Goal: Task Accomplishment & Management: Complete application form

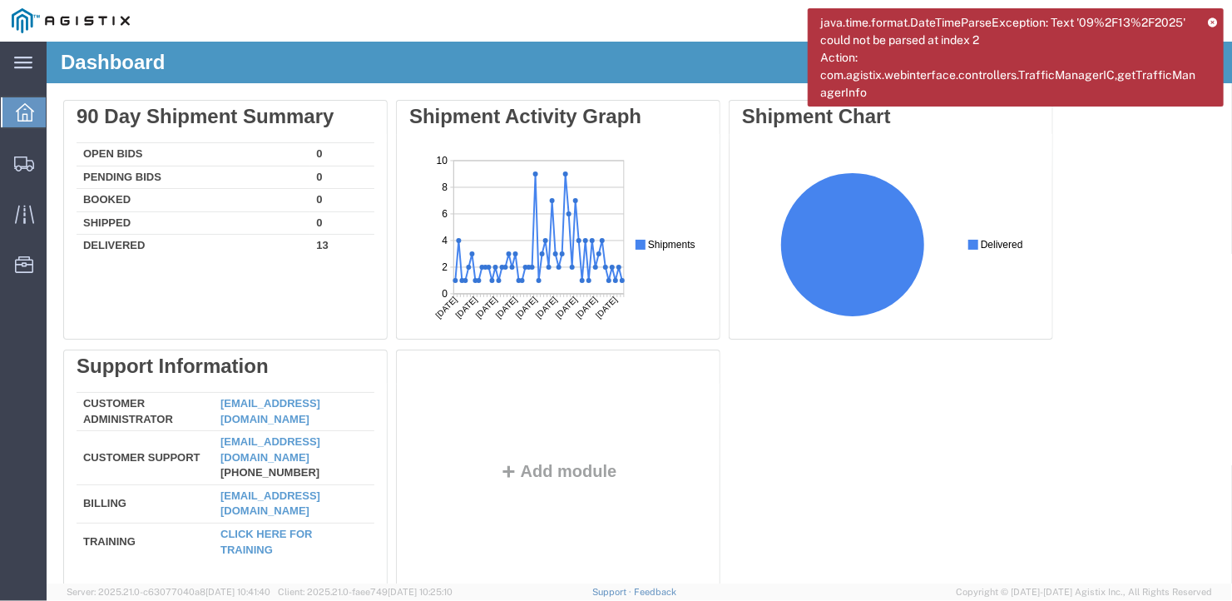
drag, startPoint x: 1209, startPoint y: 20, endPoint x: 1182, endPoint y: 36, distance: 31.7
click at [1209, 21] on icon at bounding box center [1212, 21] width 9 height 9
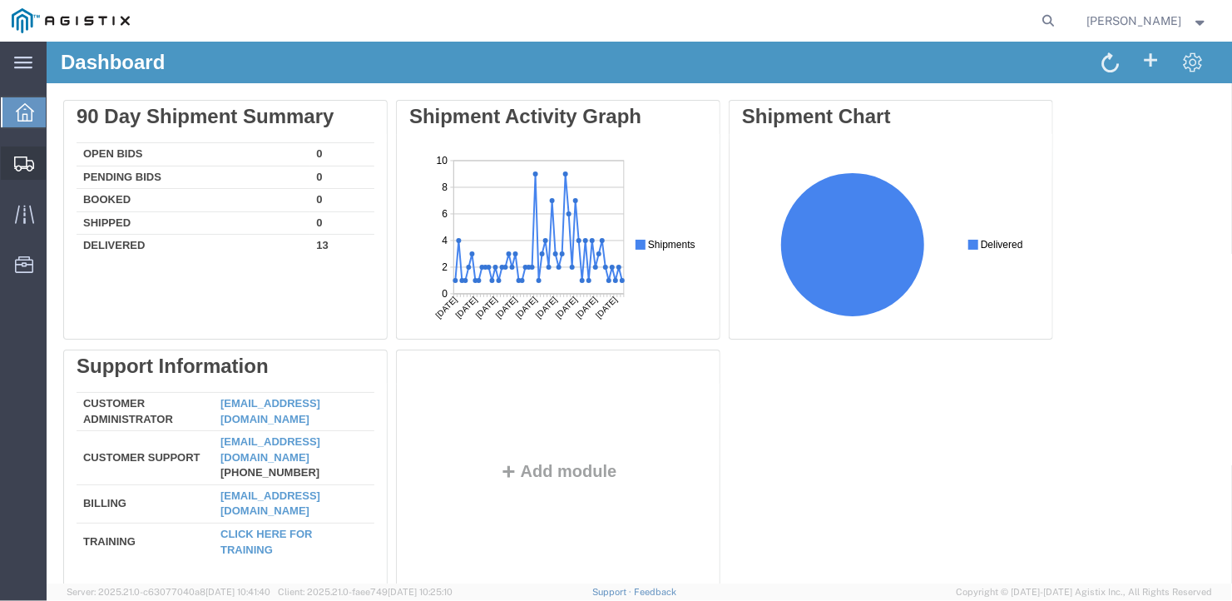
click at [0, 0] on span "Create Shipment" at bounding box center [0, 0] width 0 height 0
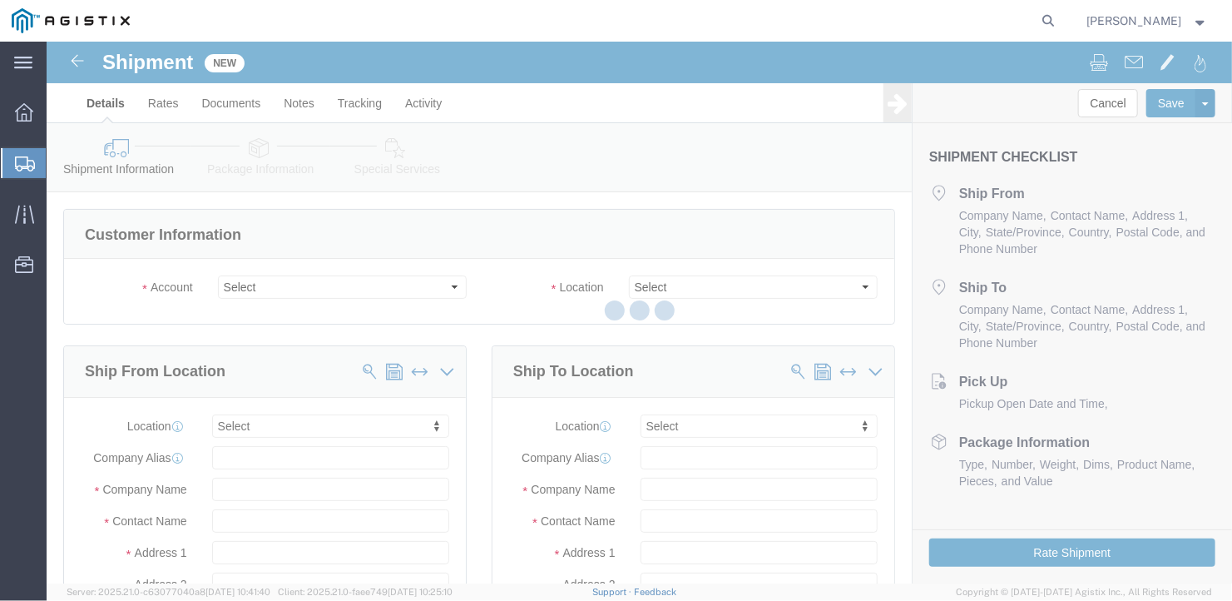
select select
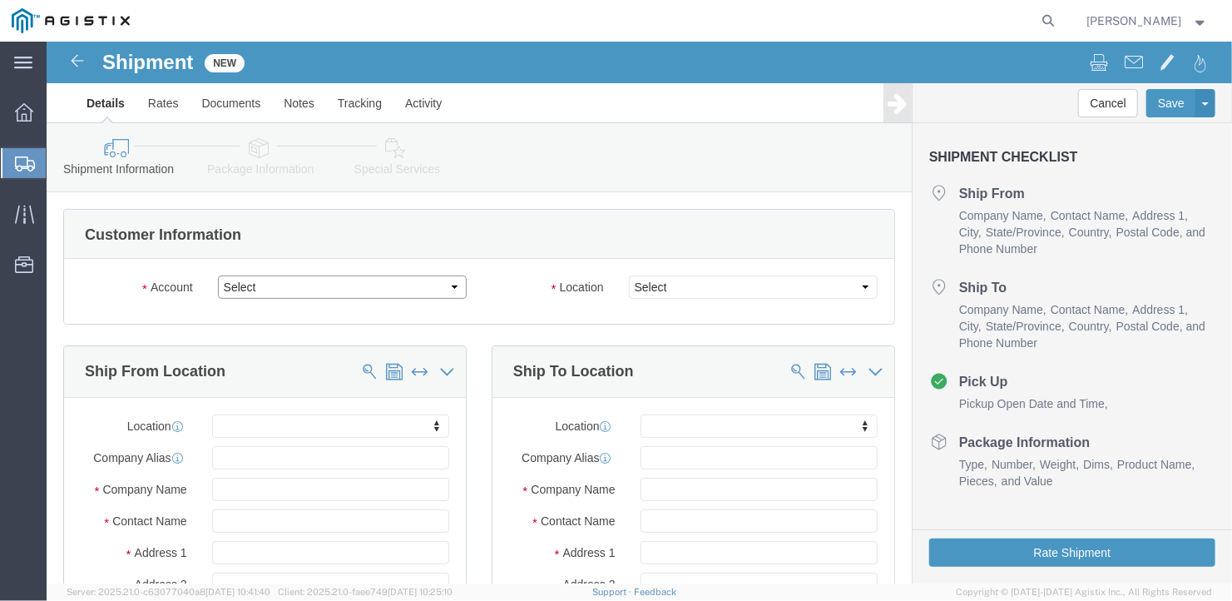
click select "Select General Dynamics Bath Iron Works"
select select "8114"
click select "Select General Dynamics Bath Iron Works"
select select
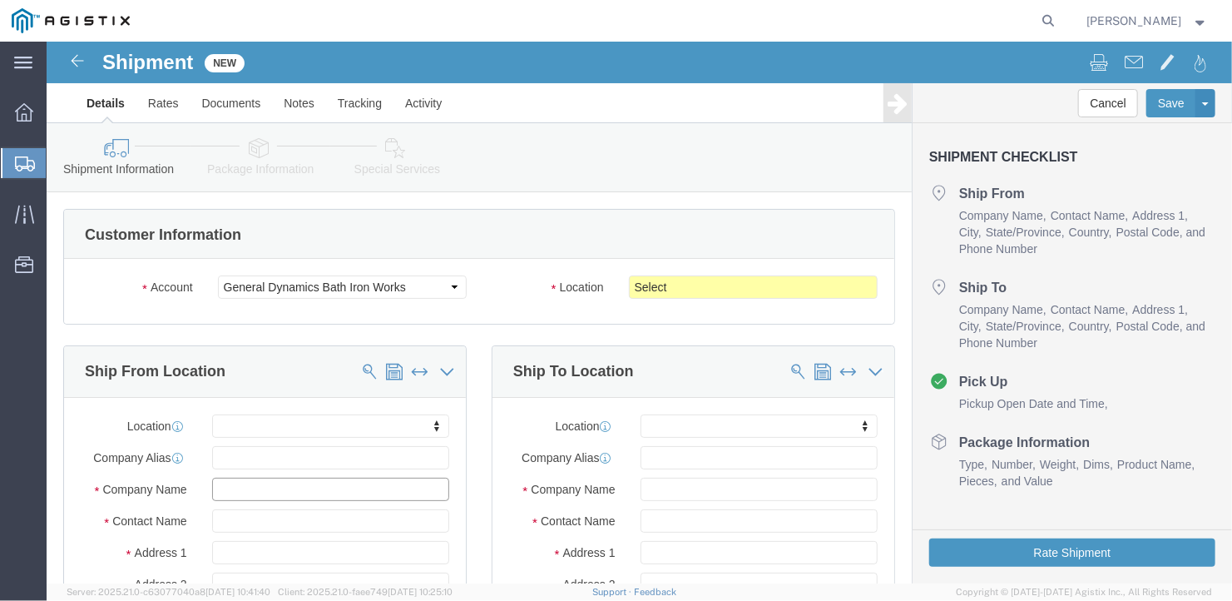
click input "text"
type input "h"
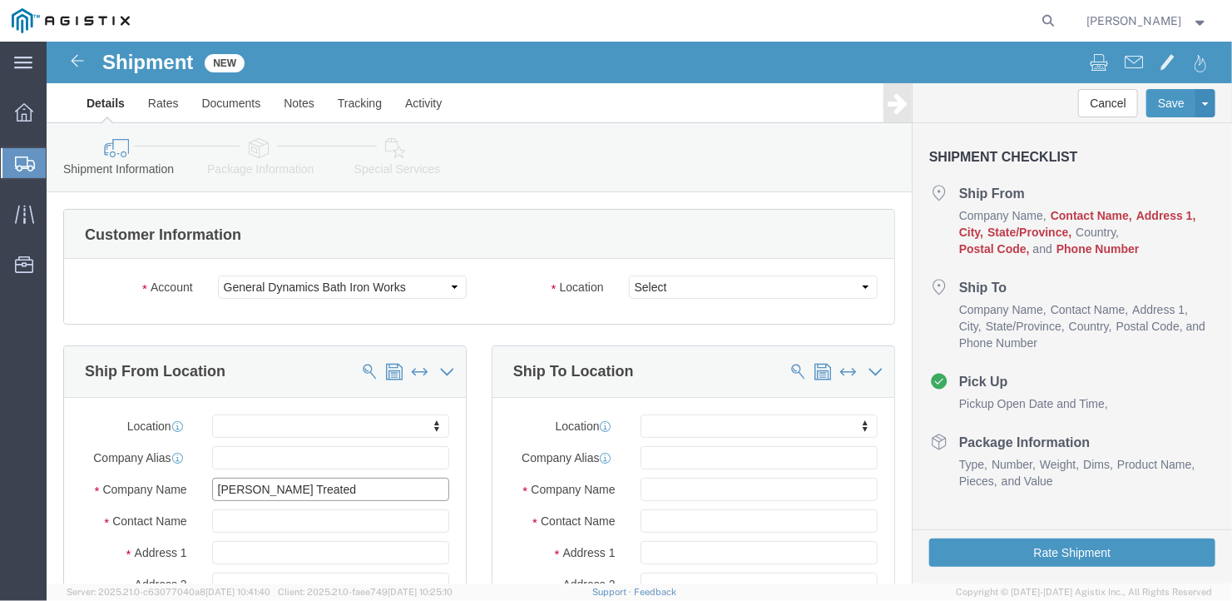
type input "[PERSON_NAME] Treated"
type input "Ben"
type input "[GEOGRAPHIC_DATA]"
select select
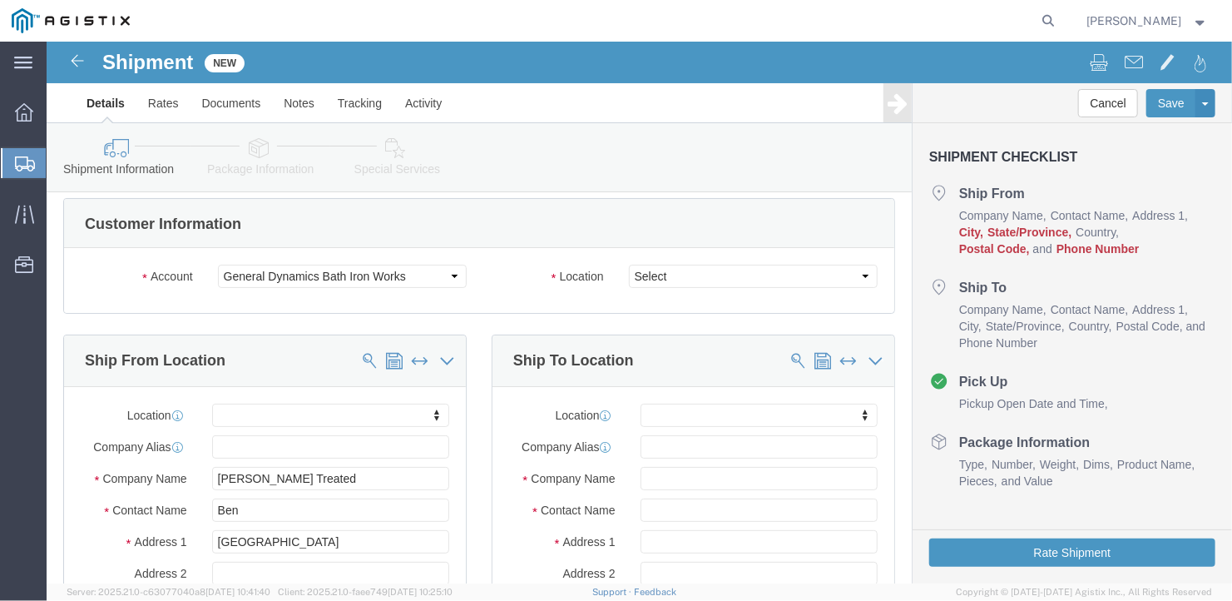
scroll to position [302, 0]
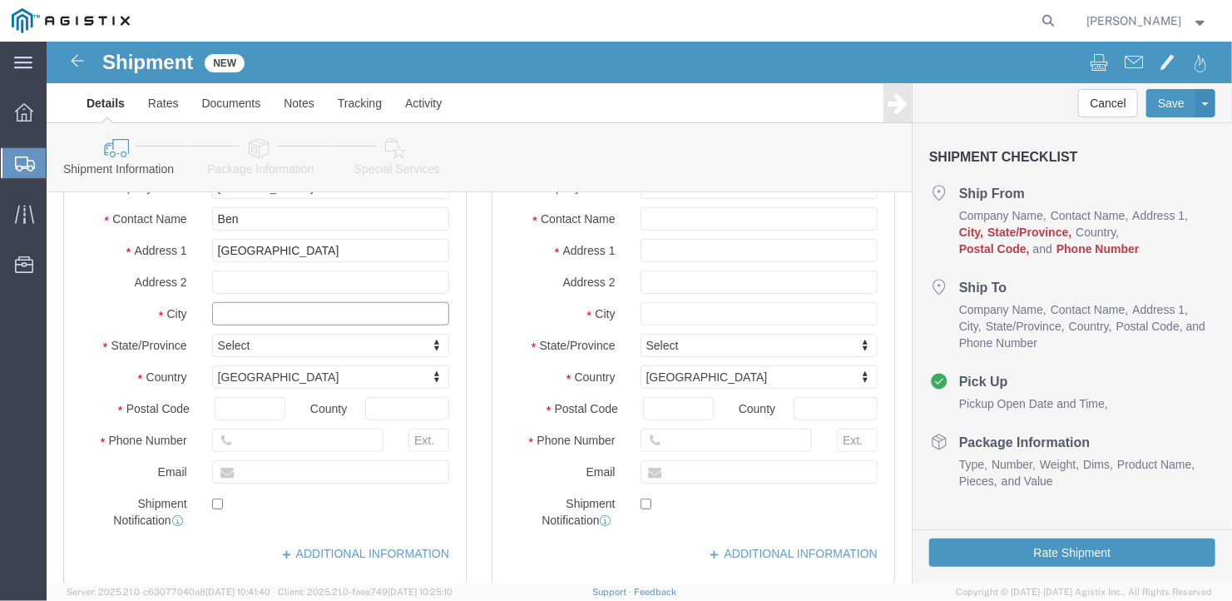
type input "N"
type input "Milford"
select select
type input "V"
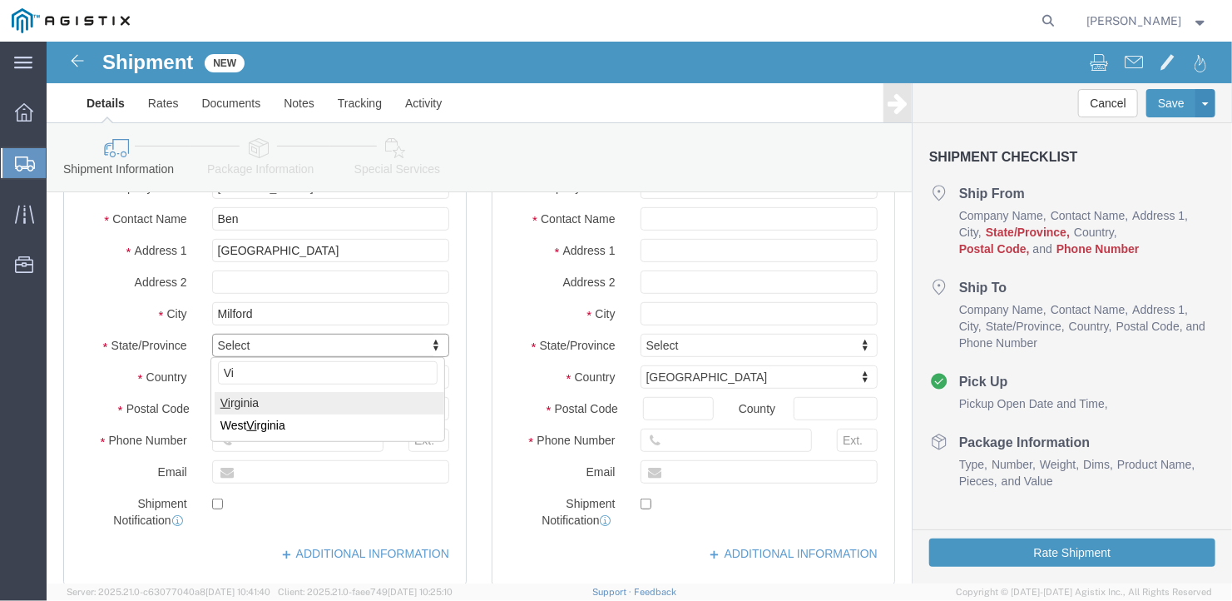
type input "Vir"
select select
select select "VA"
type input "22514"
select select
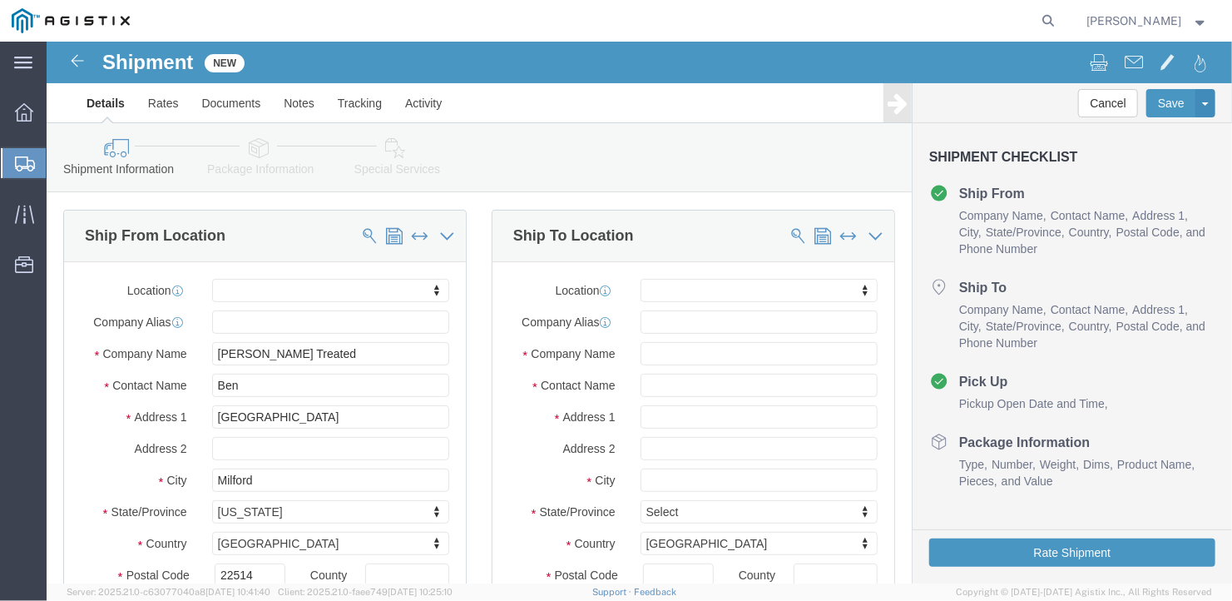
scroll to position [0, 0]
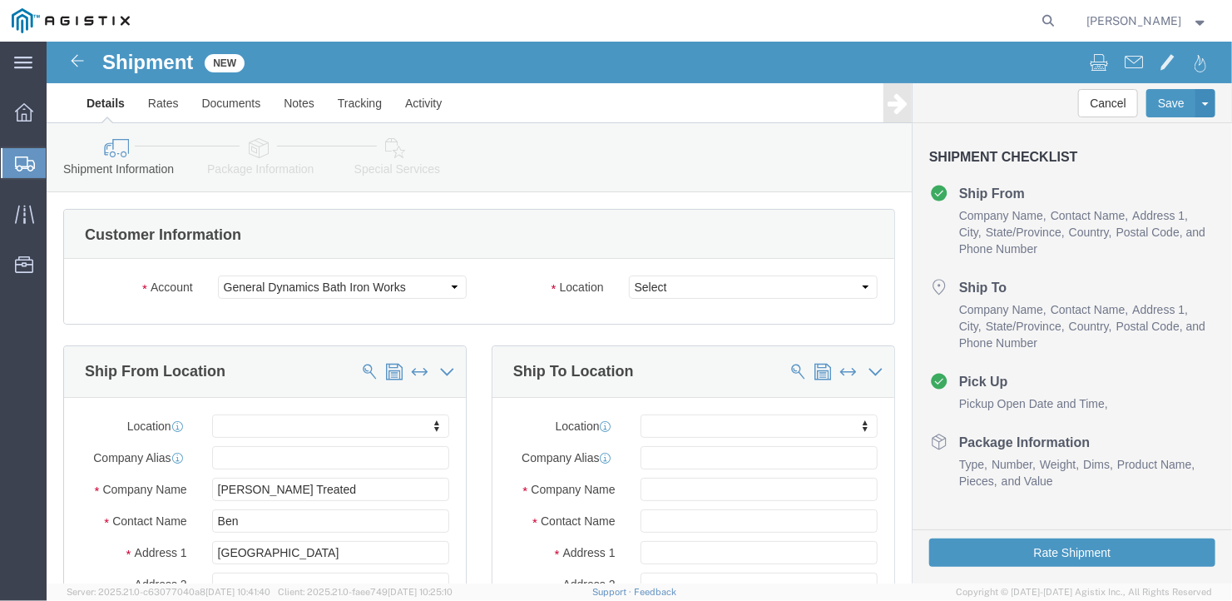
type input "[PHONE_NUMBER]"
click select "Select Bath - 50 YARD REC [US_STATE][GEOGRAPHIC_DATA] - 700 [US_STATE][GEOGRAPH…"
select select "34312"
click select "Select Bath - 50 YARD REC [US_STATE][GEOGRAPHIC_DATA] - 700 [US_STATE][GEOGRAPH…"
click input "text"
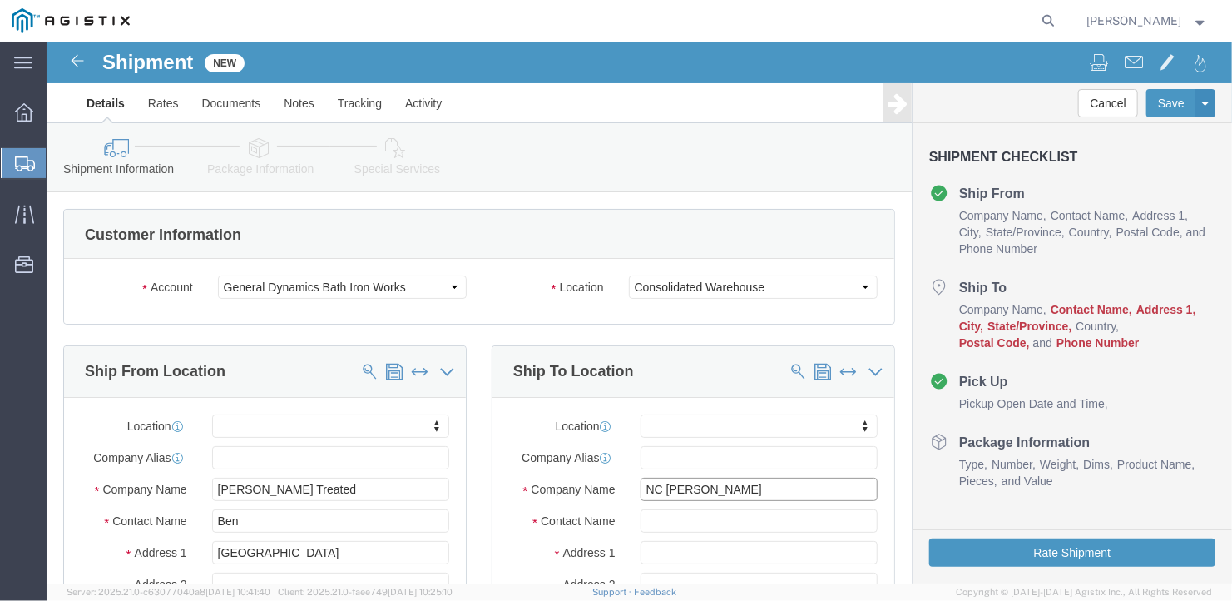
type input "NC [PERSON_NAME]"
type input "Ben"
type input "[STREET_ADDRESS][PERSON_NAME]"
select select
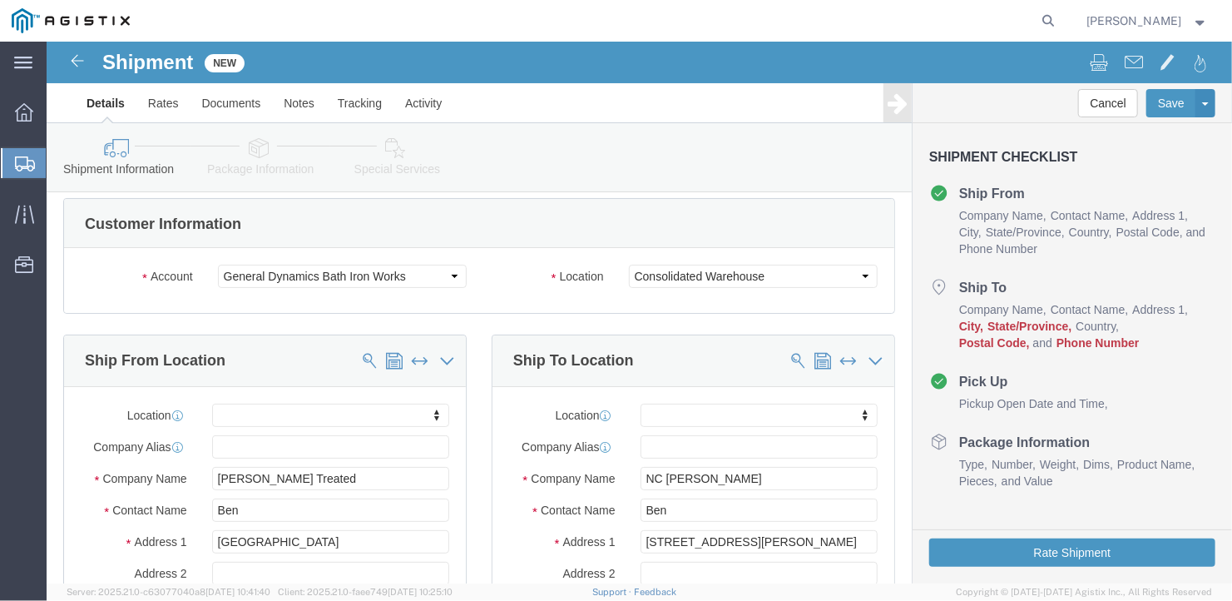
scroll to position [302, 0]
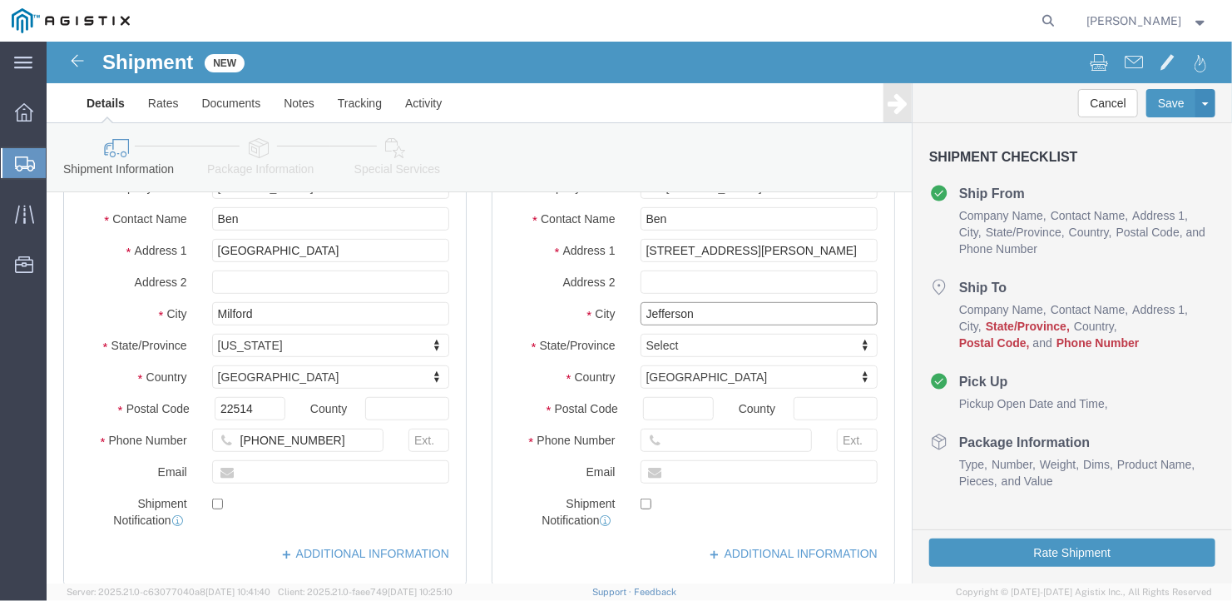
type input "Jefferson"
select select
type input "M"
type input "[US_STATE]"
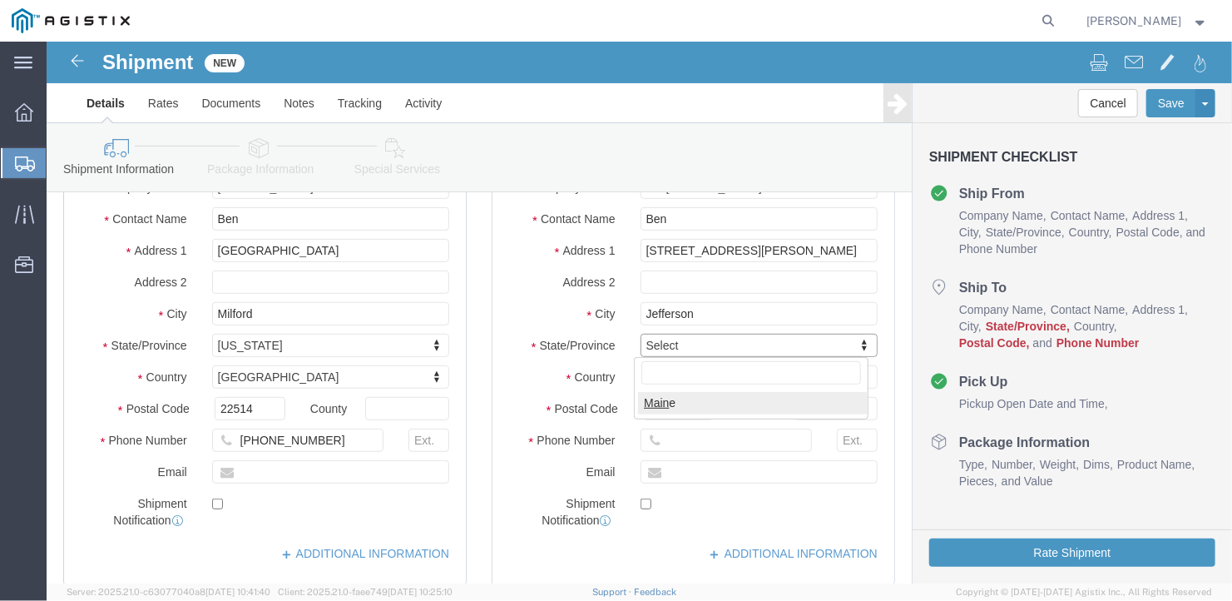
select select
select select "ME"
type input "04348"
select select
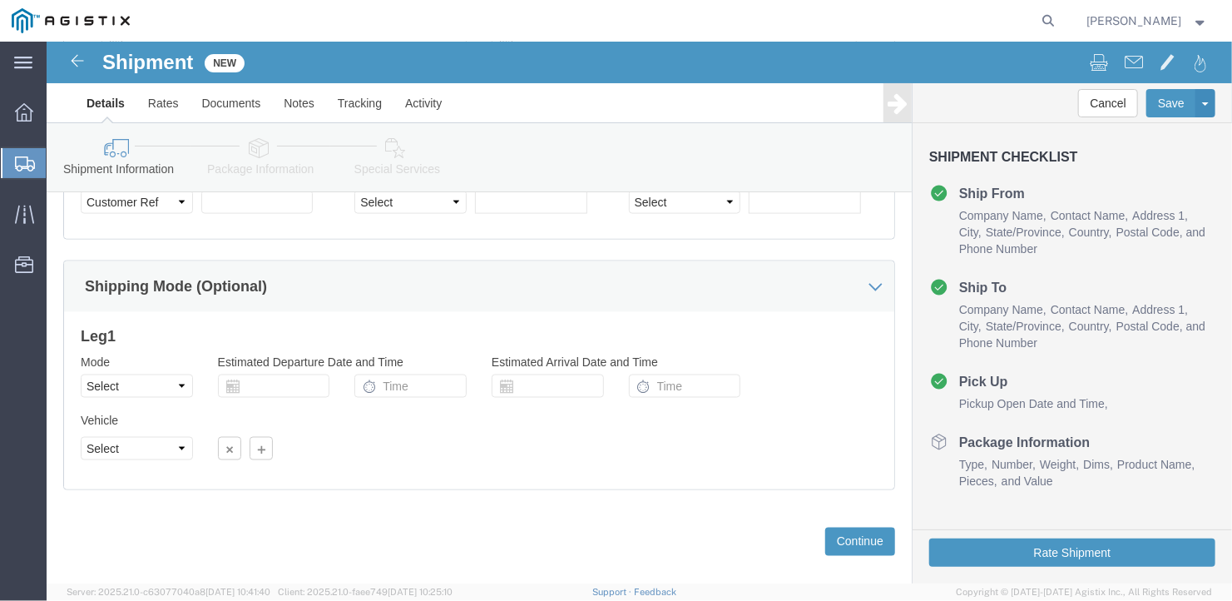
scroll to position [1156, 0]
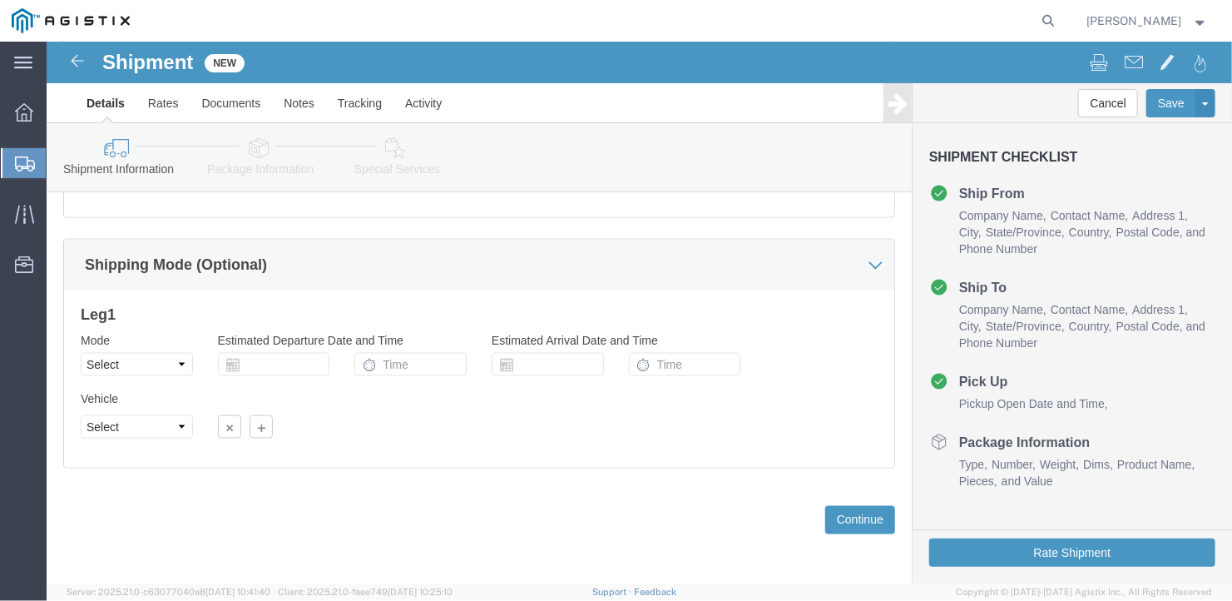
type input "[PHONE_NUMBER]"
click select "Select Air Less than Truckload Multi-Leg Ocean Freight Rail Small Parcel Truckl…"
select select "TL"
click select "Select Air Less than Truckload Multi-Leg Ocean Freight Rail Small Parcel Truckl…"
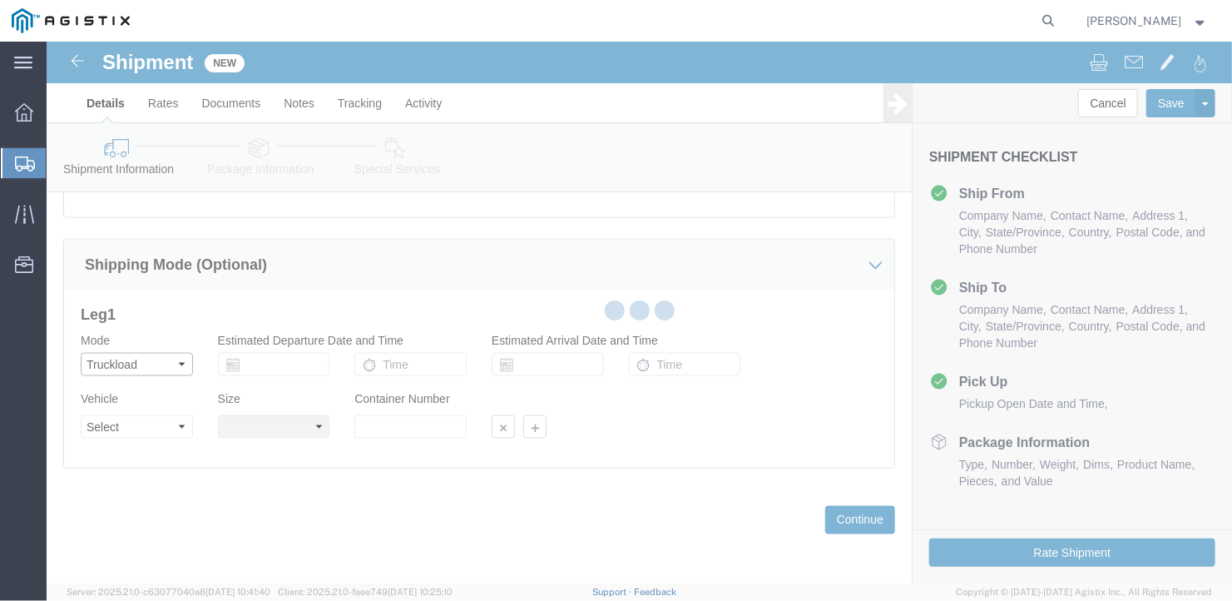
select select
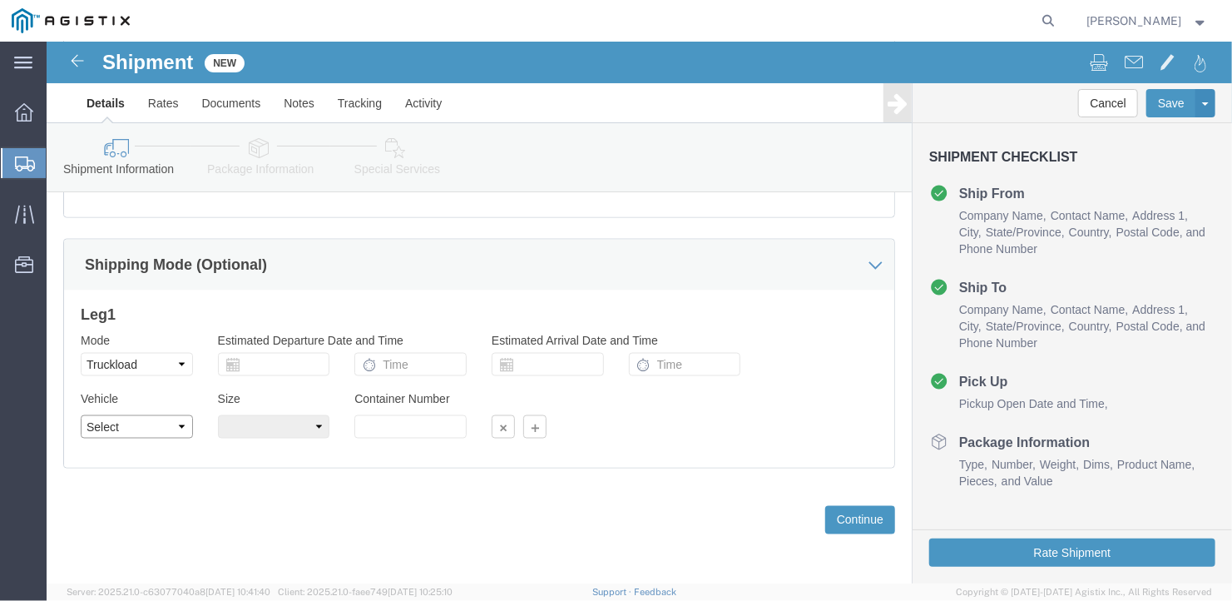
click select "Select 1-Ton (PSS) 10 Wheel 10 Yard Dump Truck 20 Yard Dump Truck Bobtail Botto…"
select select "FLBD"
click select "Select 1-Ton (PSS) 10 Wheel 10 Yard Dump Truck 20 Yard Dump Truck Bobtail Botto…"
click select "Select 35 Feet 20 Feet 28 Feet 53 Feet 40 Feet 48 Feet"
select select "53FT"
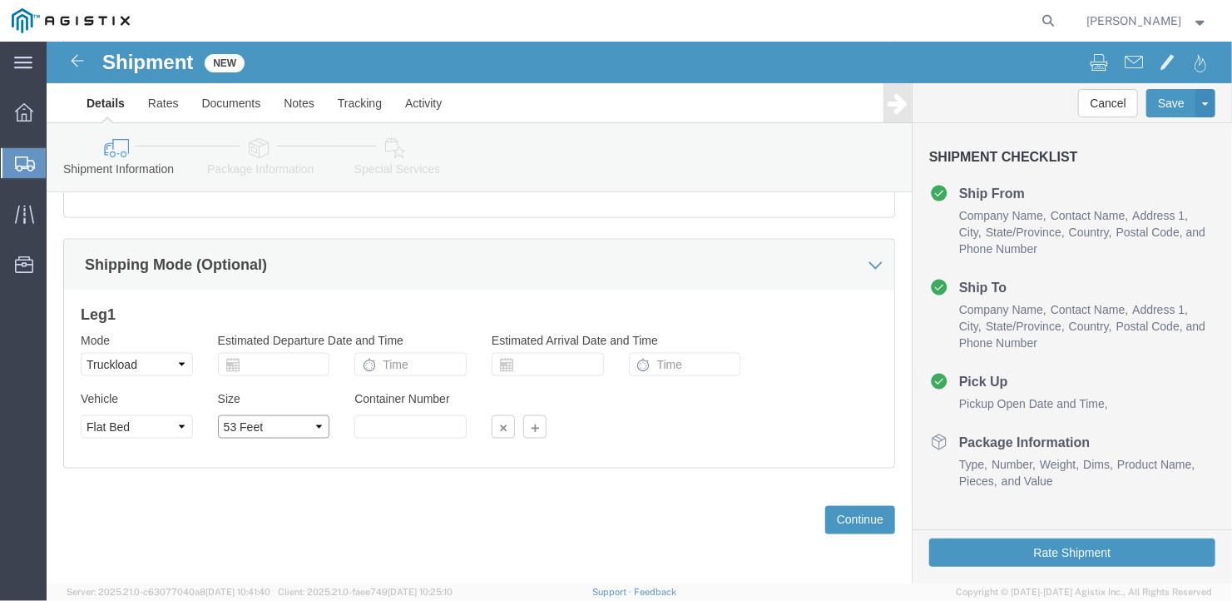
click select "Select 35 Feet 20 Feet 28 Feet 53 Feet 40 Feet 48 Feet"
click button "Continue"
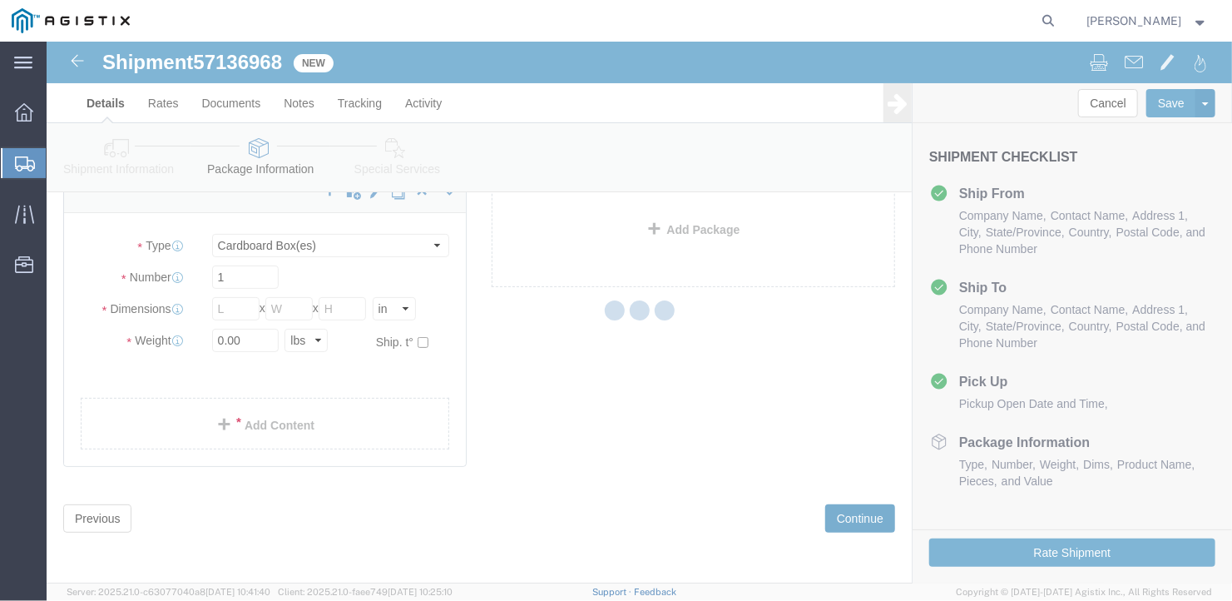
scroll to position [19, 0]
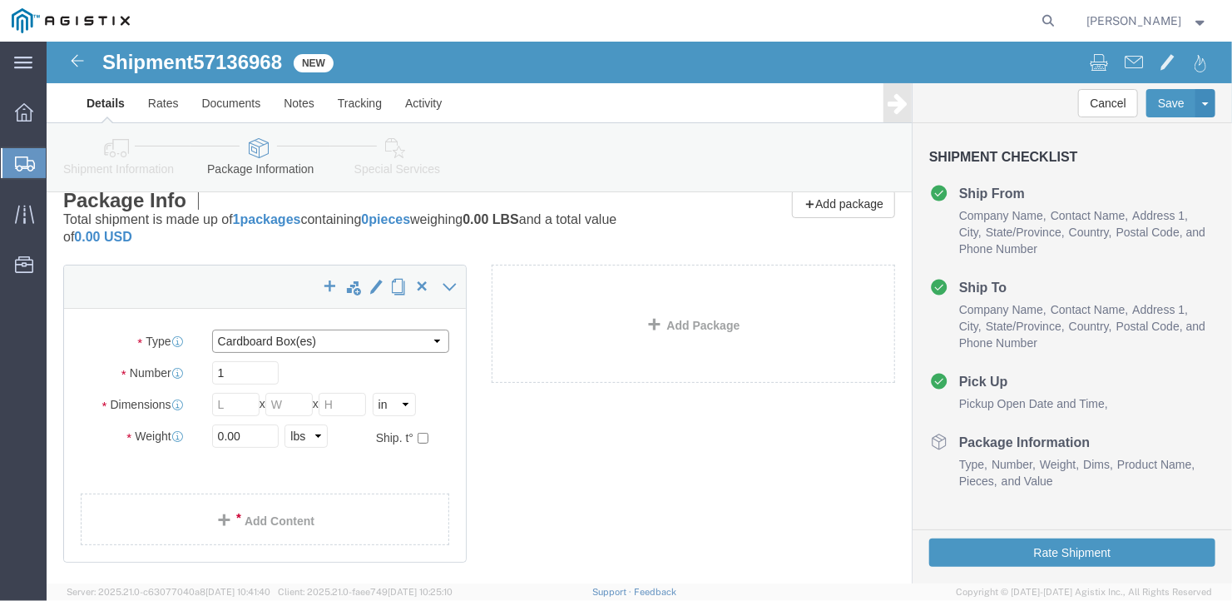
click select "Select Bale(s) Basket(s) Bolt(s) Bottle(s) Buckets Bulk Bundle(s) Can(s) Cardbo…"
select select "BNDL"
click select "Select Bale(s) Basket(s) Bolt(s) Bottle(s) Buckets Bulk Bundle(s) Can(s) Cardbo…"
drag, startPoint x: 179, startPoint y: 333, endPoint x: 131, endPoint y: 338, distance: 48.5
click div "Number 1"
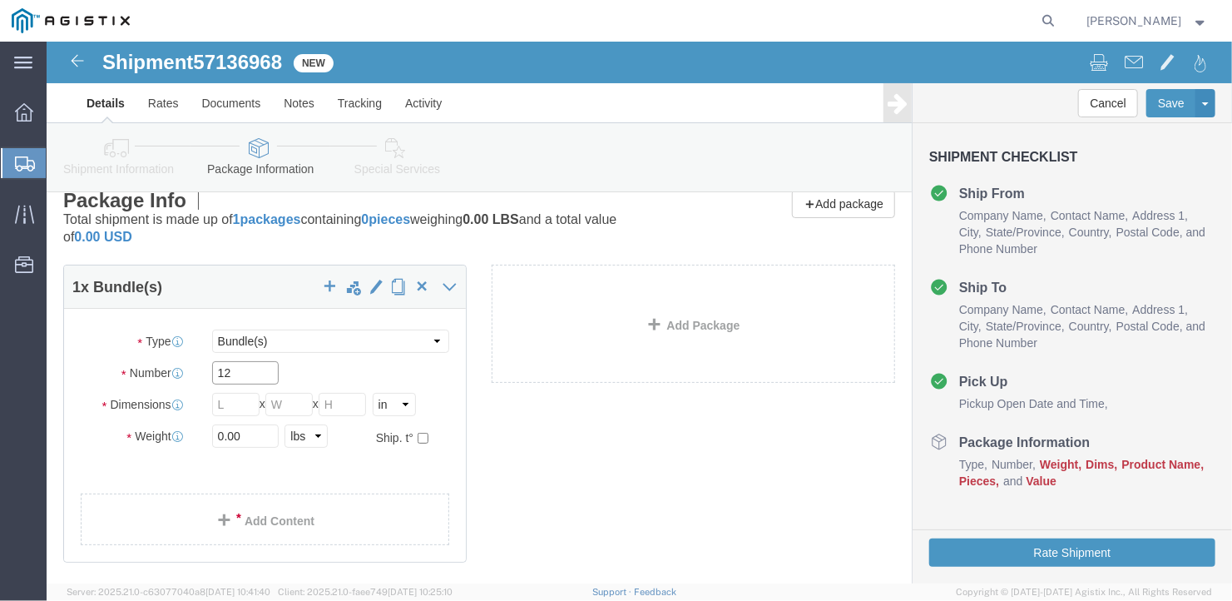
type input "12"
click input "text"
type input "4"
click select "Select cm ft in"
select select "FT"
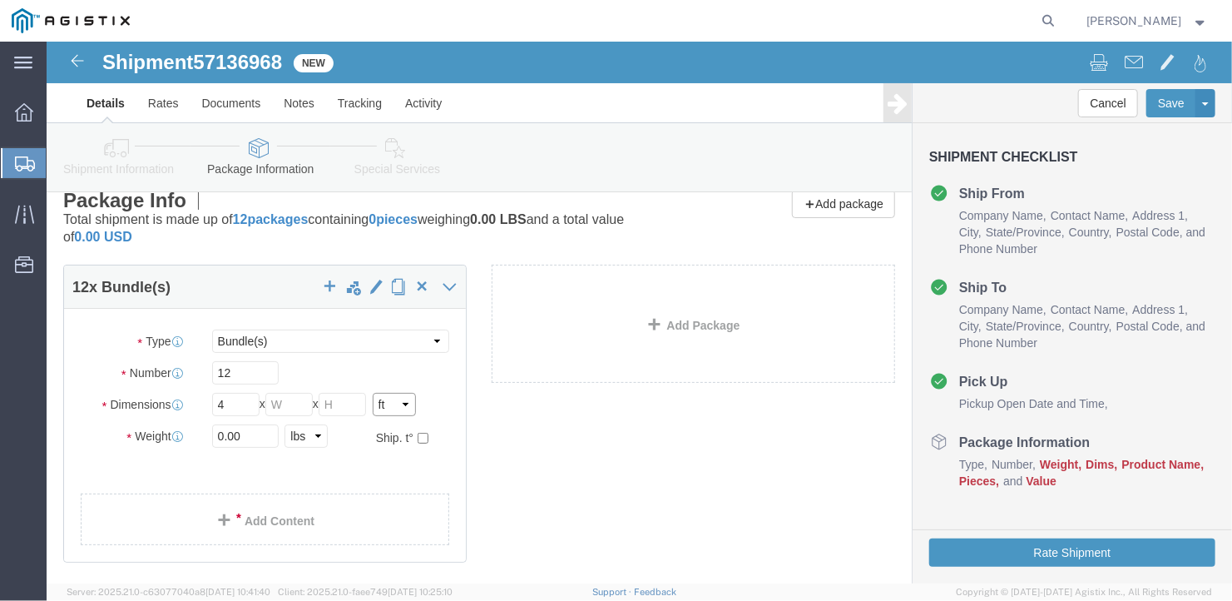
click select "Select cm ft in"
drag, startPoint x: 197, startPoint y: 364, endPoint x: 139, endPoint y: 362, distance: 58.3
click div "Dimensions Length 0.33 x Width x Height Select cm ft in"
type input "4"
click input "text"
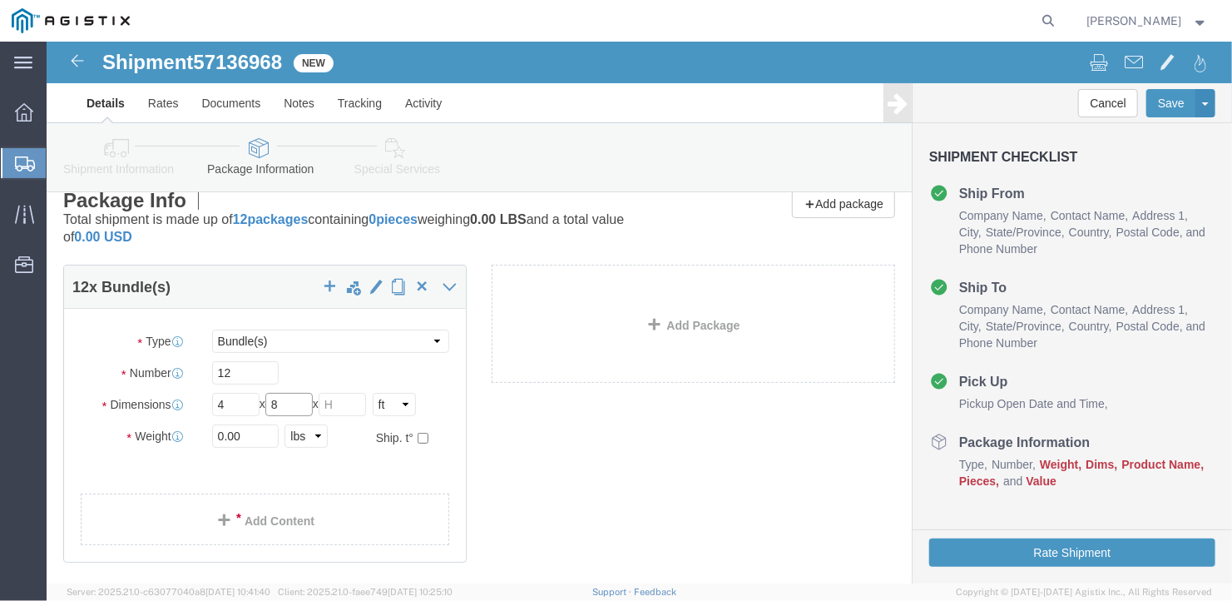
type input "8"
click input "text"
type input "1"
drag, startPoint x: 196, startPoint y: 394, endPoint x: 159, endPoint y: 399, distance: 37.7
click div "0.00 Select kgs lbs"
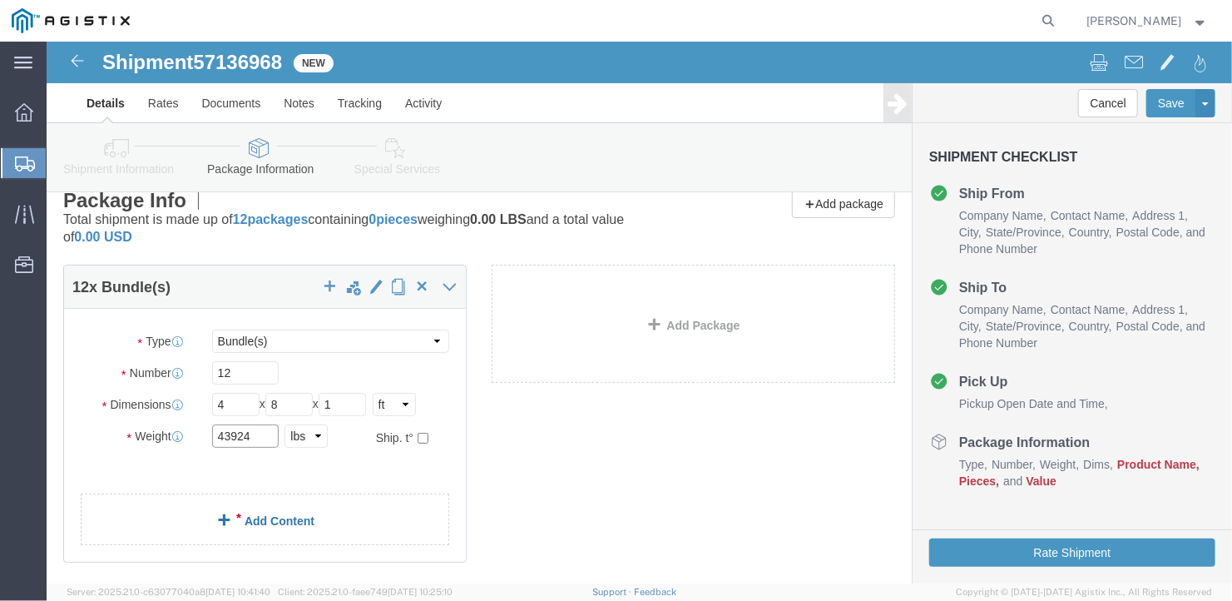
type input "43924"
click div "12 x Bundle(s) Package Type Select Bale(s) Basket(s) Bolt(s) Bottle(s) Buckets …"
click link "Add Content"
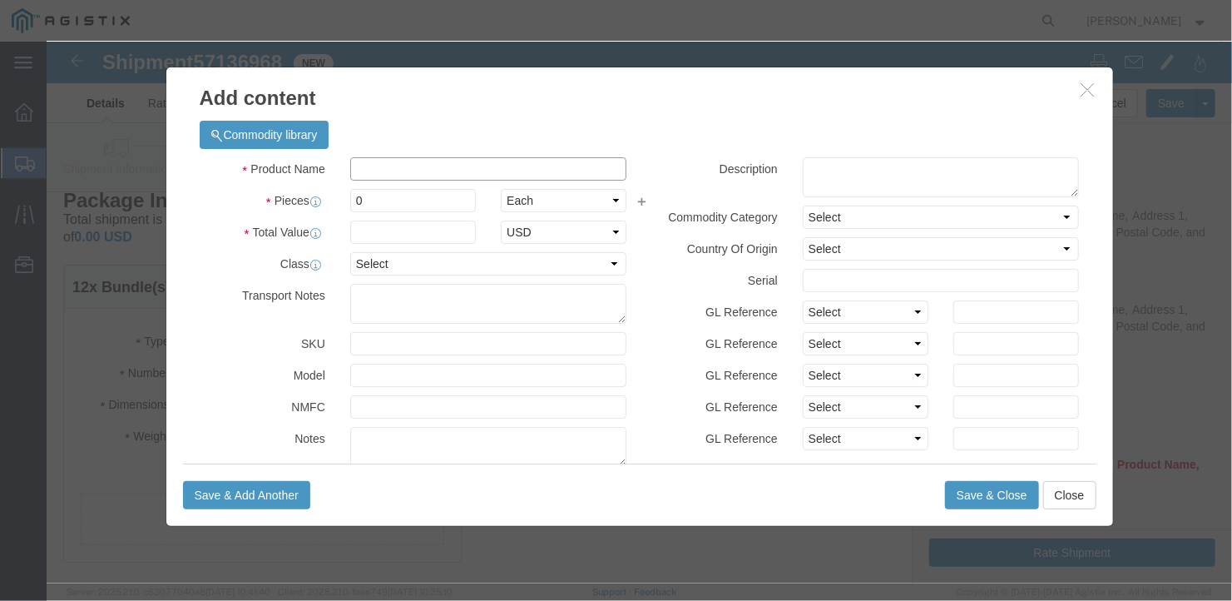
click input "text"
type input "Plywood"
drag, startPoint x: 327, startPoint y: 154, endPoint x: 283, endPoint y: 161, distance: 44.7
click div "Pieces 0 Select Bag Barrels 100Board Feet Bottle Box Blister Pack Carats Can Ca…"
type input "12"
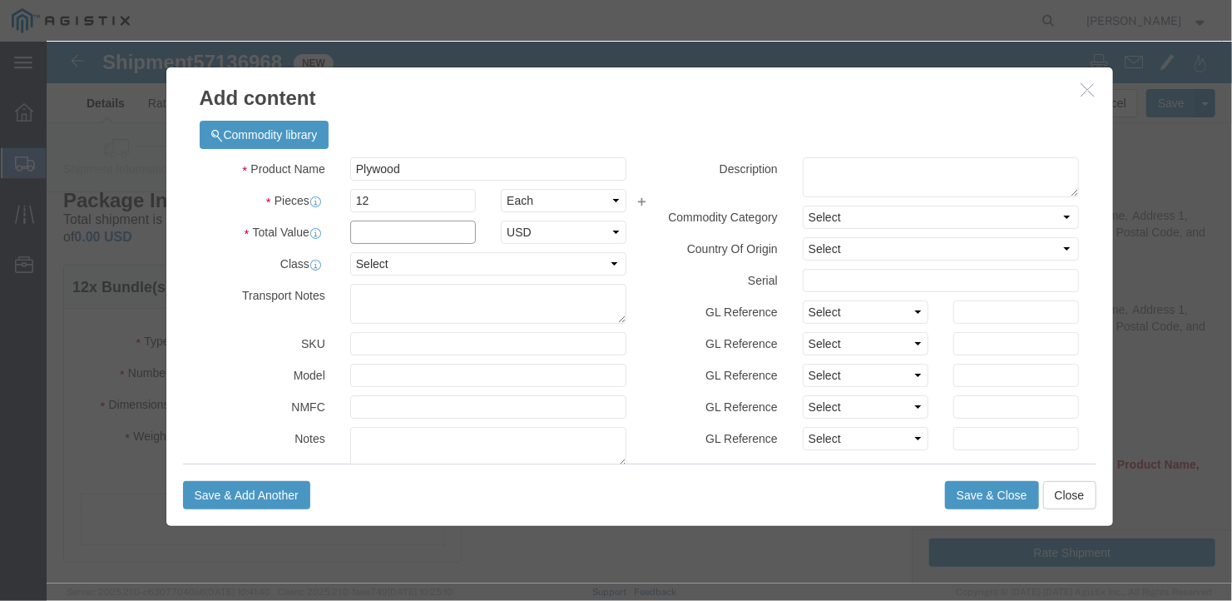
click input "text"
type input "1"
click button "Save & Close"
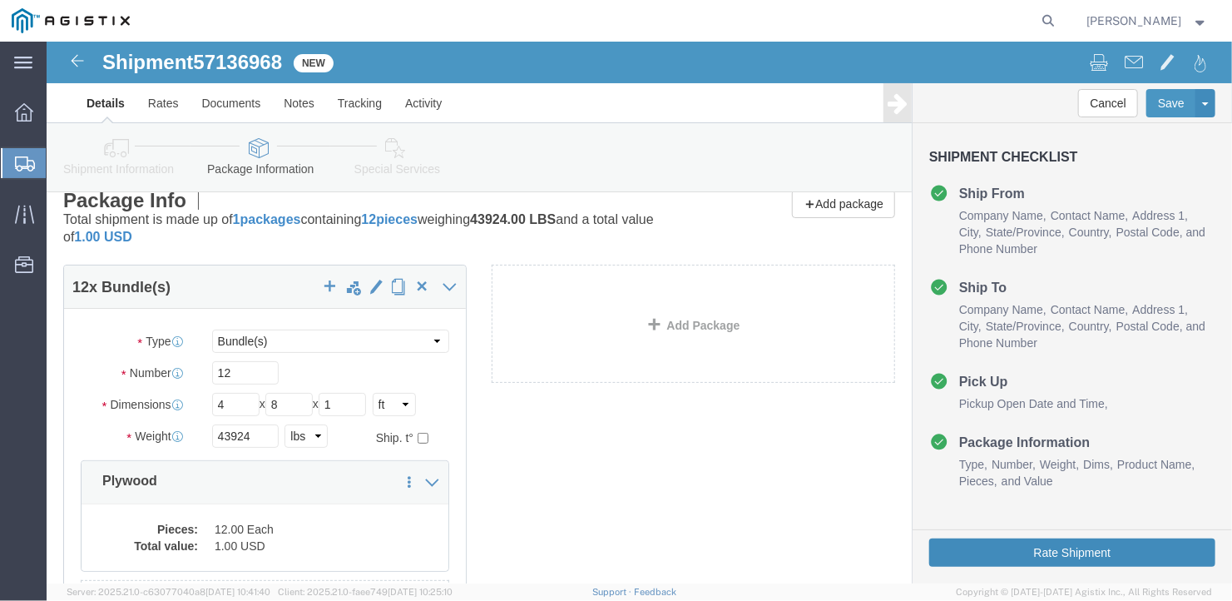
click button "Rate Shipment"
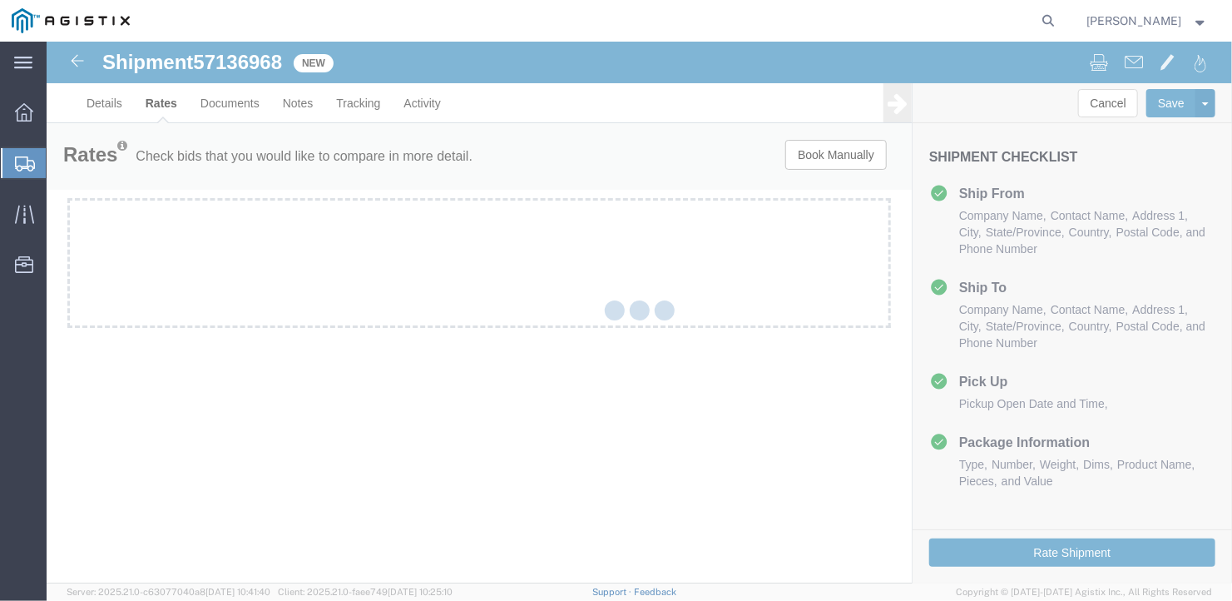
scroll to position [0, 0]
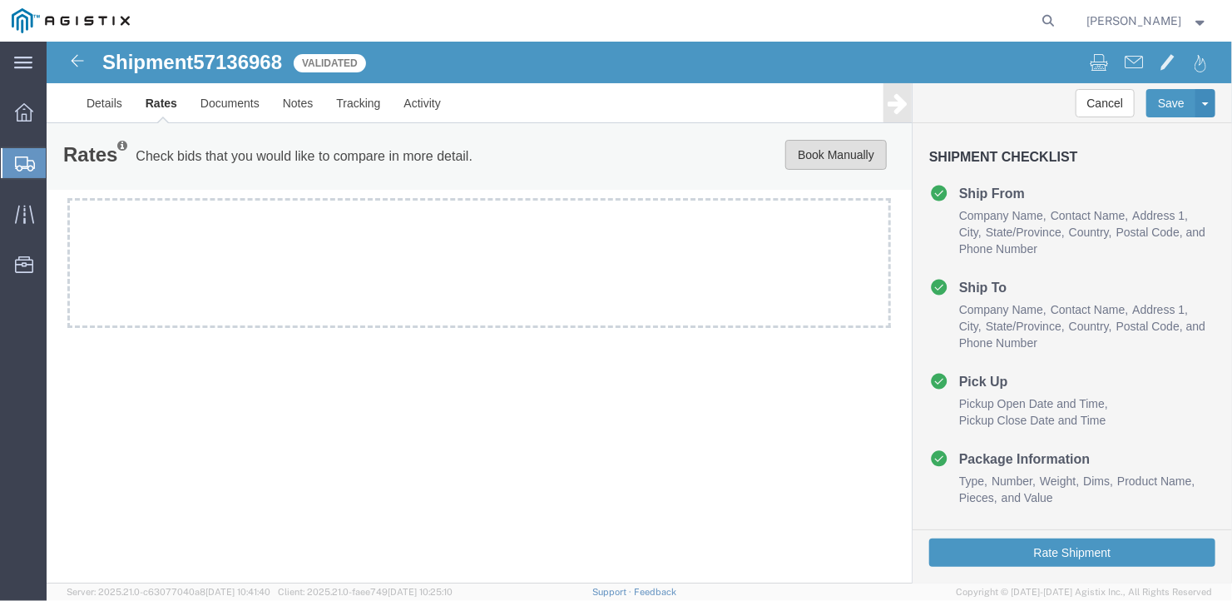
click at [833, 151] on button "Book Manually" at bounding box center [836, 154] width 102 height 30
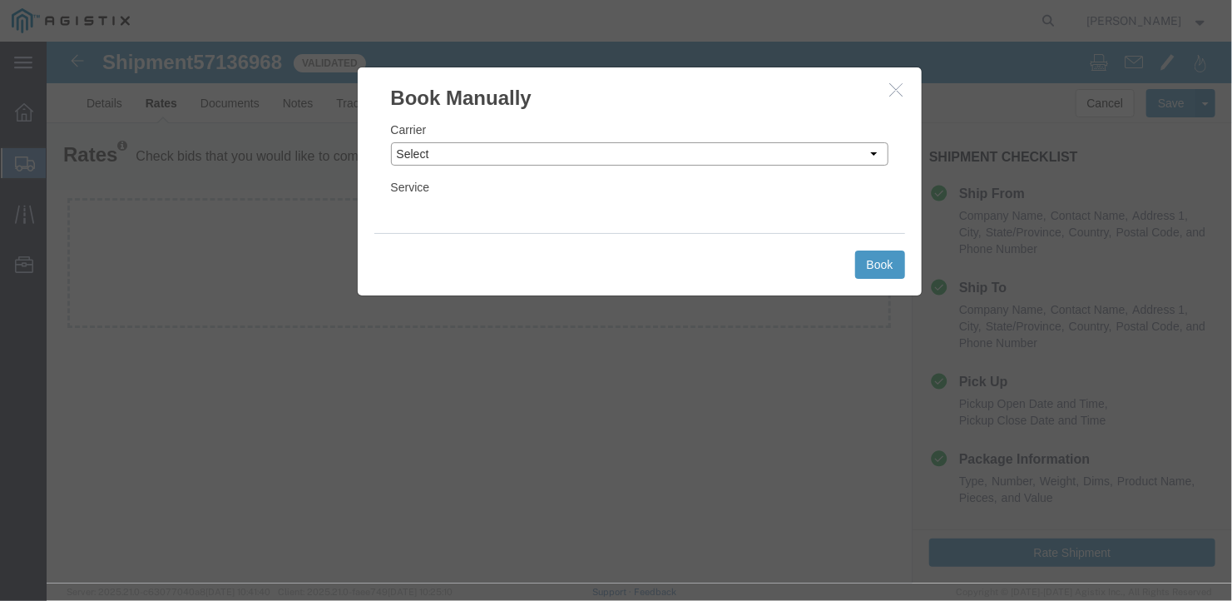
click at [480, 147] on select "Select LLP" at bounding box center [639, 152] width 498 height 23
select select "6922"
click at [390, 141] on select "Select LLP" at bounding box center [639, 152] width 498 height 23
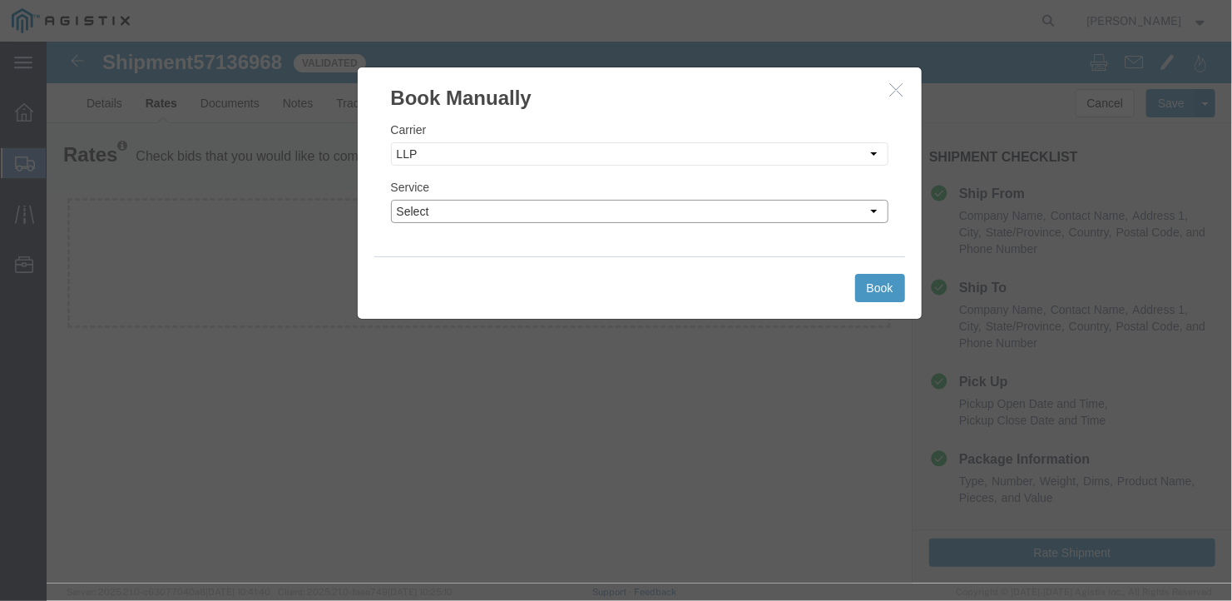
click at [461, 210] on select "Select LTL Truckload" at bounding box center [639, 210] width 498 height 23
select select "16774"
click at [390, 199] on select "Select LTL Truckload" at bounding box center [639, 210] width 498 height 23
click at [876, 285] on button "Book" at bounding box center [880, 287] width 50 height 28
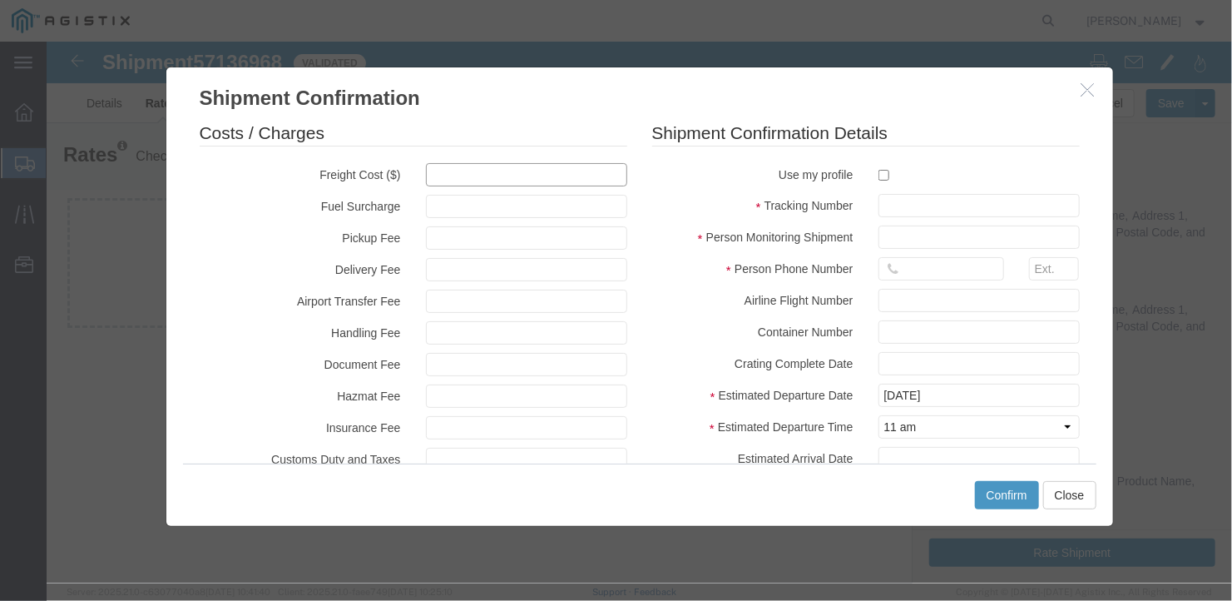
click at [451, 175] on input "text" at bounding box center [525, 173] width 201 height 23
type input "2700"
type input "2,700.00"
click at [888, 204] on input "text" at bounding box center [978, 204] width 201 height 23
type input "27320"
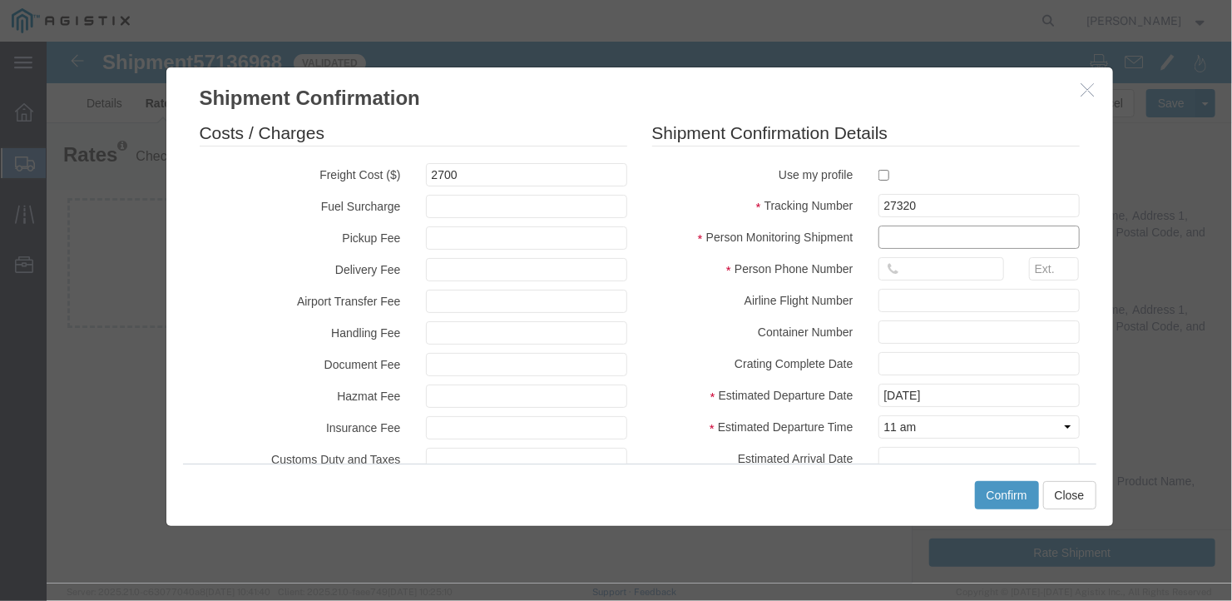
click at [900, 235] on input "text" at bounding box center [978, 236] width 201 height 23
type input "[PERSON_NAME]"
type input "[PHONE_NUMBER]"
type input "[DATE]"
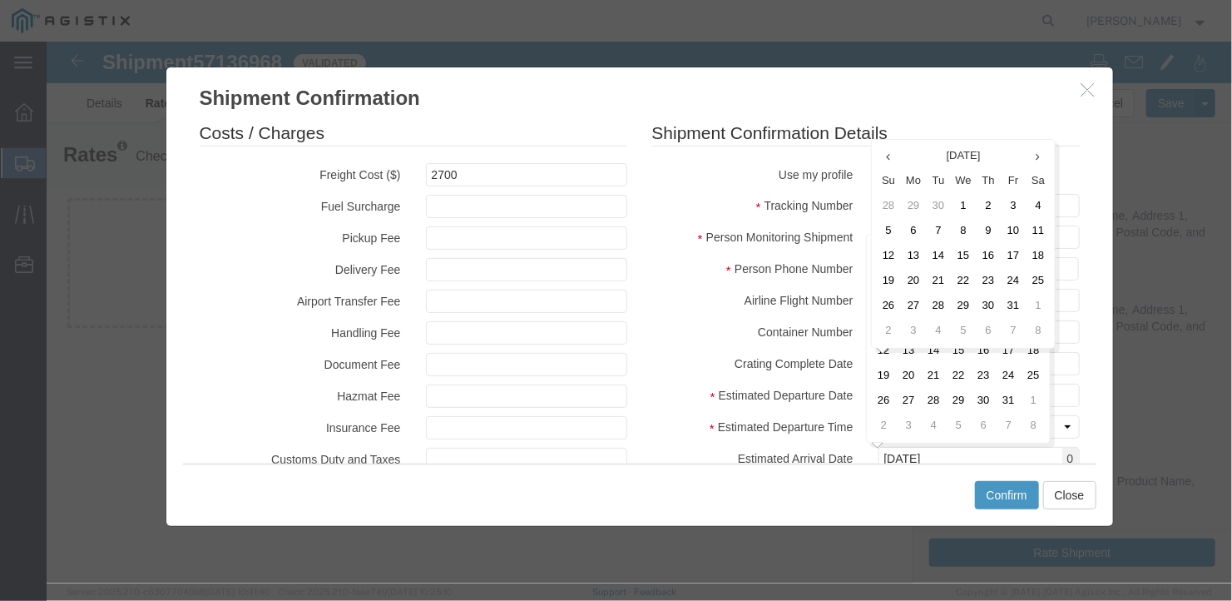
click at [1083, 276] on div "Costs / Charges Freight Cost ($) 2700 Fuel Surcharge Pickup Fee Delivery Fee Ai…" at bounding box center [639, 287] width 947 height 351
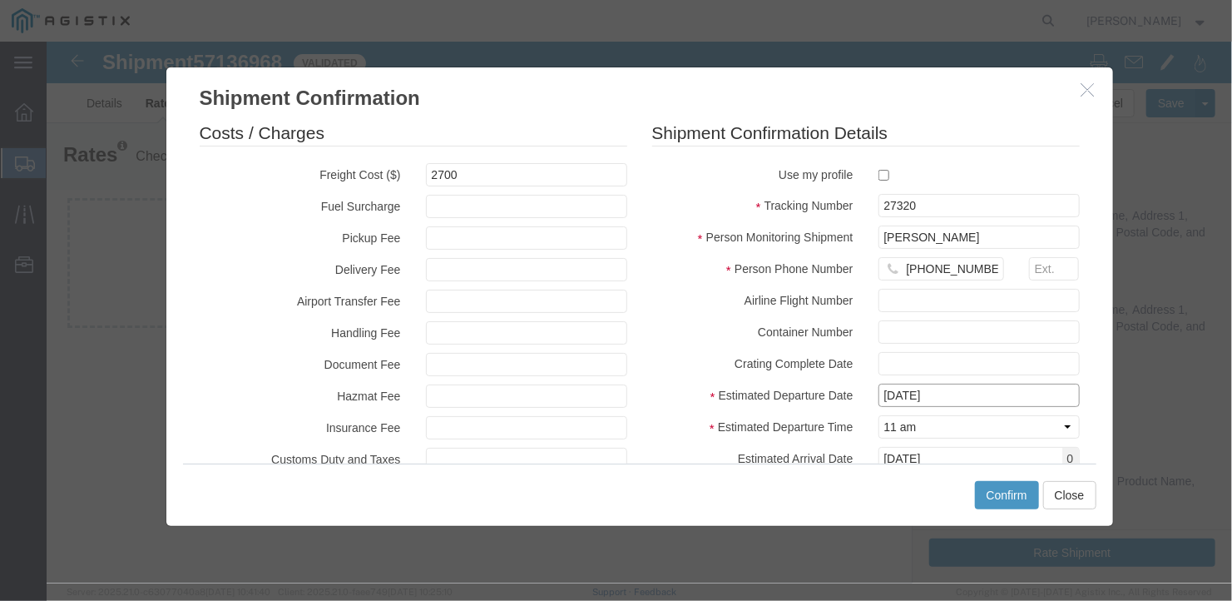
click at [952, 387] on input "[DATE]" at bounding box center [978, 394] width 201 height 23
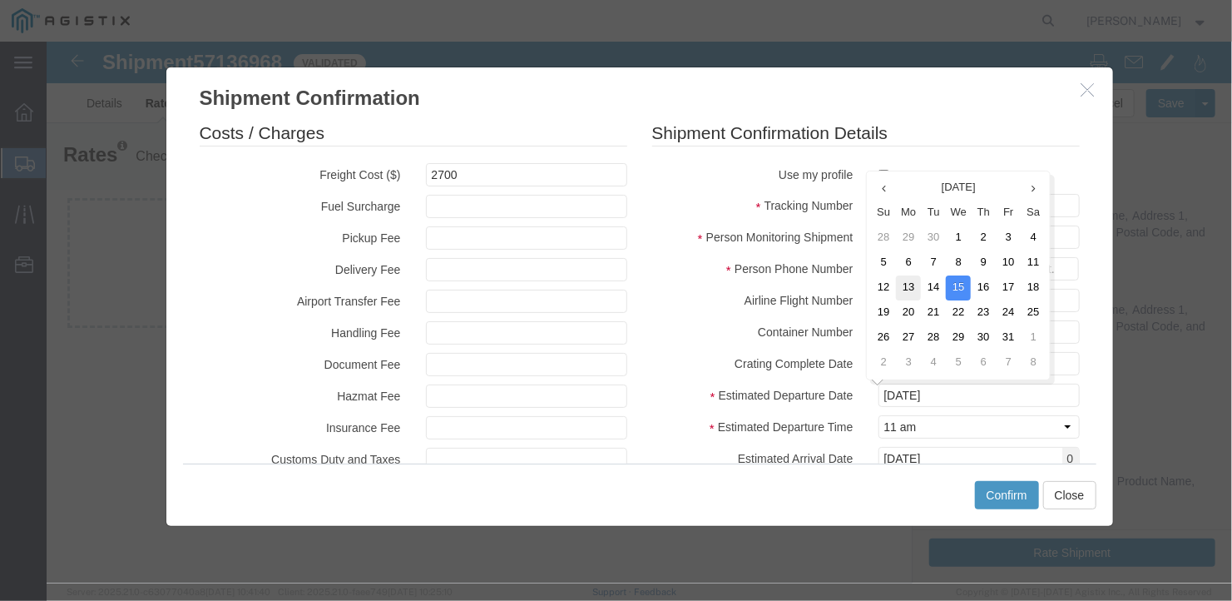
click at [905, 282] on td "13" at bounding box center [907, 287] width 25 height 25
type input "[DATE]"
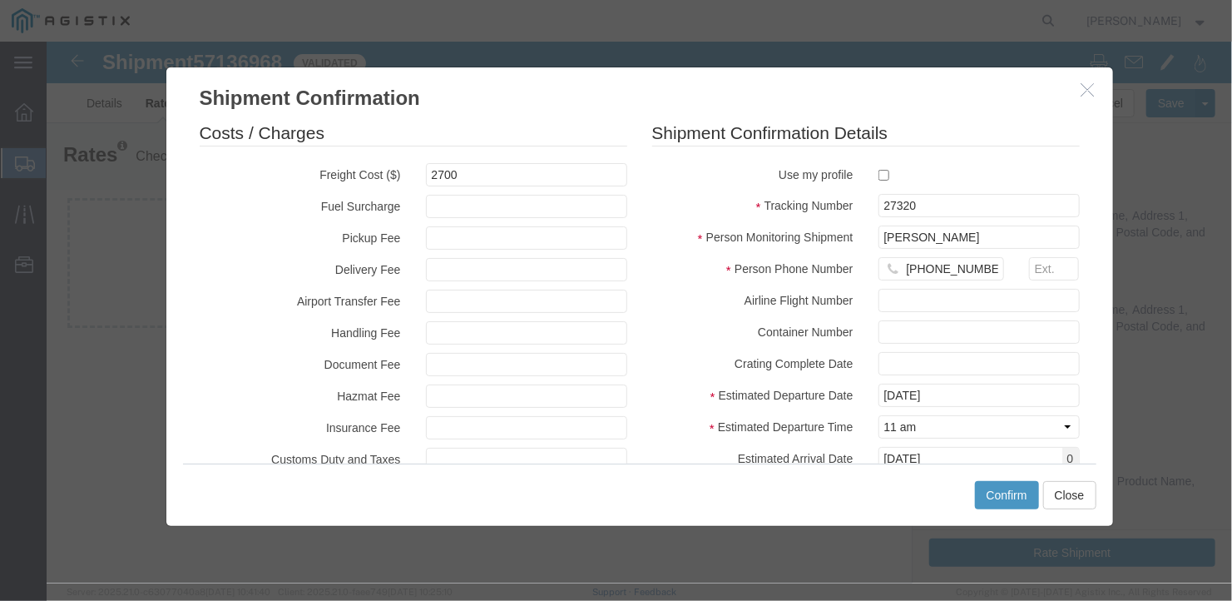
scroll to position [162, 0]
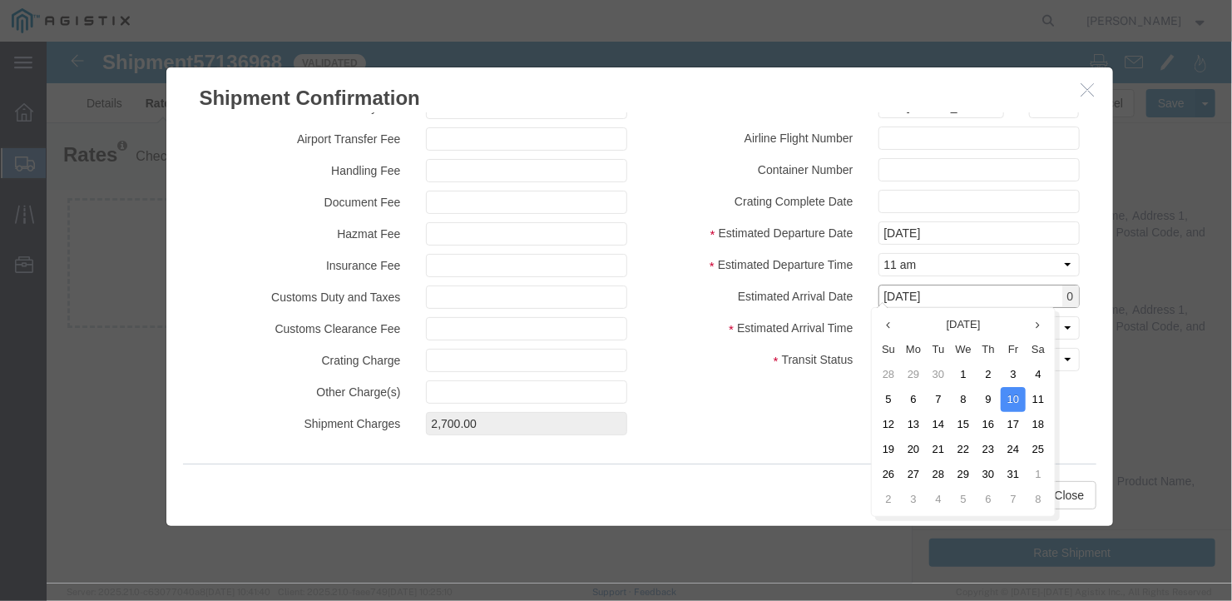
click at [971, 295] on input "[DATE]" at bounding box center [978, 295] width 201 height 23
click at [940, 419] on td "14" at bounding box center [937, 423] width 25 height 25
type input "[DATE]"
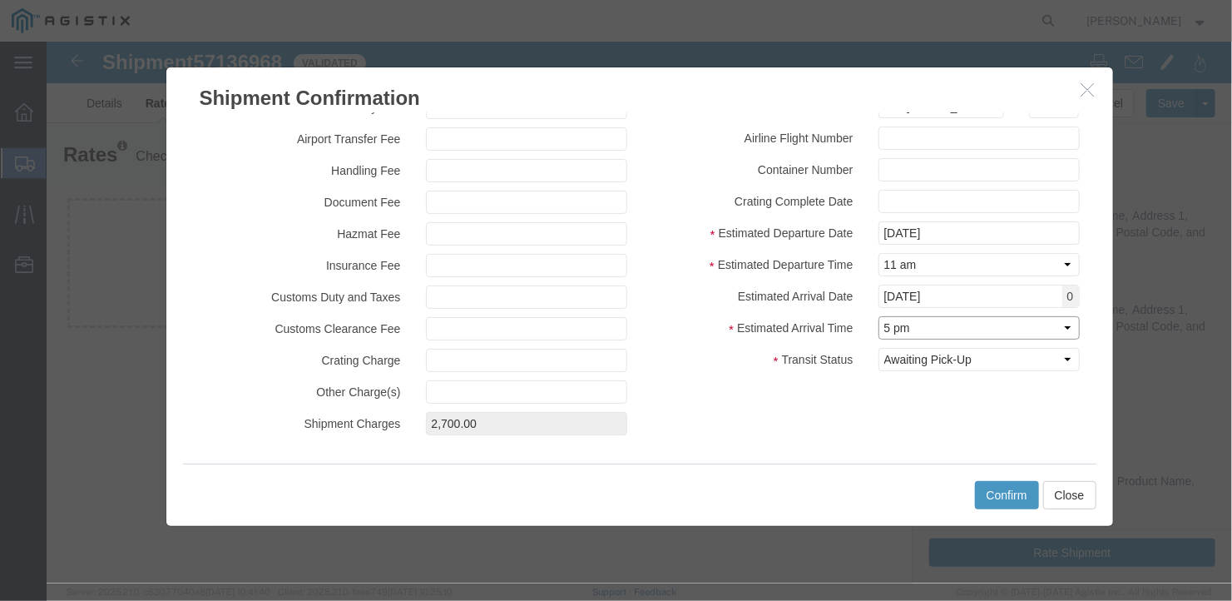
click at [922, 321] on select "Select Midnight 1 am 2 am 3 am 4 am 5 am 6 am 7 am 8 am 9 am 10 am 11 am 12 Noo…" at bounding box center [978, 326] width 201 height 23
select select "1200"
click at [878, 315] on select "Select Midnight 1 am 2 am 3 am 4 am 5 am 6 am 7 am 8 am 9 am 10 am 11 am 12 Noo…" at bounding box center [978, 326] width 201 height 23
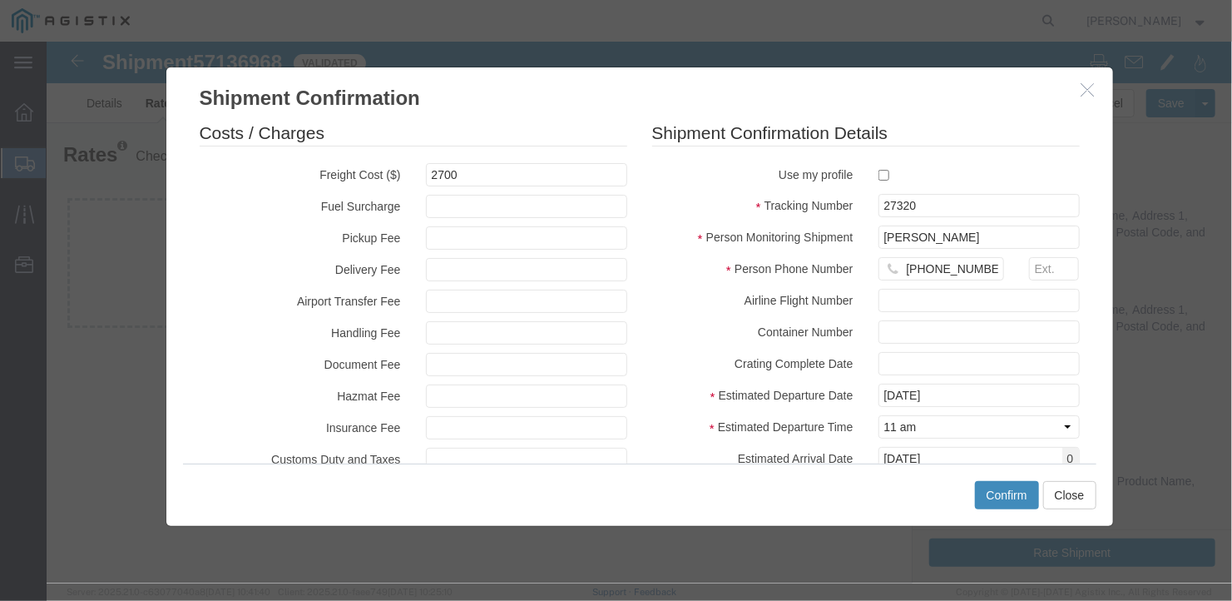
click at [1009, 490] on button "Confirm" at bounding box center [1006, 494] width 64 height 28
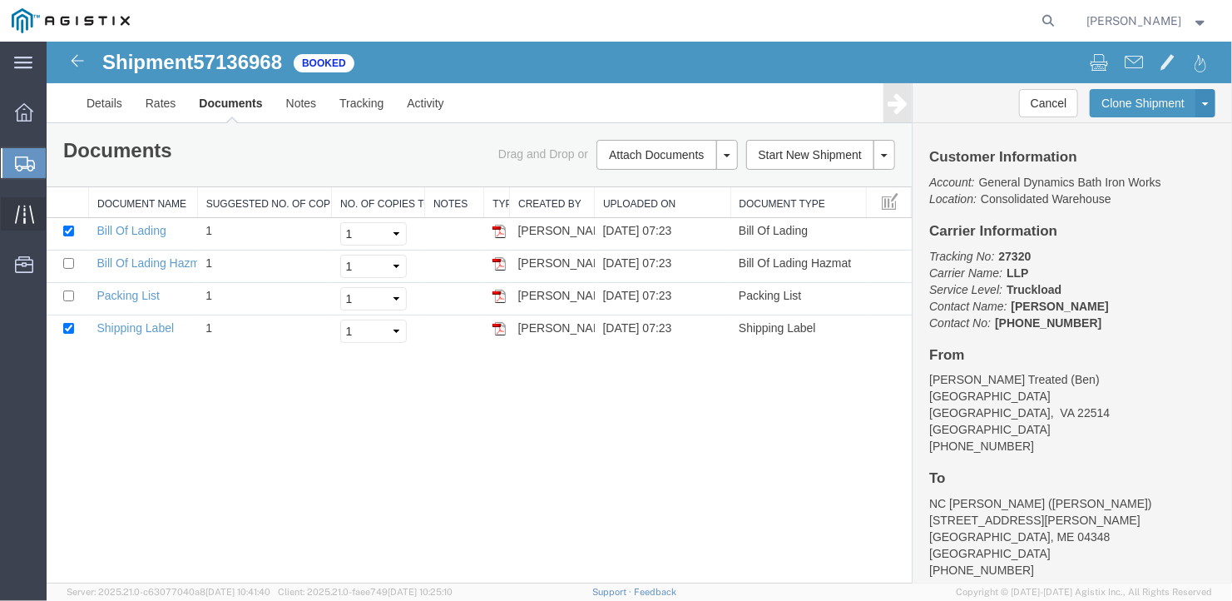
click at [22, 211] on icon at bounding box center [24, 214] width 19 height 19
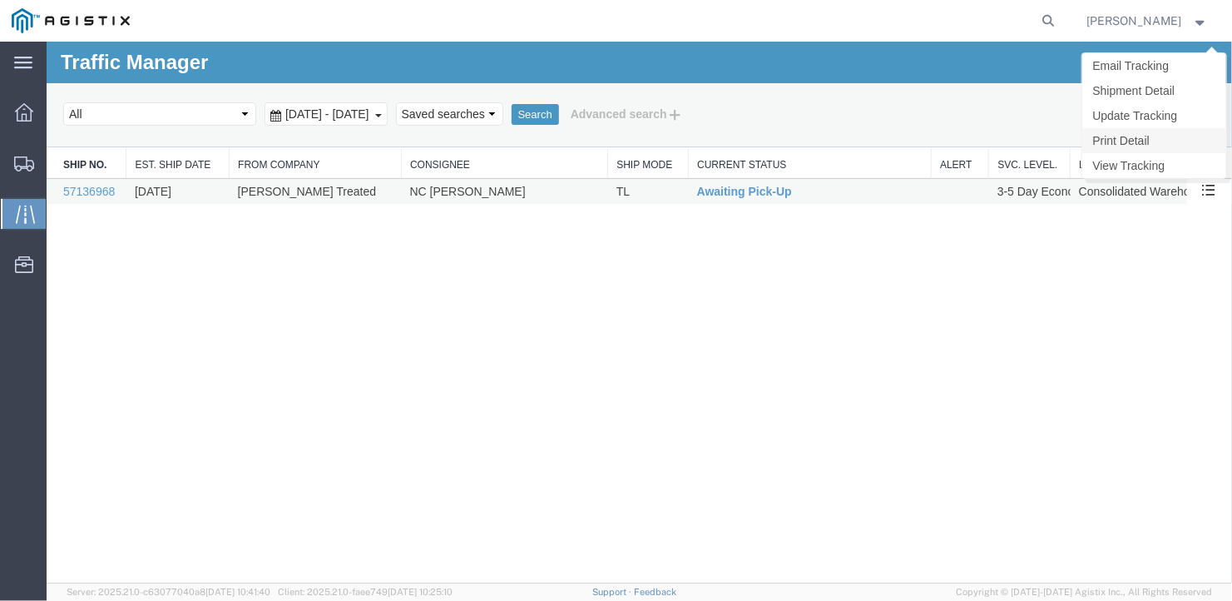
click at [1167, 135] on link "Print Detail" at bounding box center [1154, 139] width 144 height 25
click at [1164, 112] on link "Update Tracking" at bounding box center [1154, 114] width 144 height 25
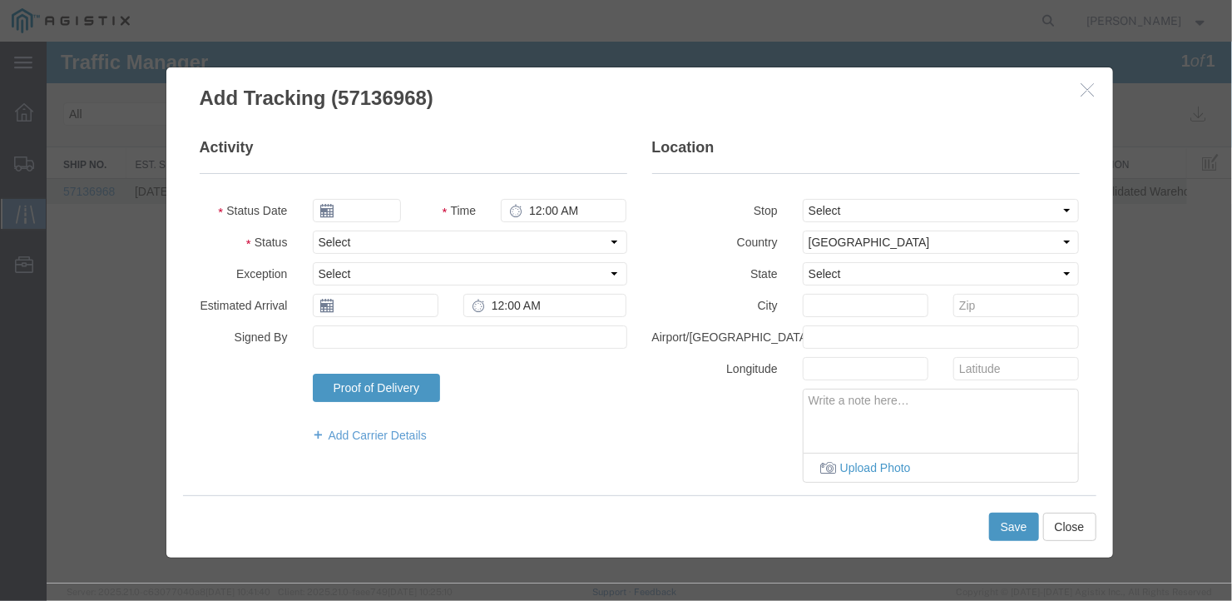
type input "[DATE]"
type input "11:00 AM"
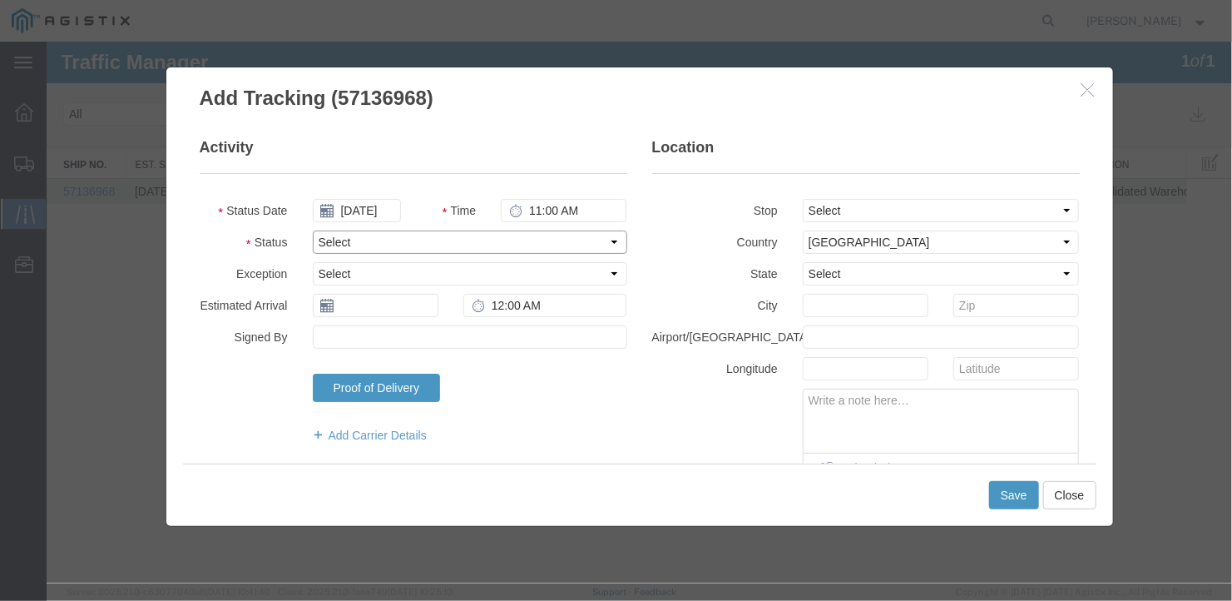
click at [386, 239] on select "Select Arrival Notice Available Arrival Notice Imported Arrive at Delivery Loca…" at bounding box center [469, 241] width 315 height 23
select select "DELIVRED"
click at [312, 230] on select "Select Arrival Notice Available Arrival Notice Imported Arrive at Delivery Loca…" at bounding box center [469, 241] width 315 height 23
click at [359, 302] on input "text" at bounding box center [375, 304] width 126 height 23
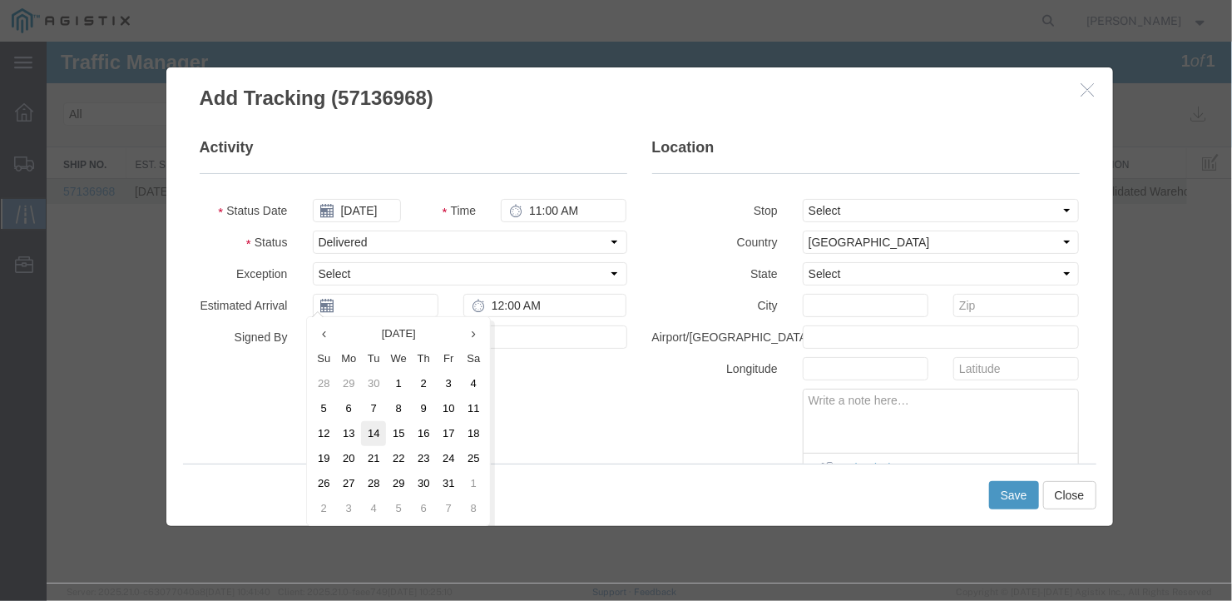
click at [370, 426] on td "14" at bounding box center [372, 432] width 25 height 25
type input "[DATE]"
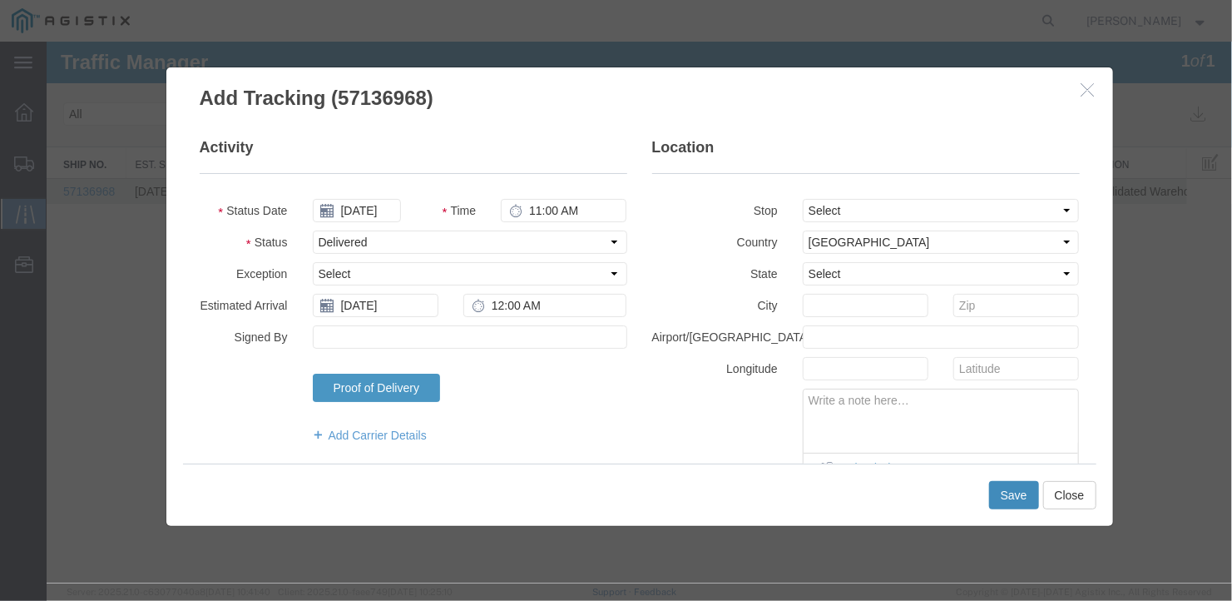
click at [1009, 496] on button "Save" at bounding box center [1014, 494] width 50 height 28
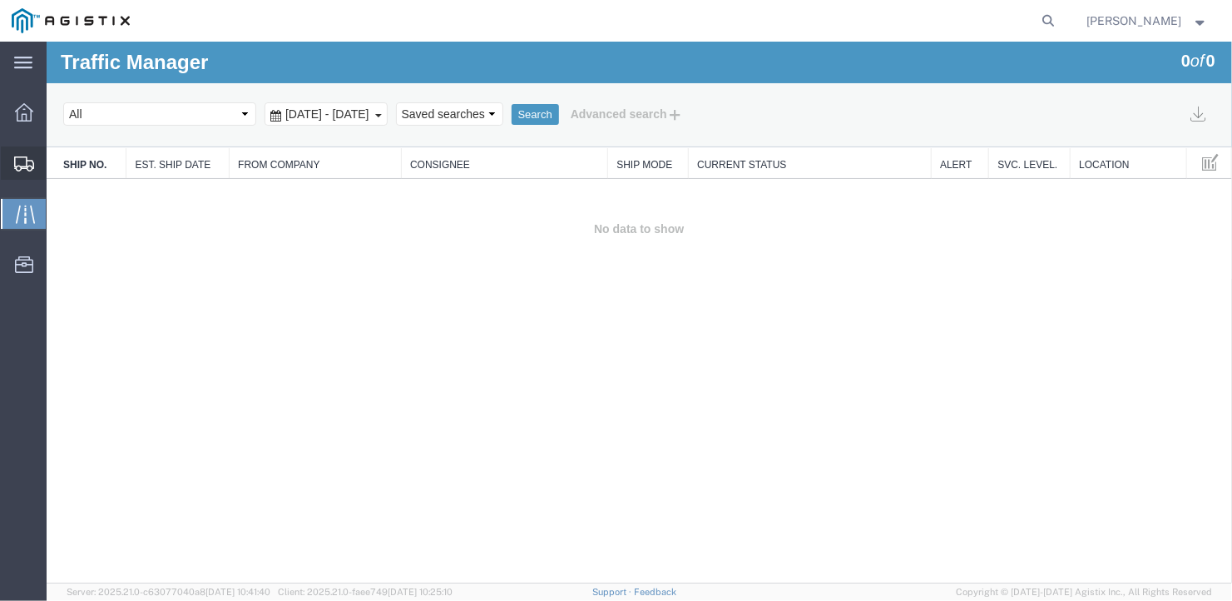
click at [0, 0] on span "Create Shipment" at bounding box center [0, 0] width 0 height 0
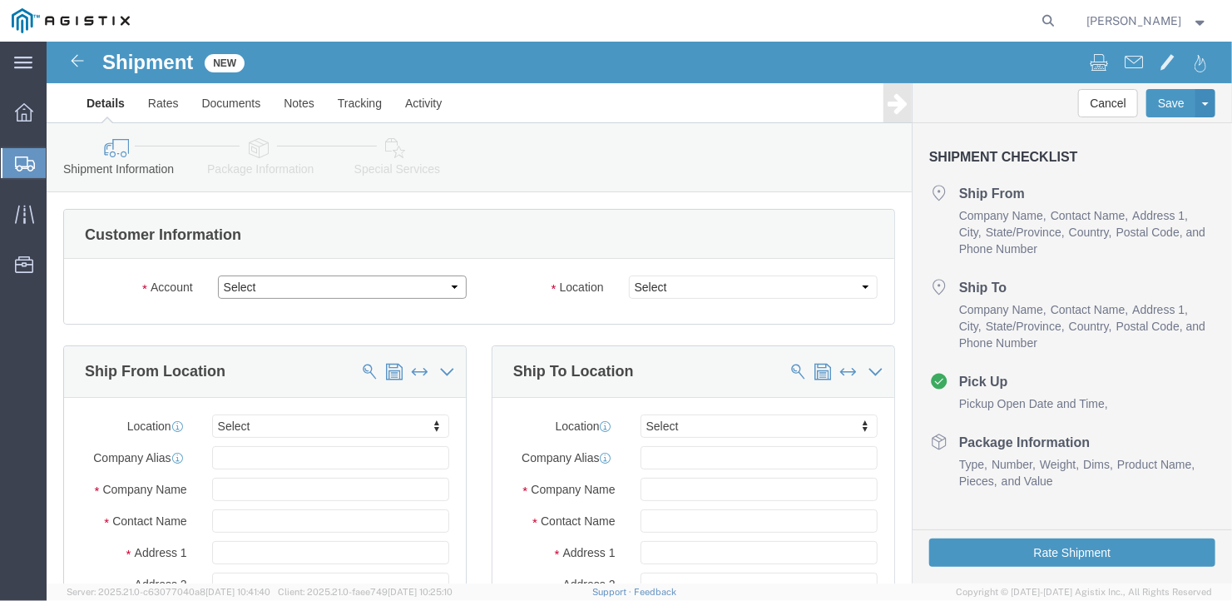
click select "Select General Dynamics Bath Iron Works"
select select "8114"
click select "Select General Dynamics Bath Iron Works"
select select
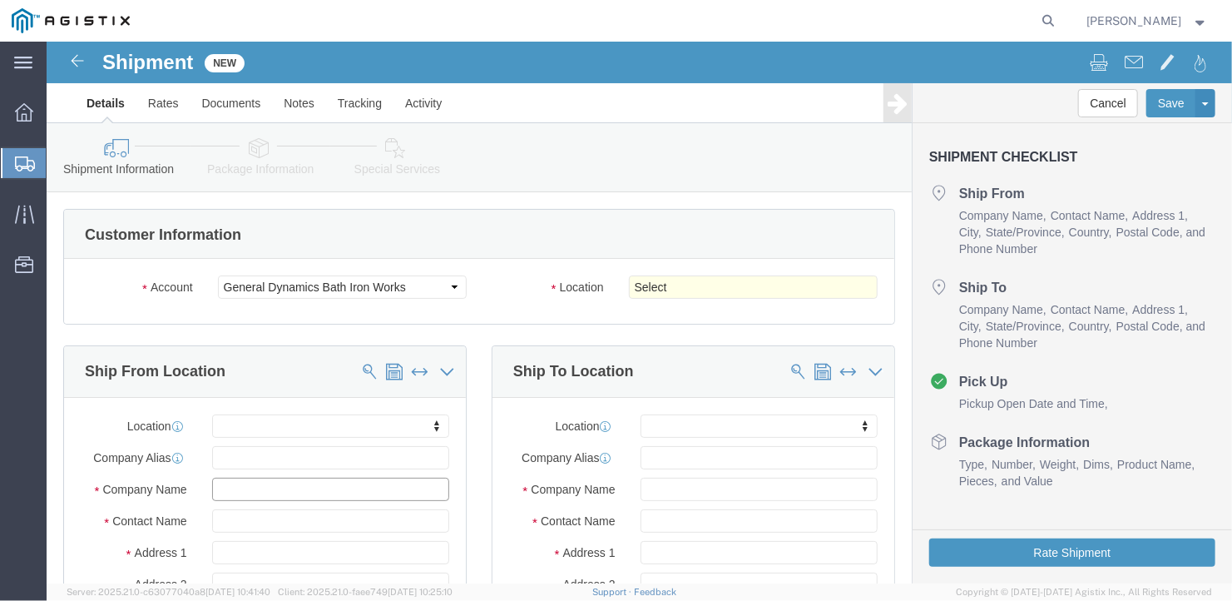
click input "text"
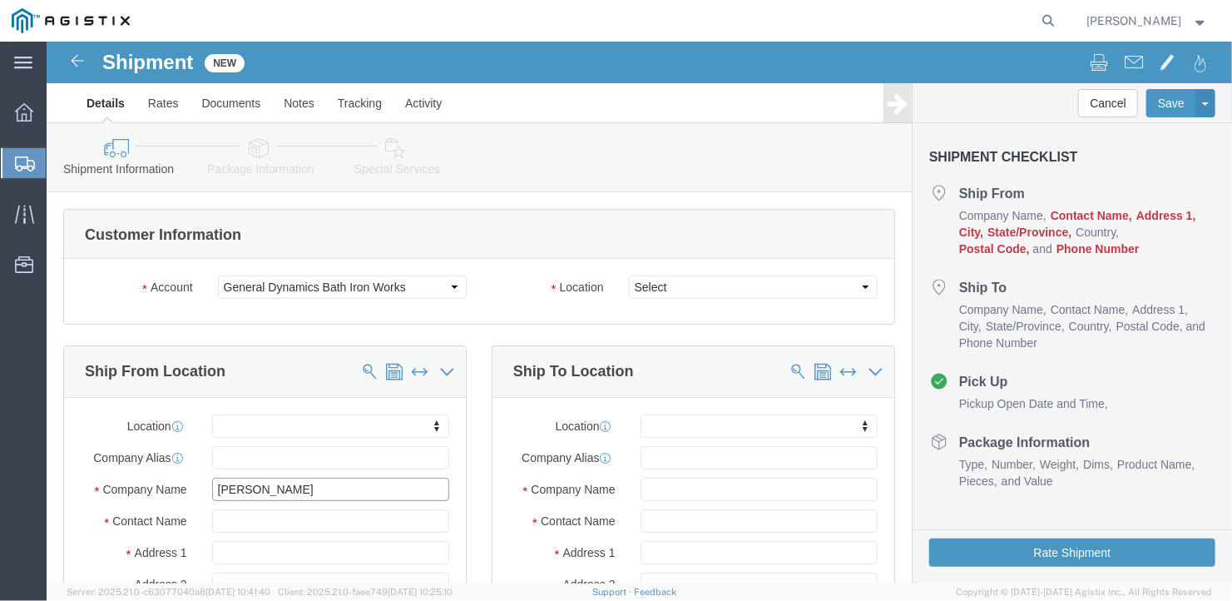
type input "[PERSON_NAME]"
drag, startPoint x: 180, startPoint y: 476, endPoint x: 161, endPoint y: 471, distance: 19.8
click div "a"
type input "Ben"
type input "[GEOGRAPHIC_DATA]"
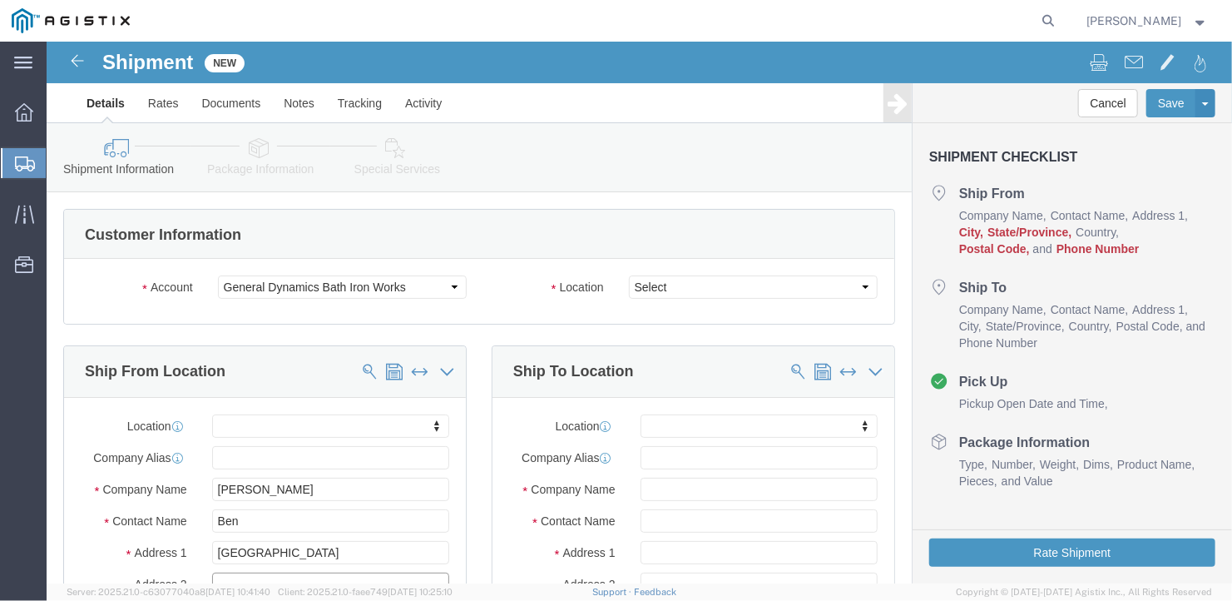
select select
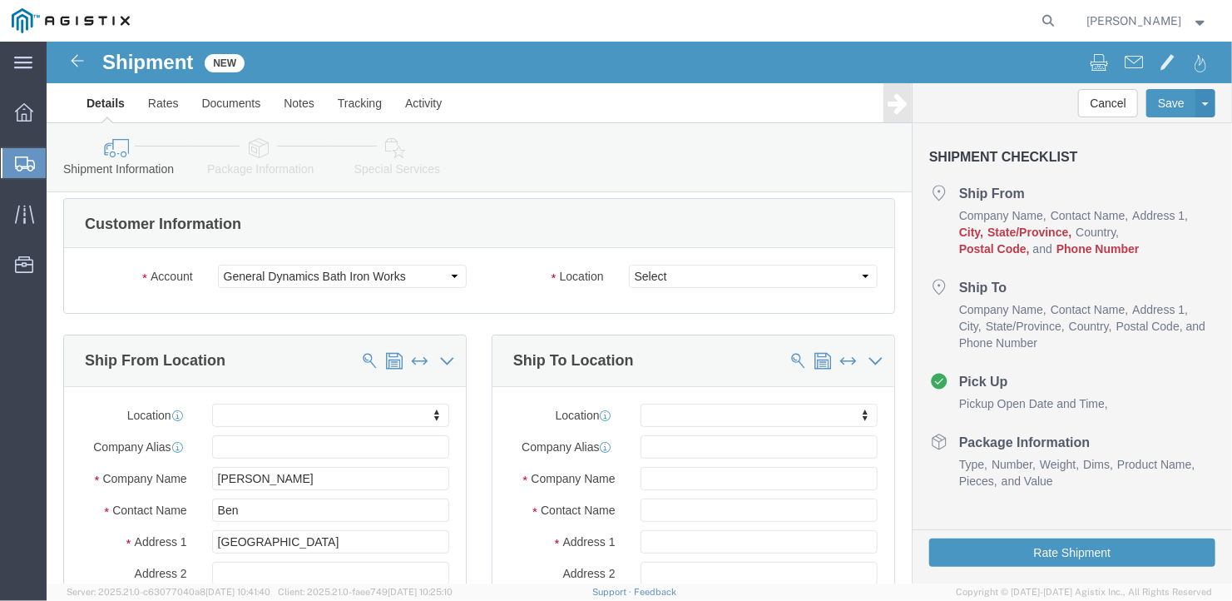
scroll to position [302, 0]
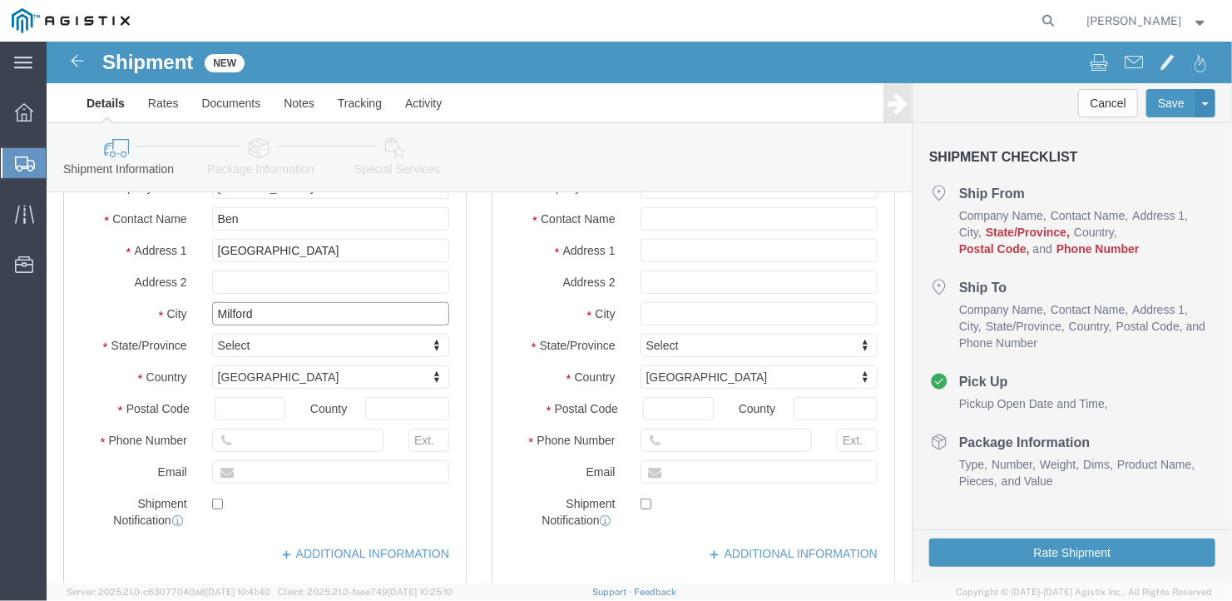
type input "Milford"
select select
type input "V"
type input "Vir"
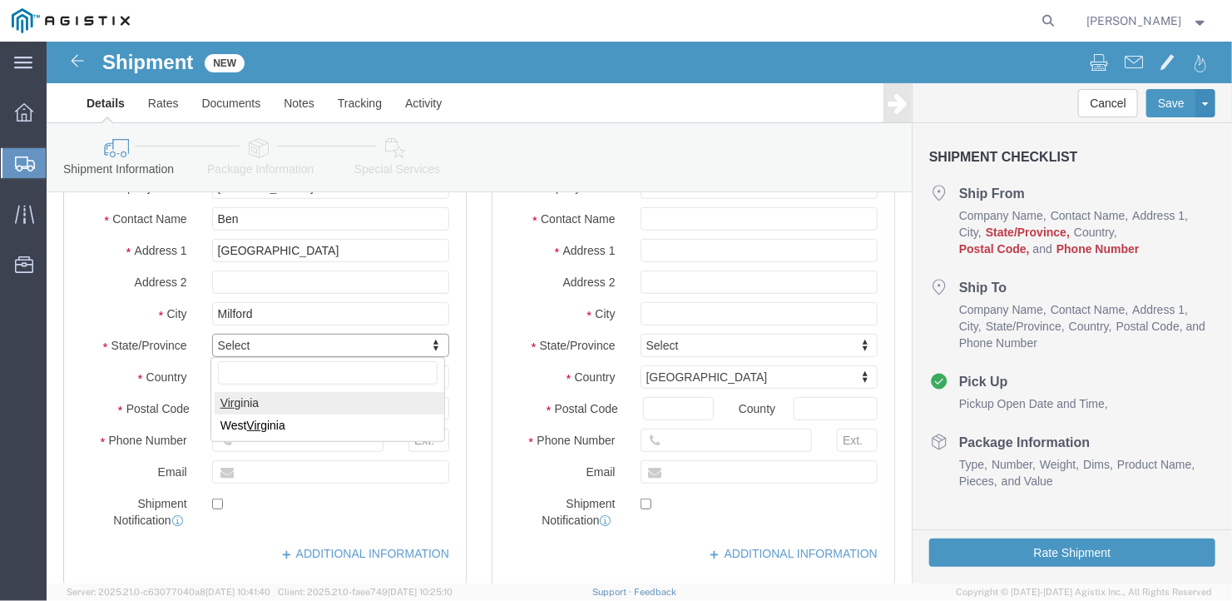
select select
select select "VA"
type input "22514"
select select
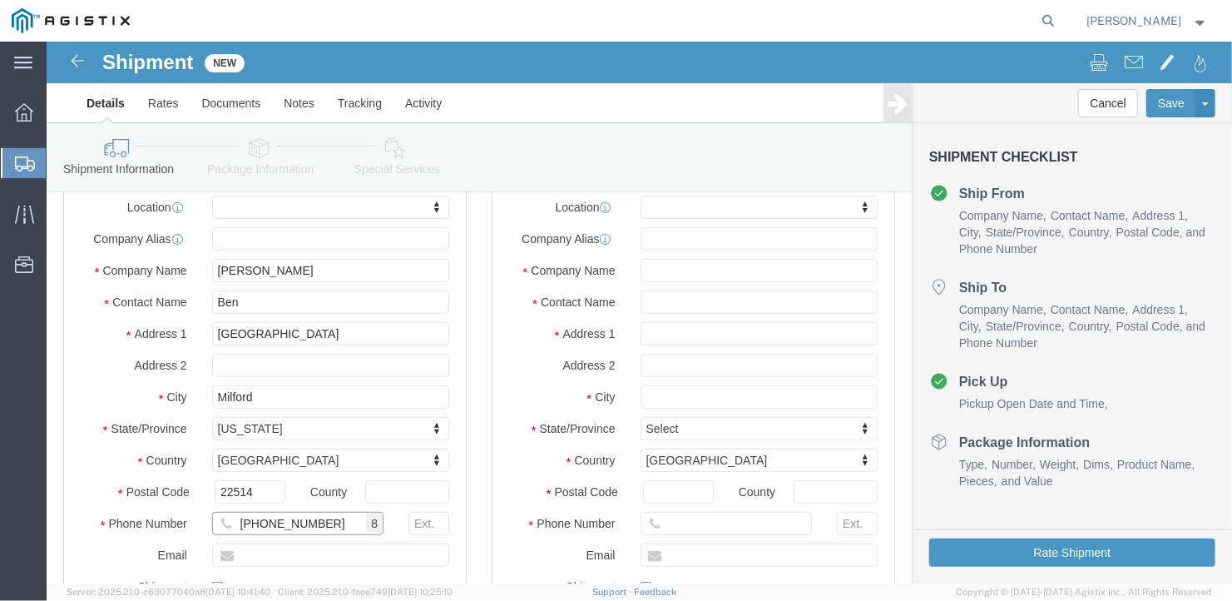
scroll to position [0, 0]
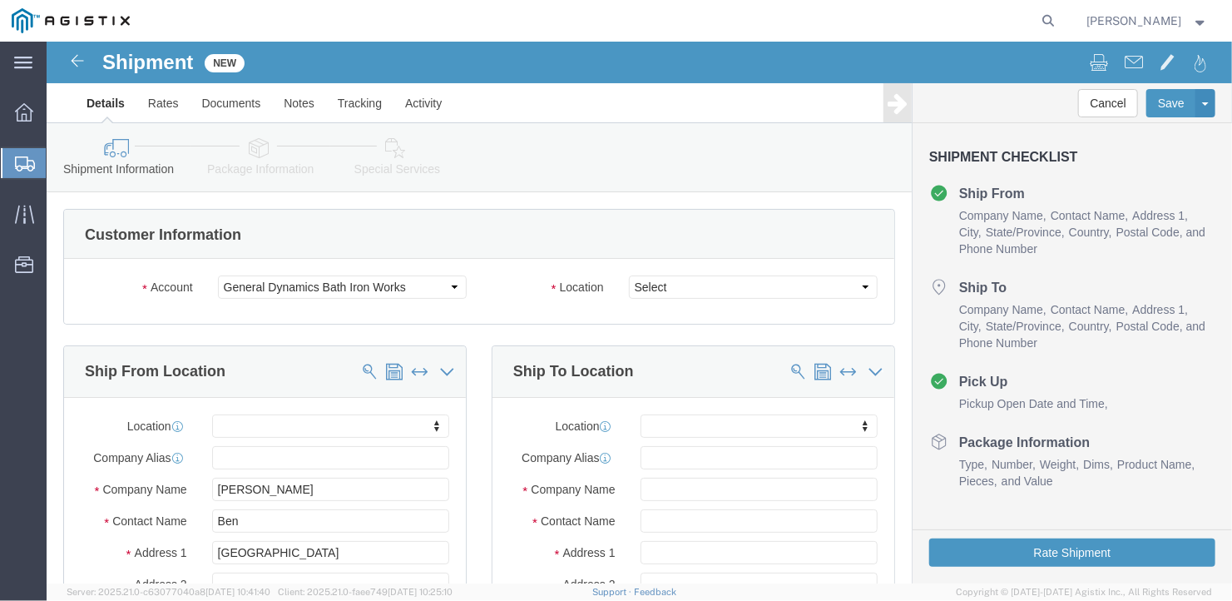
type input "[PHONE_NUMBER]"
click select "Select Bath - 50 YARD REC [US_STATE][GEOGRAPHIC_DATA] - 700 [US_STATE][GEOGRAPH…"
select select "34312"
click select "Select Bath - 50 YARD REC [US_STATE][GEOGRAPHIC_DATA] - 700 [US_STATE][GEOGRAPH…"
click input "text"
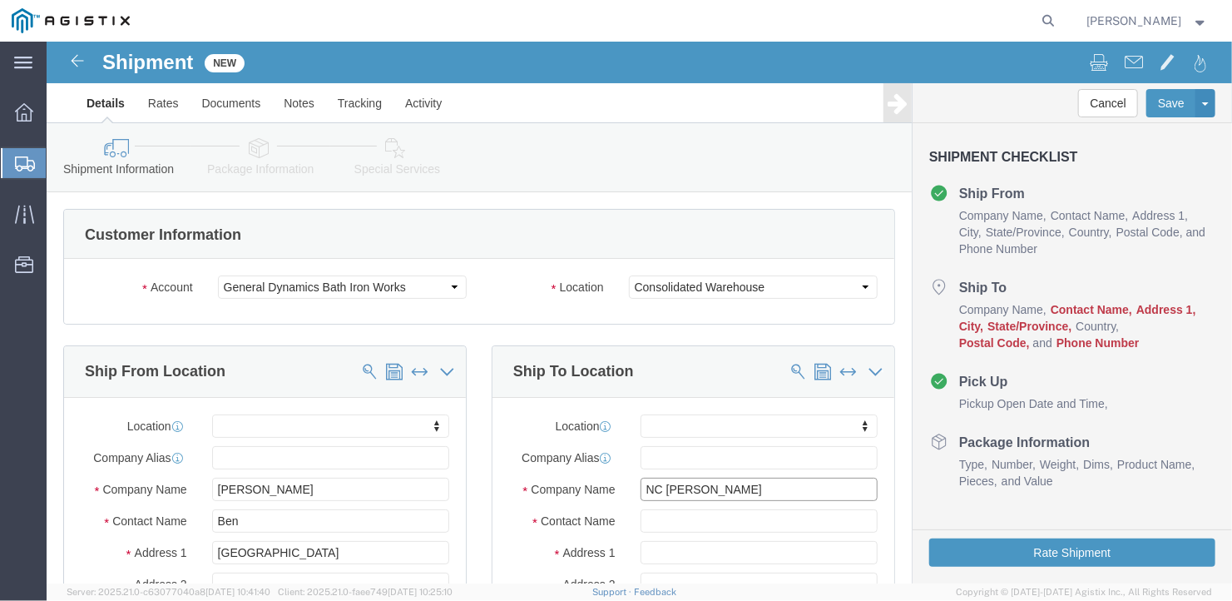
type input "NC [PERSON_NAME]"
type input "1"
type input "[STREET_ADDRESS][PERSON_NAME]"
drag, startPoint x: 682, startPoint y: 475, endPoint x: 597, endPoint y: 485, distance: 86.3
click input "[STREET_ADDRESS][PERSON_NAME]"
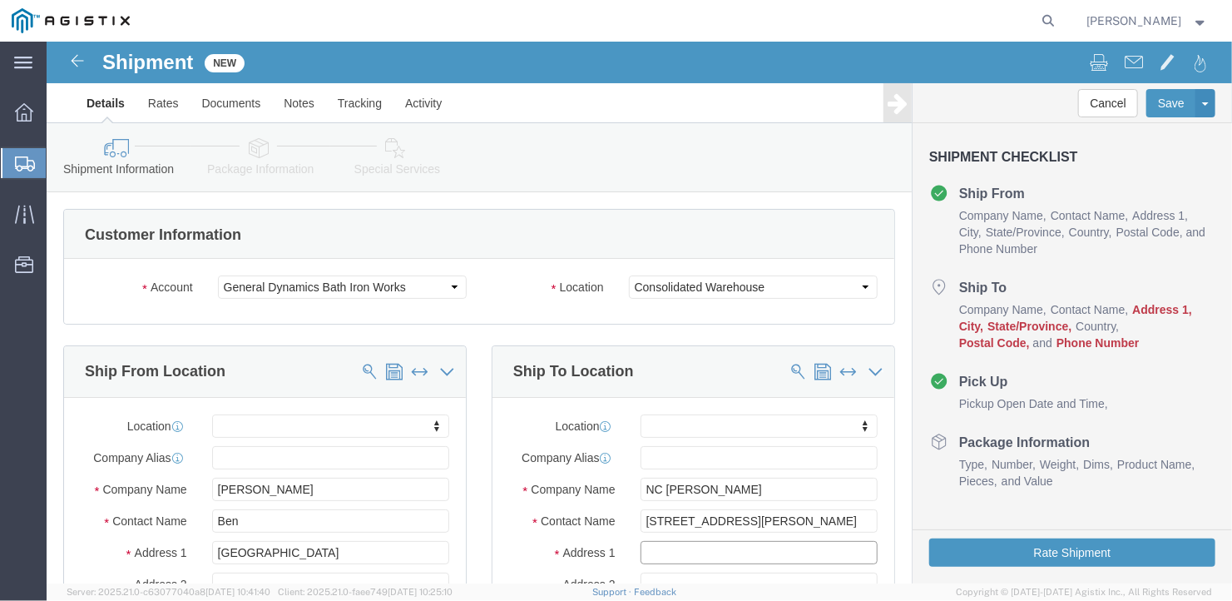
click input "text"
paste input "[STREET_ADDRESS][PERSON_NAME]"
type input "[STREET_ADDRESS][PERSON_NAME]"
select select
drag, startPoint x: 691, startPoint y: 479, endPoint x: 571, endPoint y: 469, distance: 120.2
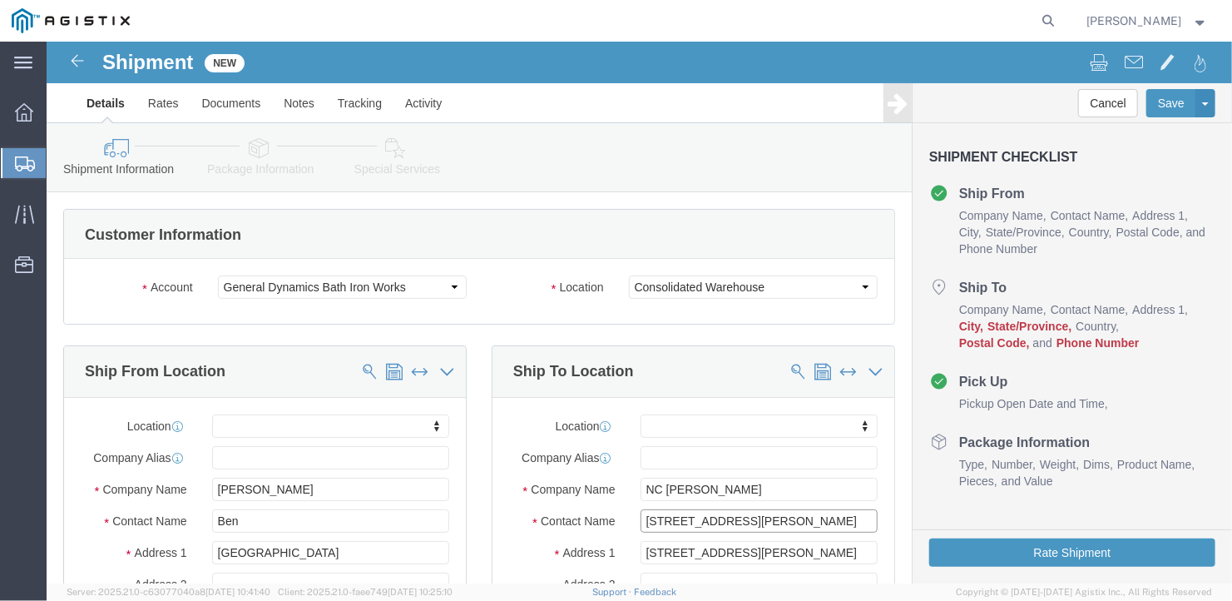
click div "Contact Name [STREET_ADDRESS][PERSON_NAME]"
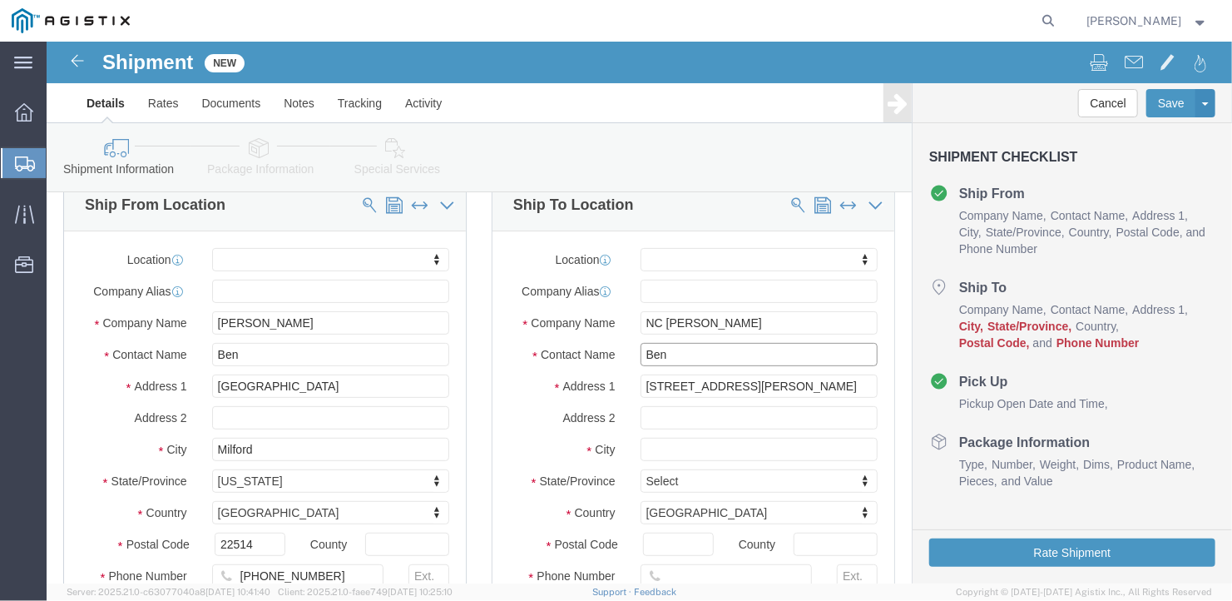
scroll to position [250, 0]
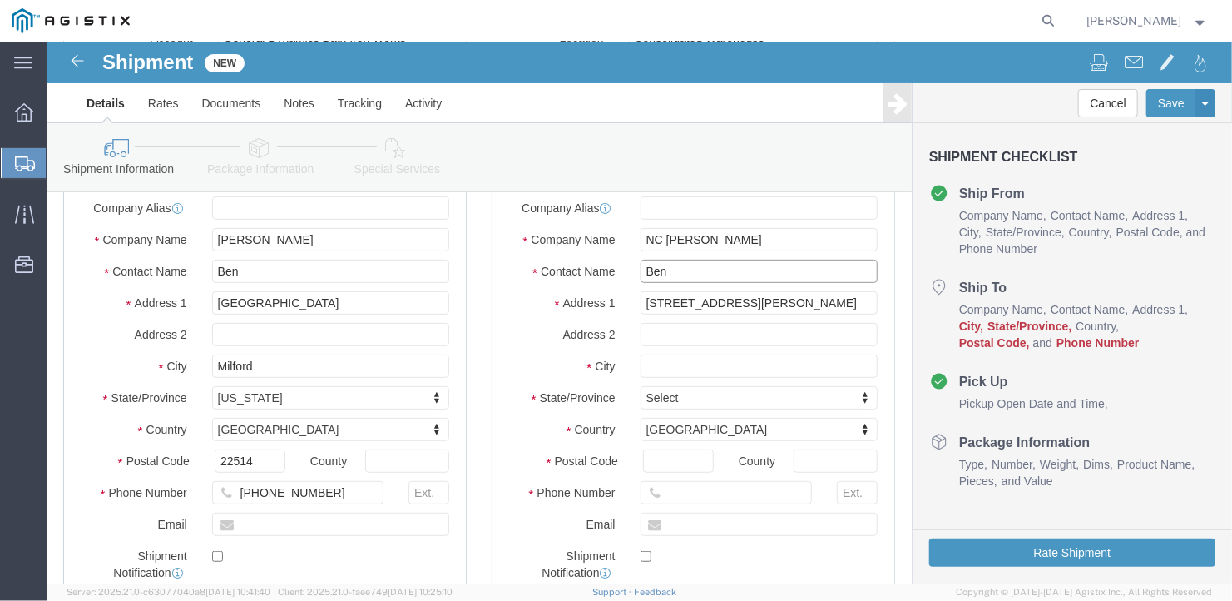
type input "Ben"
click input "text"
type input "Jefferson"
select select
type input "M"
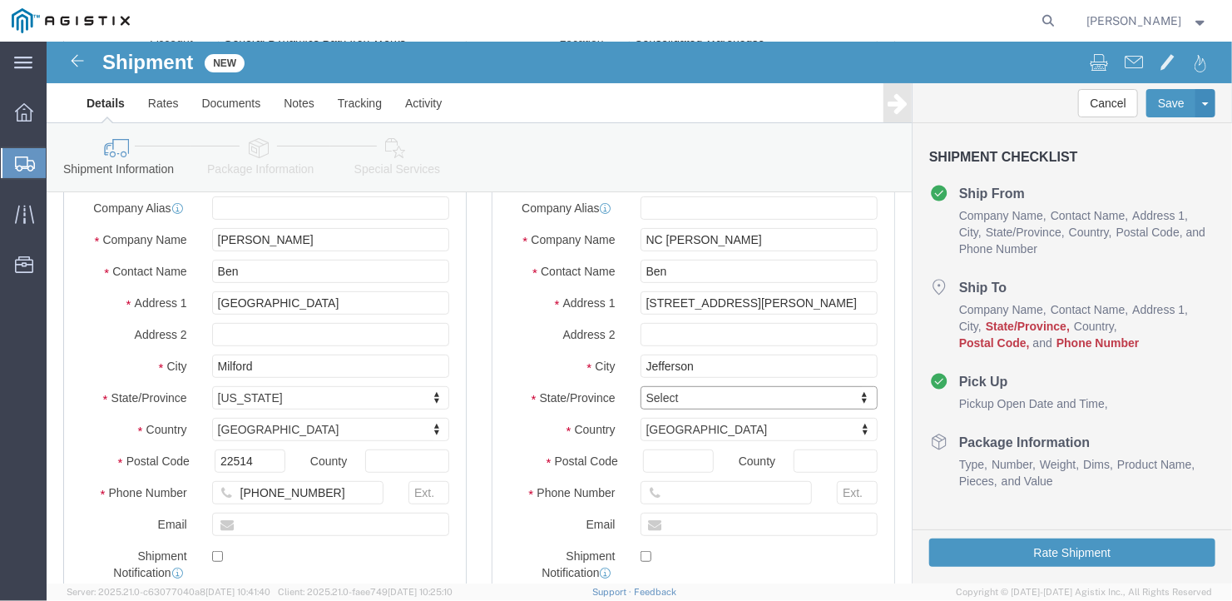
type input "M"
type input "[US_STATE]"
select select
select select "ME"
type input "04348"
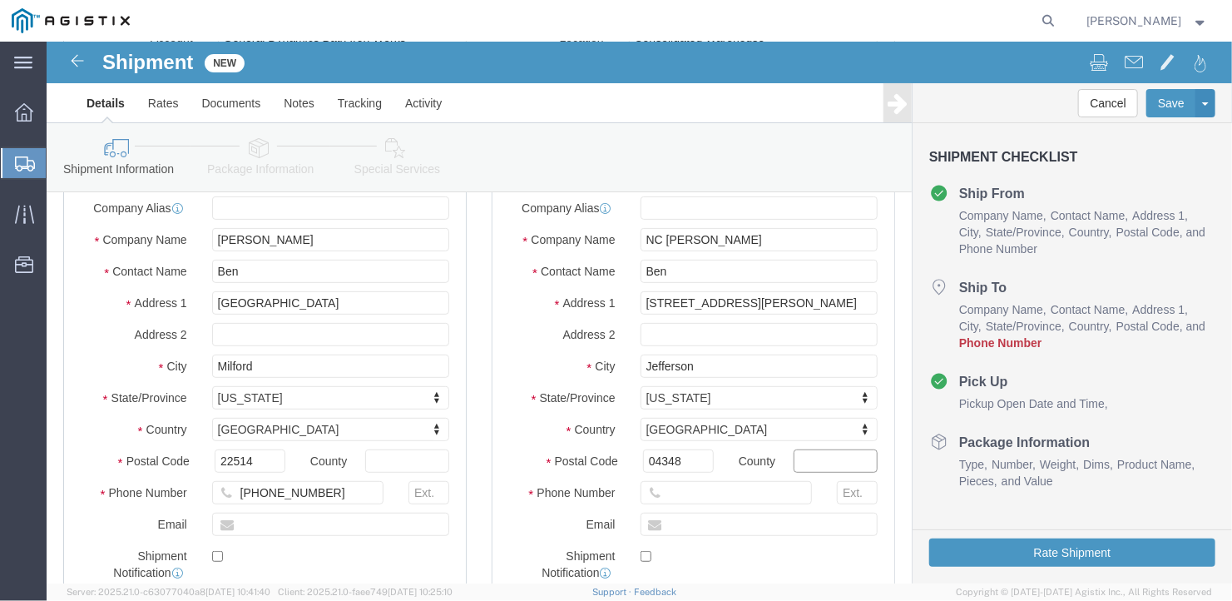
select select
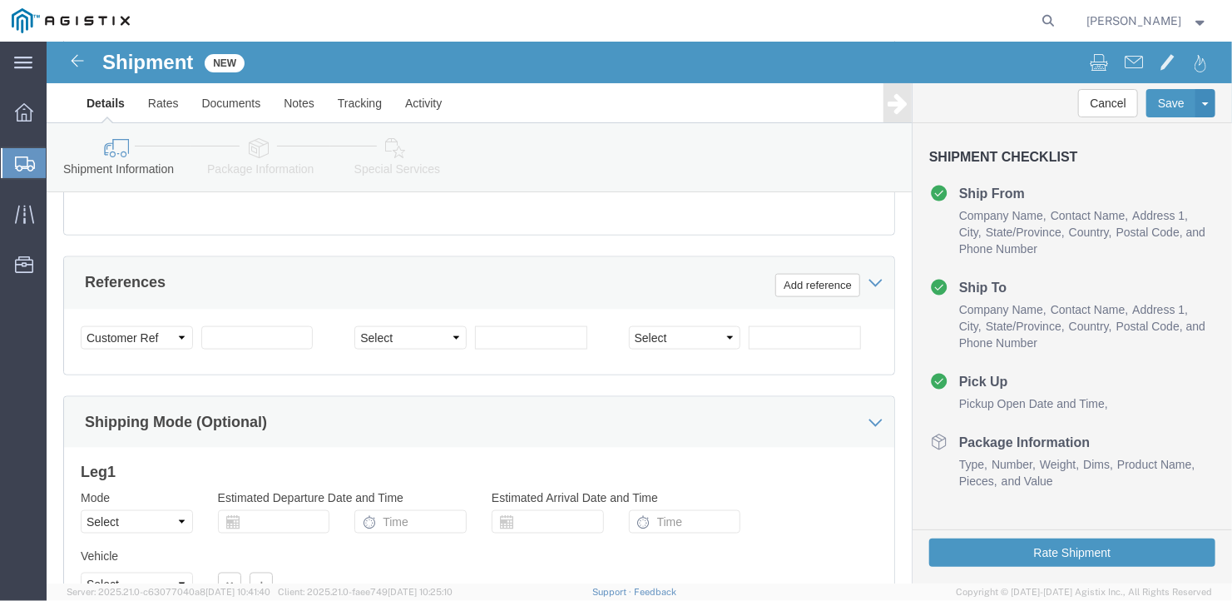
scroll to position [1082, 0]
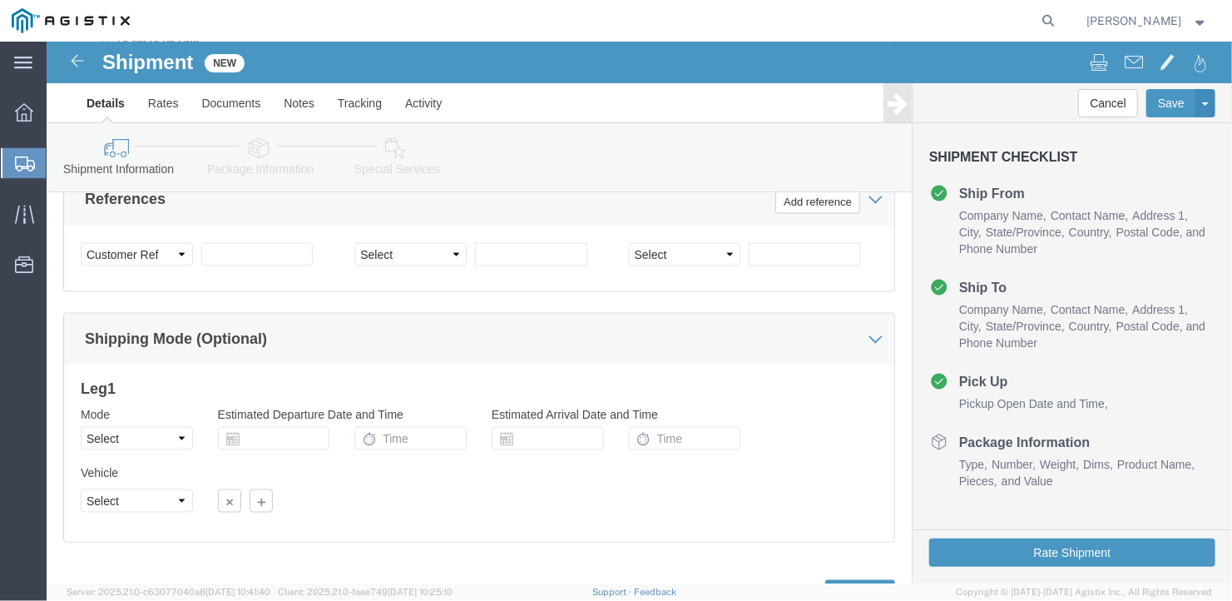
type input "[PHONE_NUMBER]"
click select "Select Air Less than Truckload Multi-Leg Ocean Freight Rail Small Parcel Truckl…"
select select "TL"
click select "Select Air Less than Truckload Multi-Leg Ocean Freight Rail Small Parcel Truckl…"
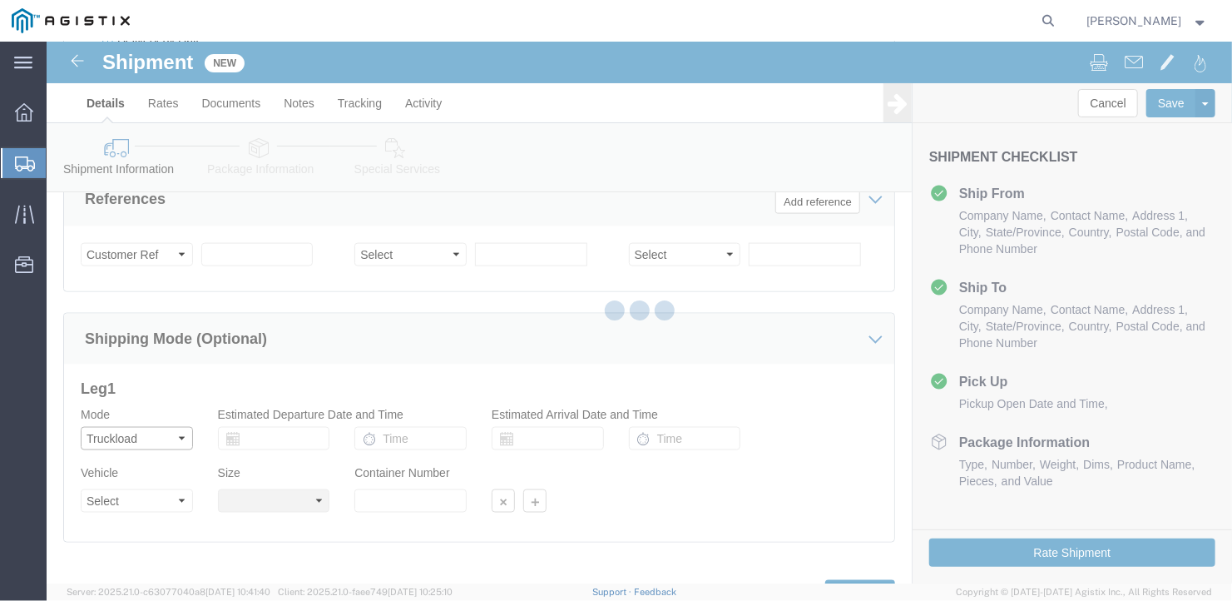
select select
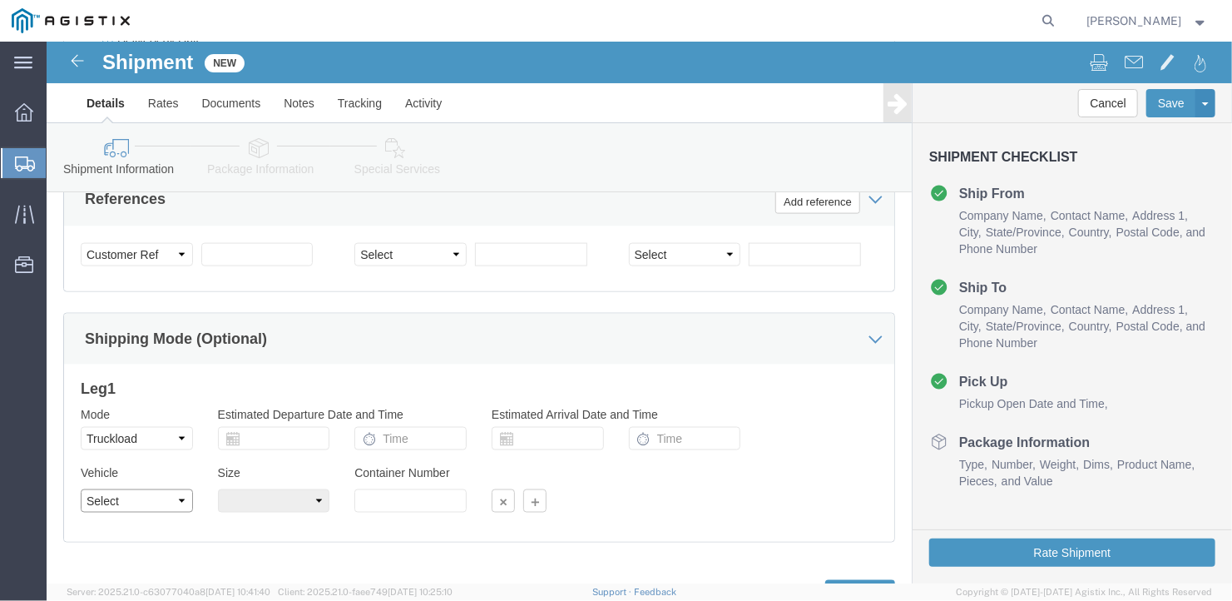
click select "Select 1-Ton (PSS) 10 Wheel 10 Yard Dump Truck 20 Yard Dump Truck Bobtail Botto…"
select select "FLBD"
click select "Select 1-Ton (PSS) 10 Wheel 10 Yard Dump Truck 20 Yard Dump Truck Bobtail Botto…"
click select "Select 35 Feet 20 Feet 28 Feet 53 Feet 40 Feet 48 Feet"
select select "53FT"
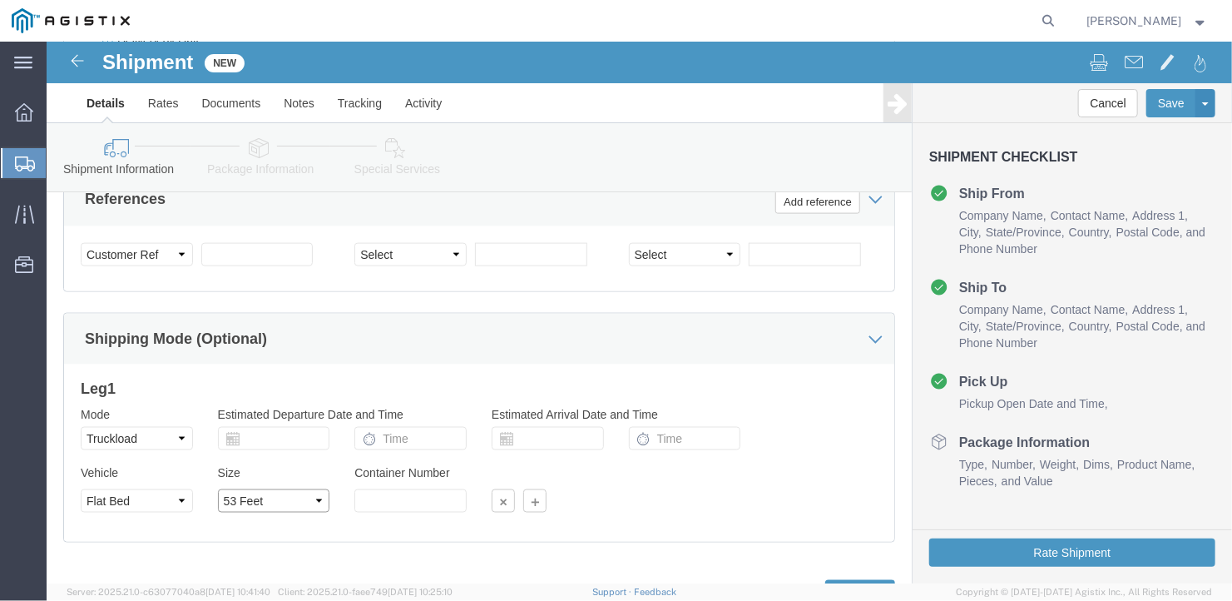
click select "Select 35 Feet 20 Feet 28 Feet 53 Feet 40 Feet 48 Feet"
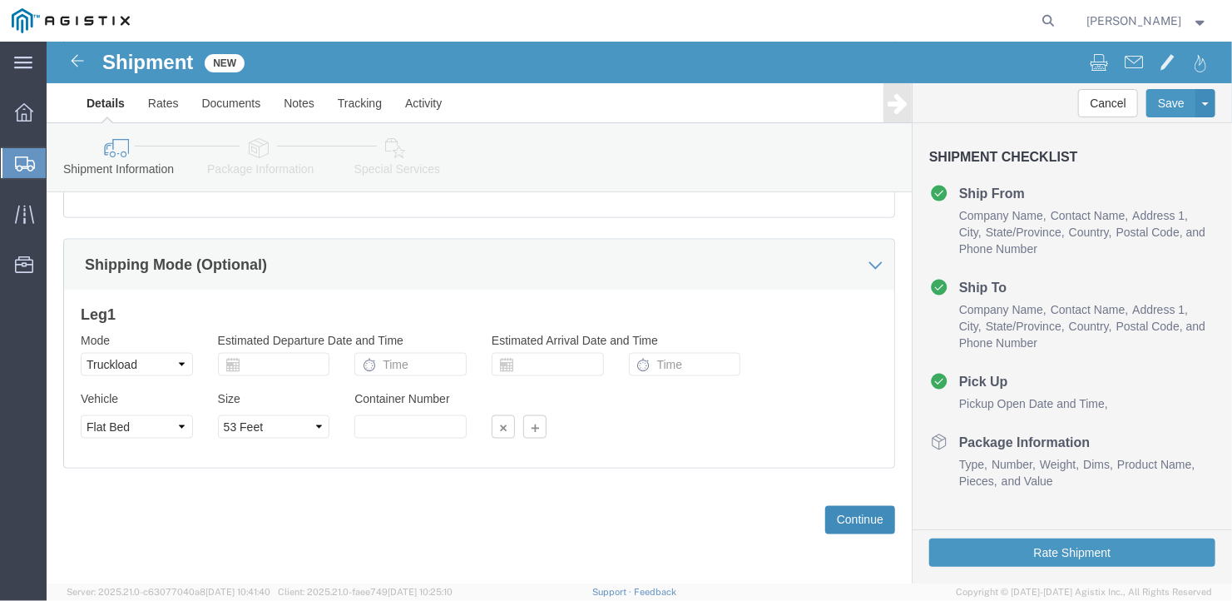
click button "Continue"
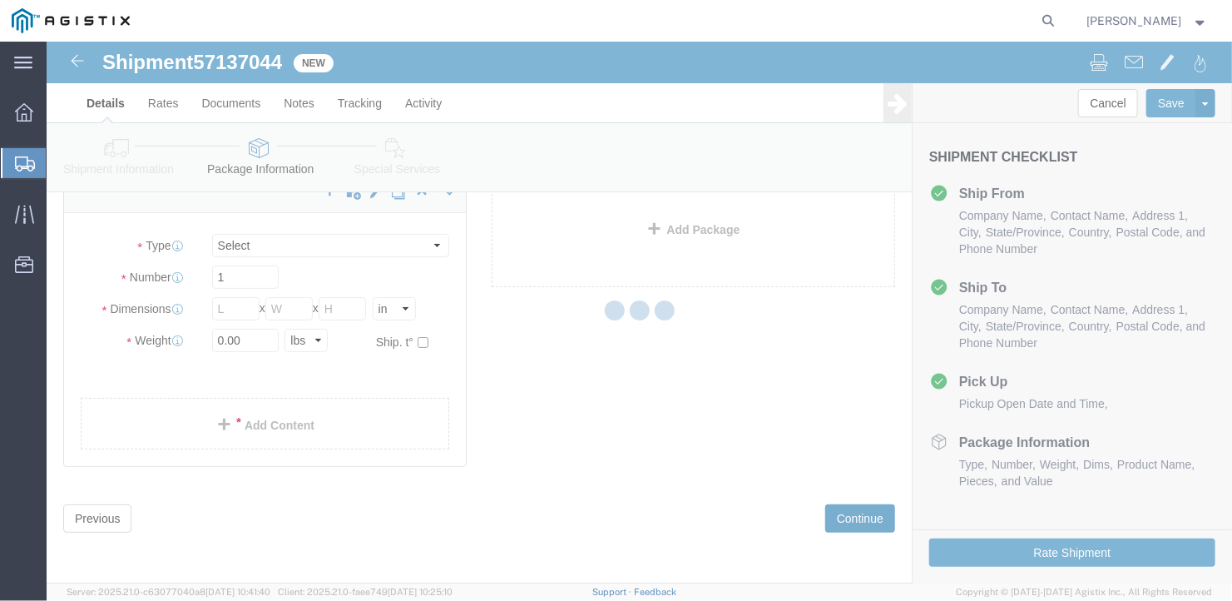
scroll to position [19, 0]
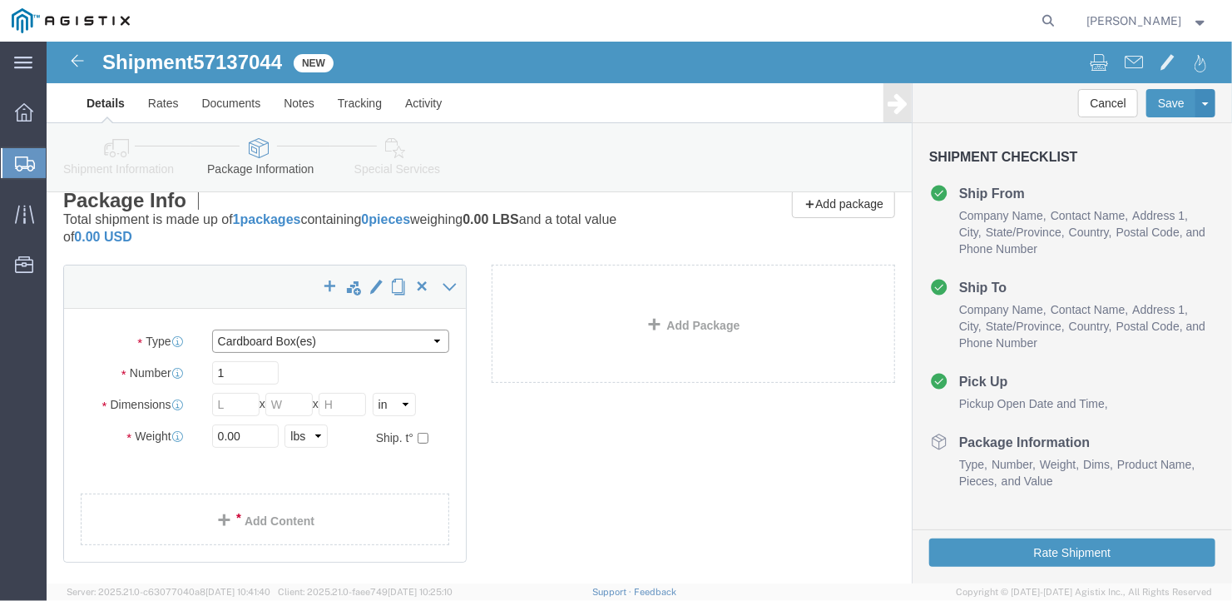
click select "Select Bale(s) Basket(s) Bolt(s) Bottle(s) Buckets Bulk Bundle(s) Can(s) Cardbo…"
select select "BNDL"
click select "Select Bale(s) Basket(s) Bolt(s) Bottle(s) Buckets Bulk Bundle(s) Can(s) Cardbo…"
drag, startPoint x: 194, startPoint y: 335, endPoint x: 150, endPoint y: 339, distance: 44.2
click div "Number 1"
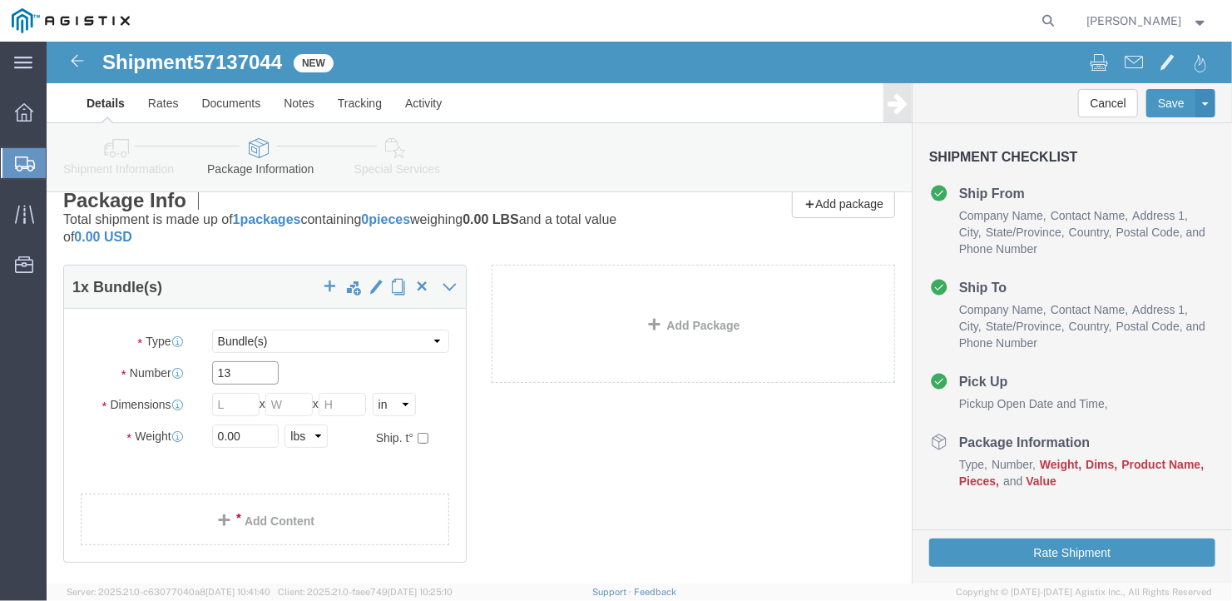
type input "13"
click input "text"
click select "Select cm ft in"
select select "FT"
click select "Select cm ft in"
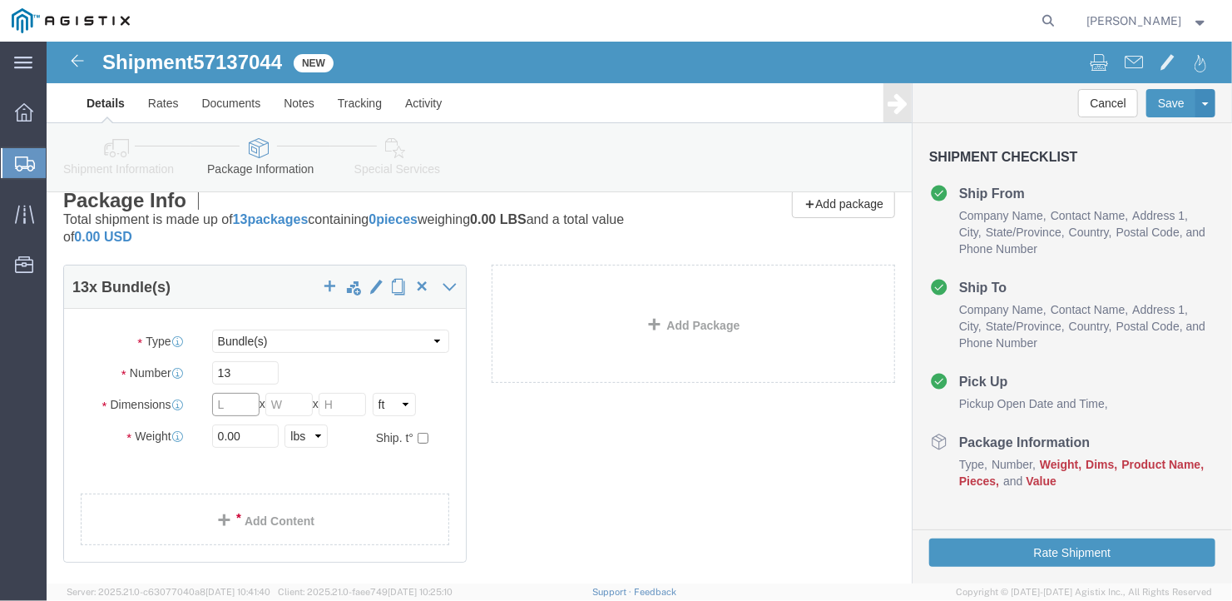
click input "text"
drag, startPoint x: 181, startPoint y: 360, endPoint x: 155, endPoint y: 364, distance: 26.1
click div "Length 4 x Width x Height Select cm ft in"
type input "8"
click input "text"
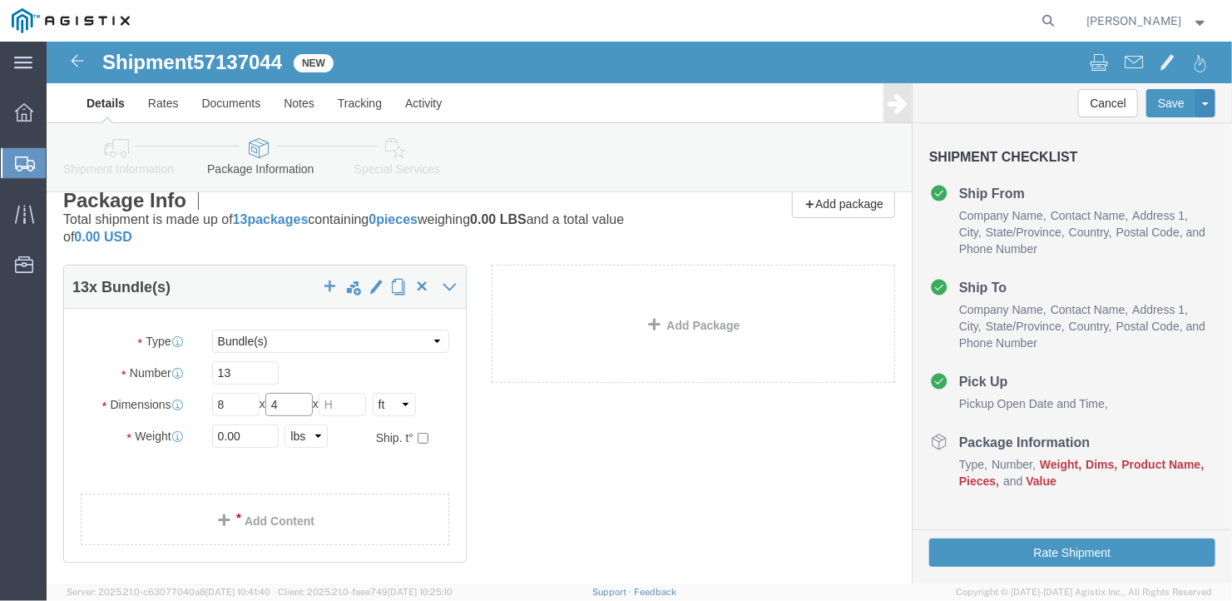
type input "4"
click input "text"
type input "1"
drag, startPoint x: 200, startPoint y: 396, endPoint x: 142, endPoint y: 392, distance: 57.6
click div "Weight 0.00 Select kgs lbs Ship. t°"
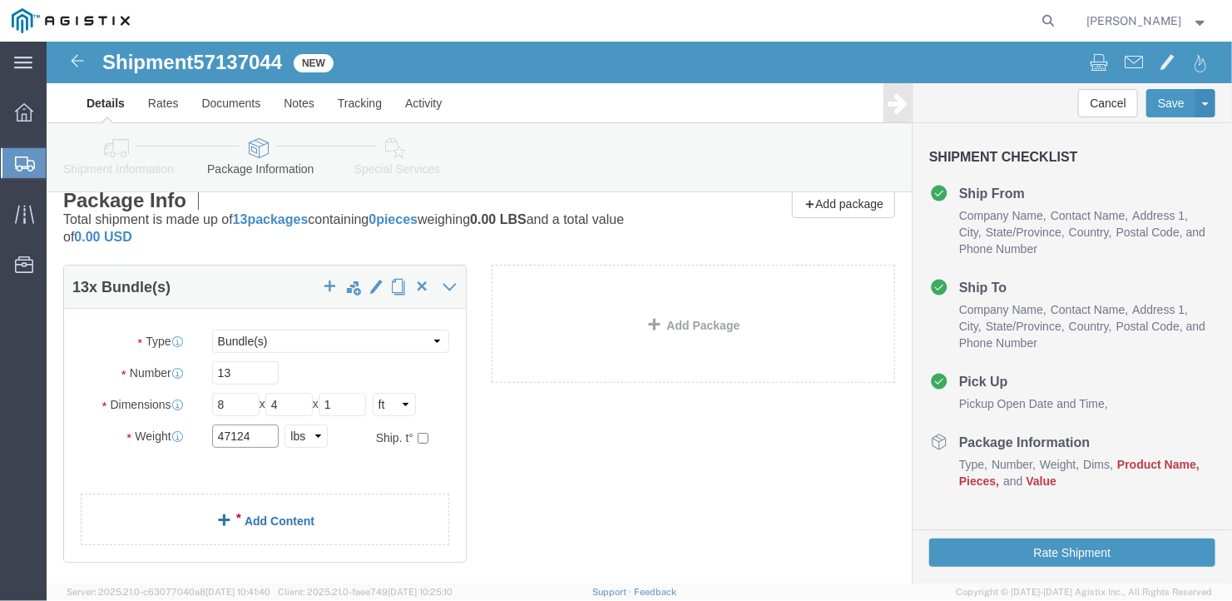
type input "47124"
click link "Add Content"
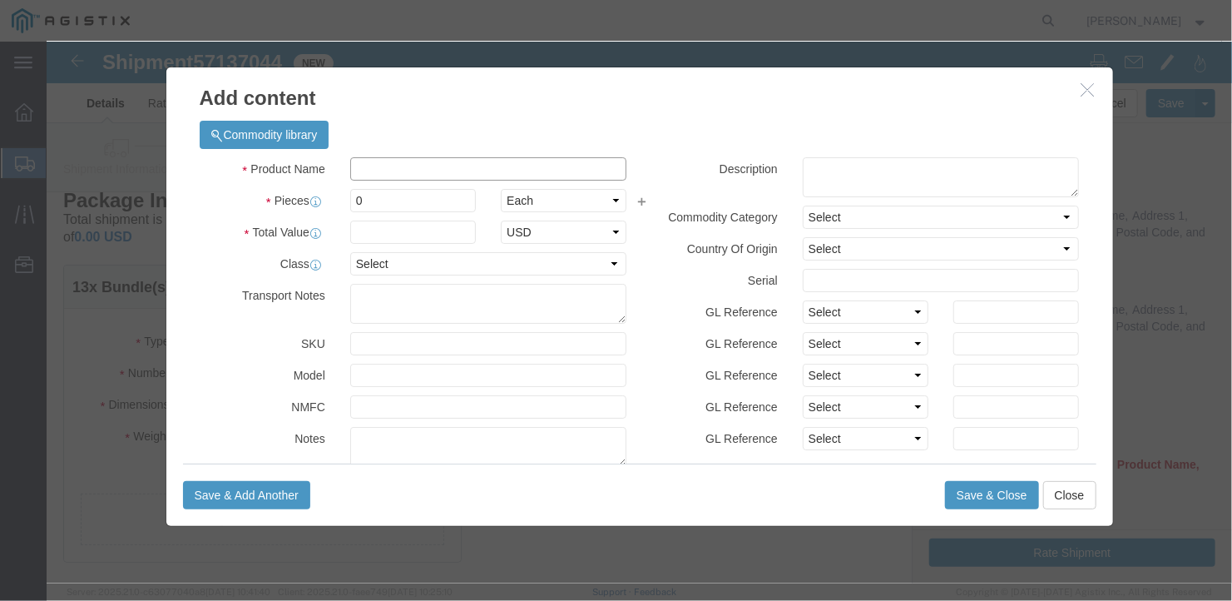
click input "text"
type input "Plywood"
type input "1"
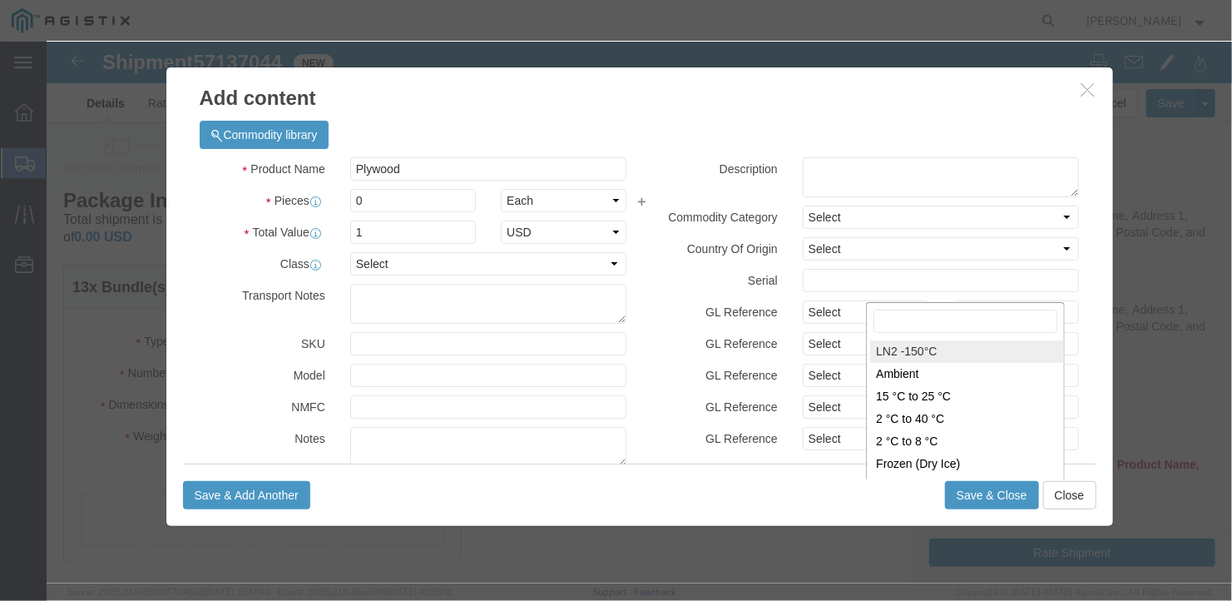
scroll to position [124, 0]
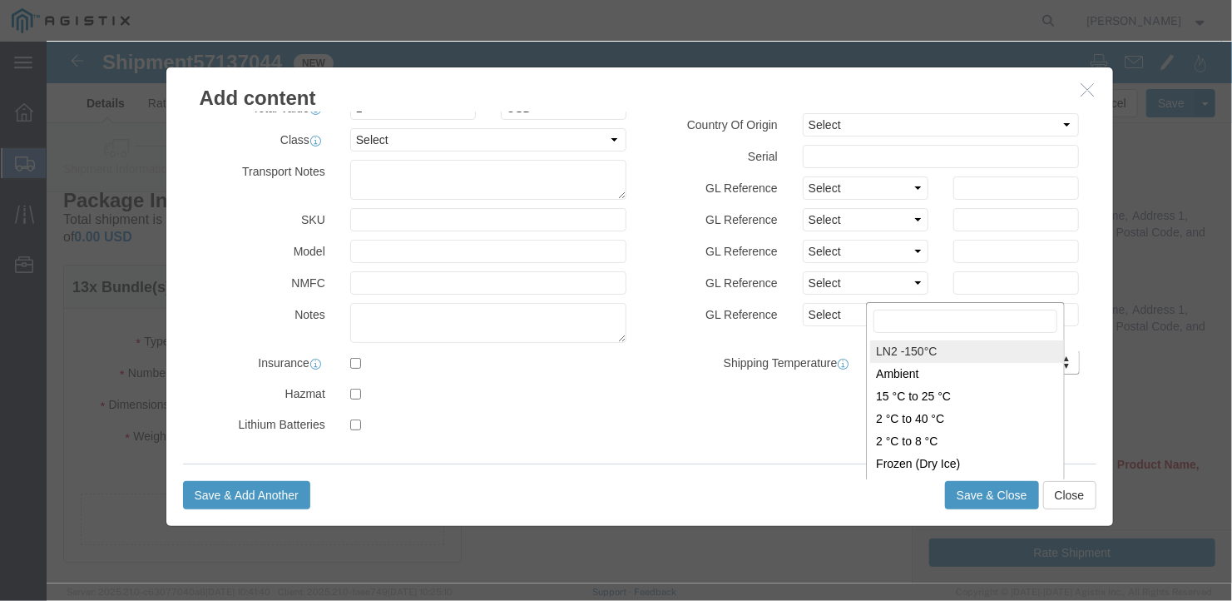
drag, startPoint x: 319, startPoint y: 151, endPoint x: 293, endPoint y: 168, distance: 30.7
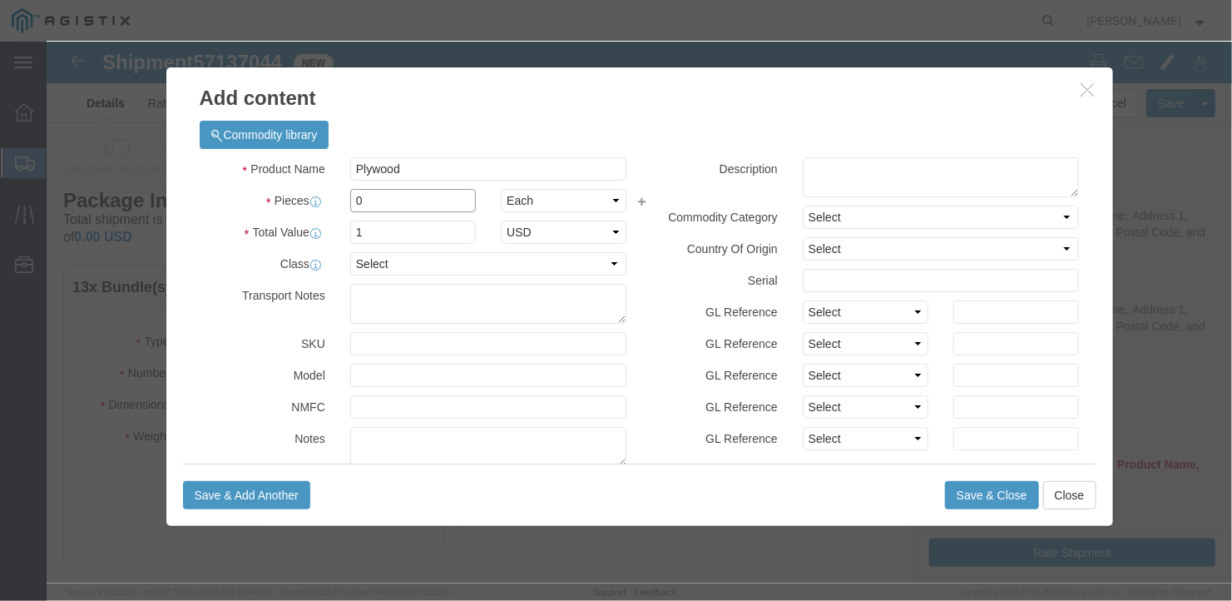
drag, startPoint x: 330, startPoint y: 155, endPoint x: 260, endPoint y: 162, distance: 69.5
click div "Pieces 0 Select Bag Barrels 100Board Feet Bottle Box Blister Pack Carats Can Ca…"
type input "13"
drag, startPoint x: 317, startPoint y: 193, endPoint x: 280, endPoint y: 190, distance: 36.8
click div "Total Value 13 Select ADP AED AFN ALL AMD AOA ARS ATS AUD AWG AZN BAM BBD BDT B…"
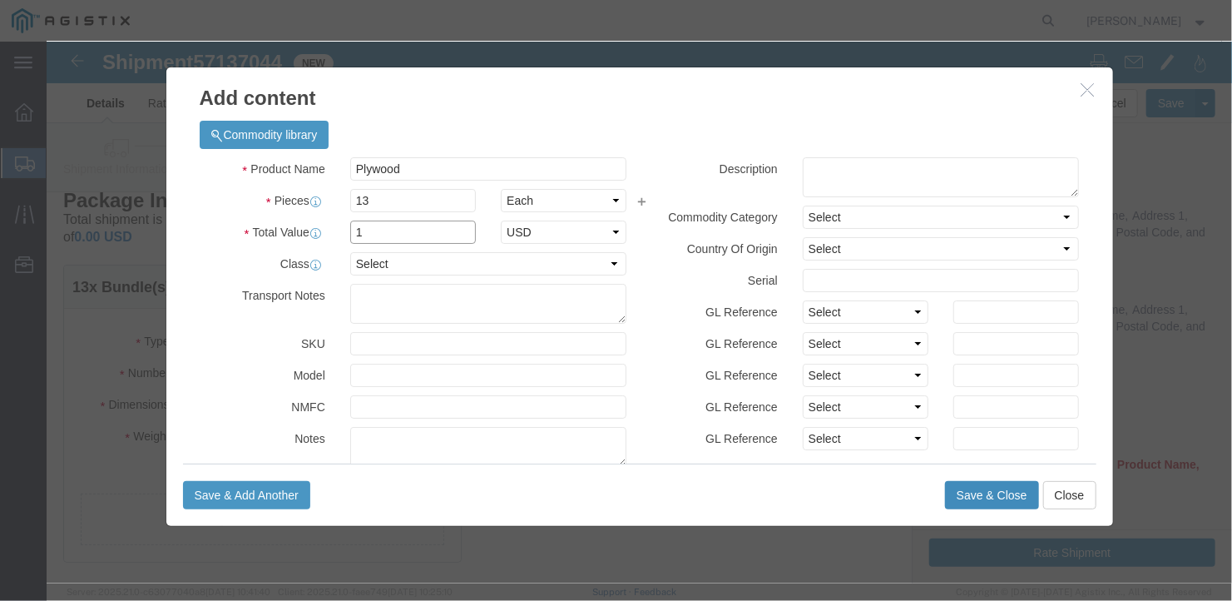
type input "1"
click button "Save & Close"
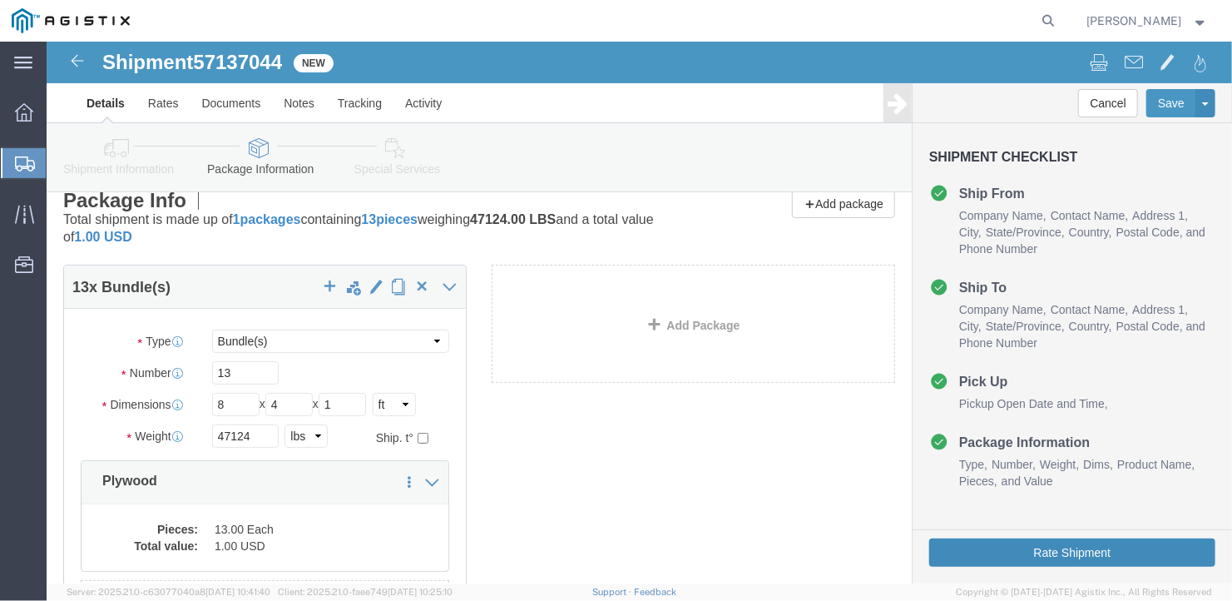
click button "Rate Shipment"
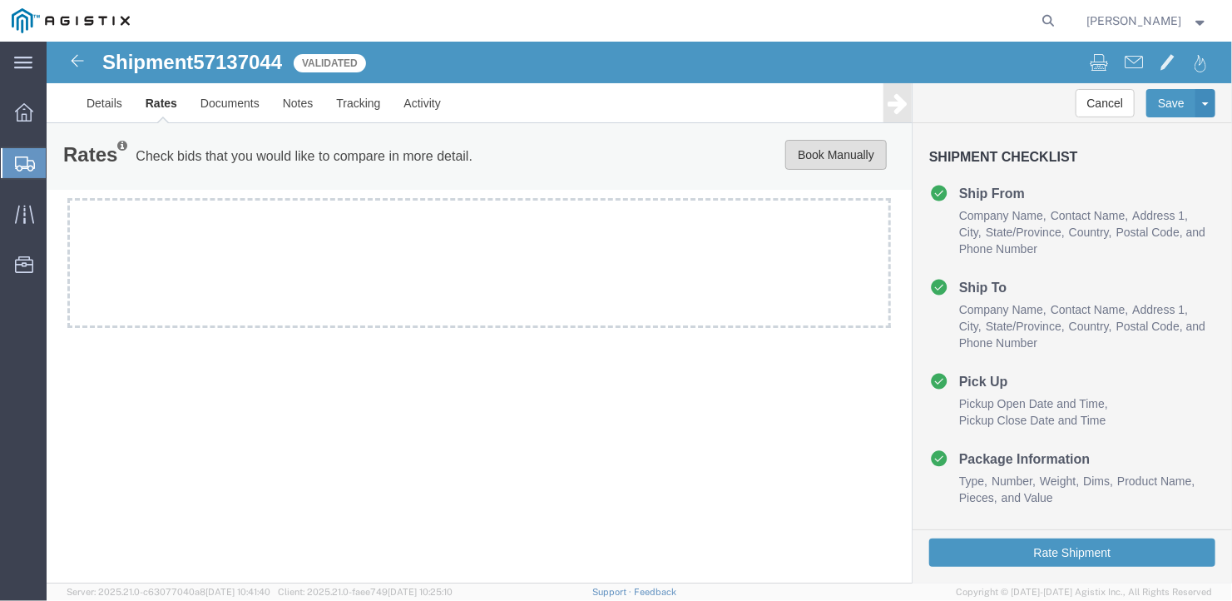
click at [835, 143] on button "Book Manually" at bounding box center [836, 154] width 102 height 30
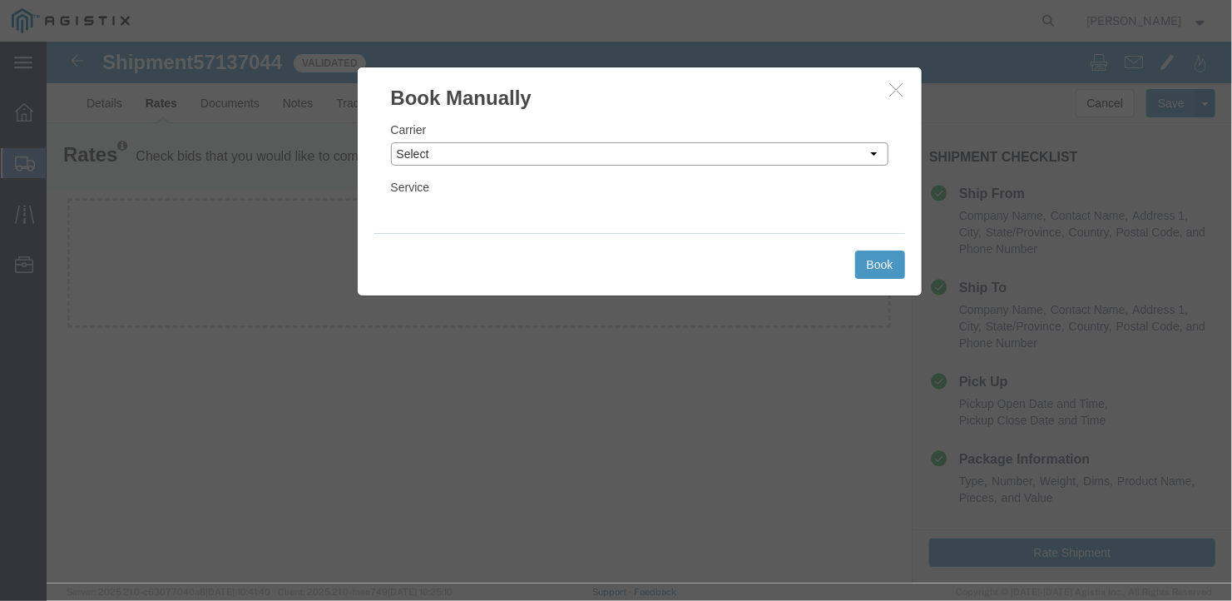
click at [658, 146] on select "Select LLP" at bounding box center [639, 152] width 498 height 23
select select "6922"
click at [390, 141] on select "Select LLP" at bounding box center [639, 152] width 498 height 23
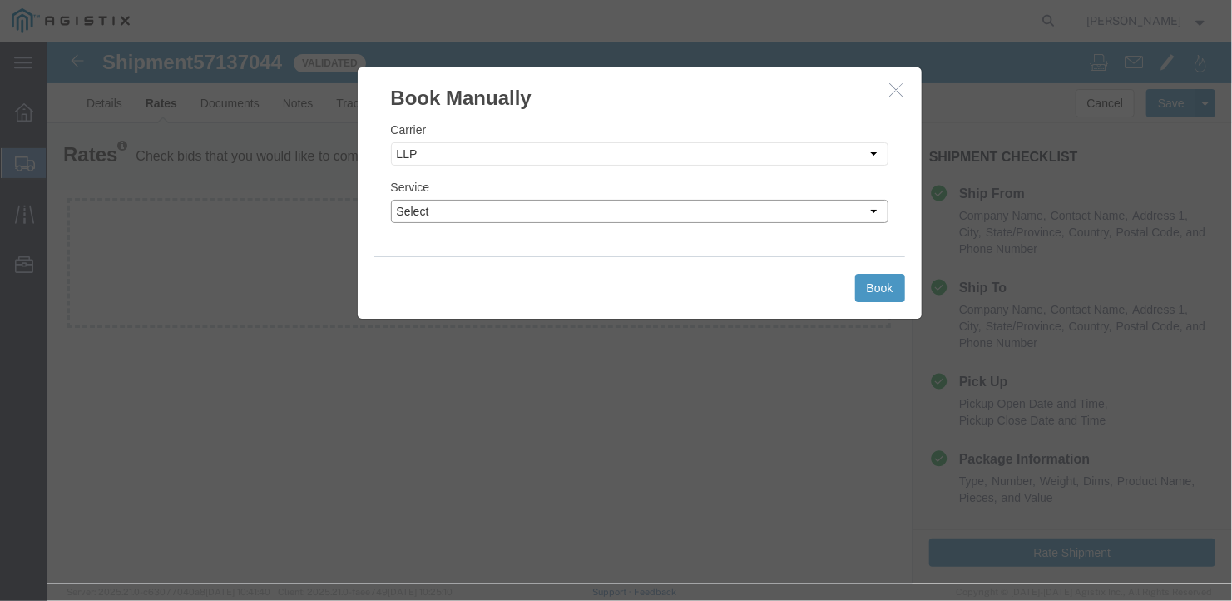
click at [549, 213] on select "Select LTL Truckload" at bounding box center [639, 210] width 498 height 23
select select "16774"
click at [390, 199] on select "Select LTL Truckload" at bounding box center [639, 210] width 498 height 23
click at [880, 281] on button "Book" at bounding box center [880, 287] width 50 height 28
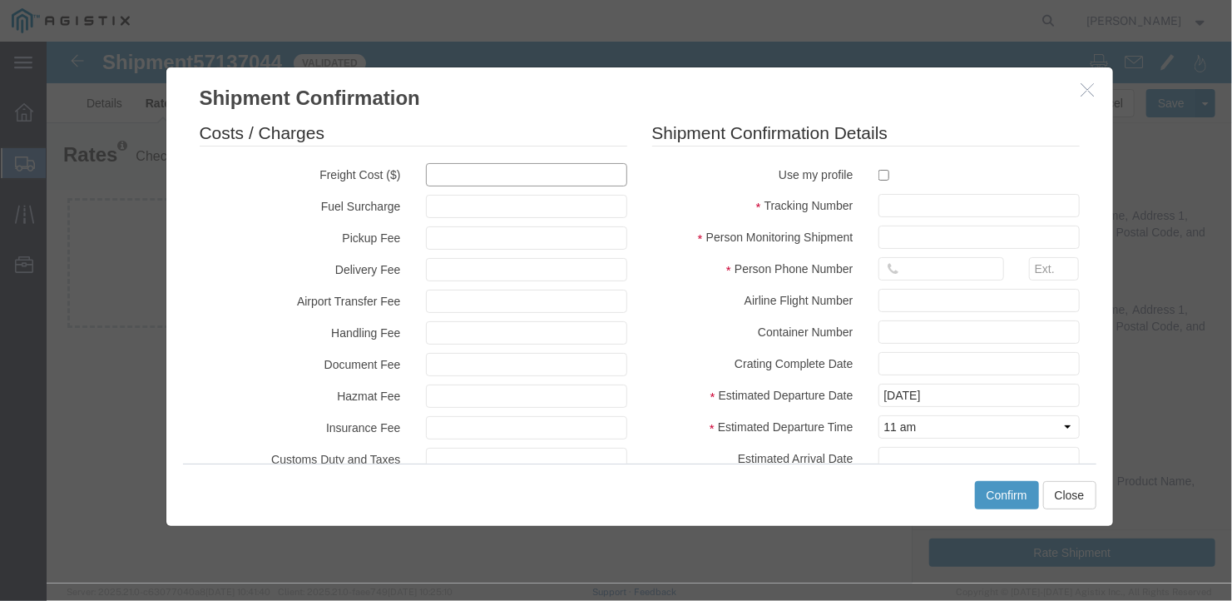
click at [433, 164] on input "text" at bounding box center [525, 173] width 201 height 23
type input "2700"
type input "2,700.00"
click at [878, 201] on input "text" at bounding box center [978, 204] width 201 height 23
type input "b27292"
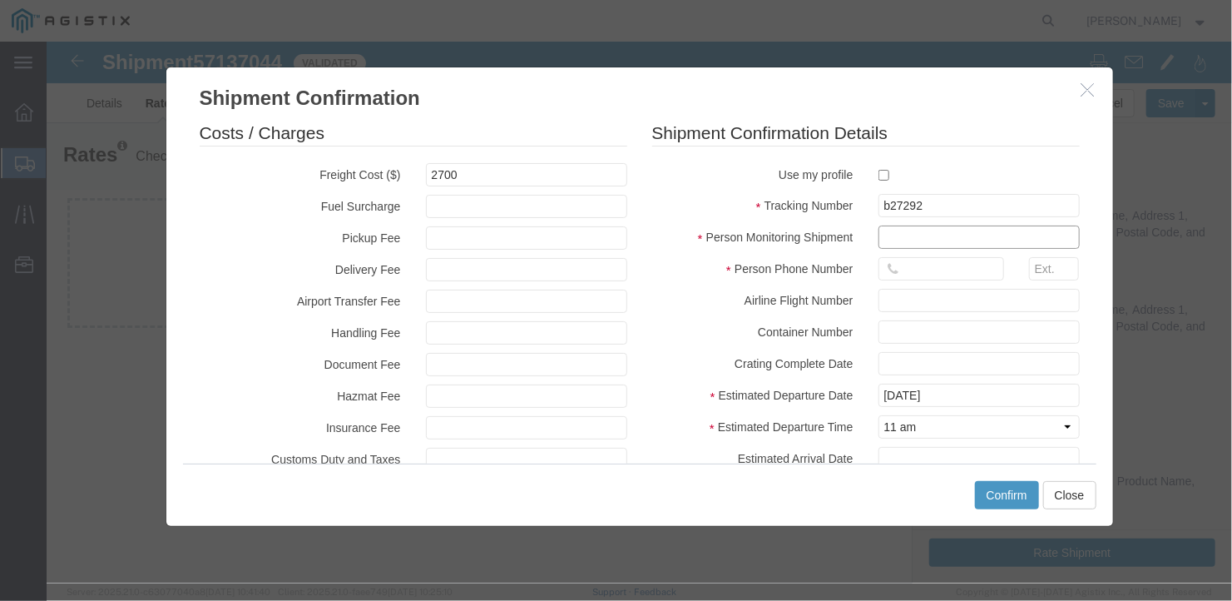
click at [919, 238] on input "text" at bounding box center [978, 236] width 201 height 23
type input "[PERSON_NAME]"
type input "[PHONE_NUMBER]"
type input "[DATE]"
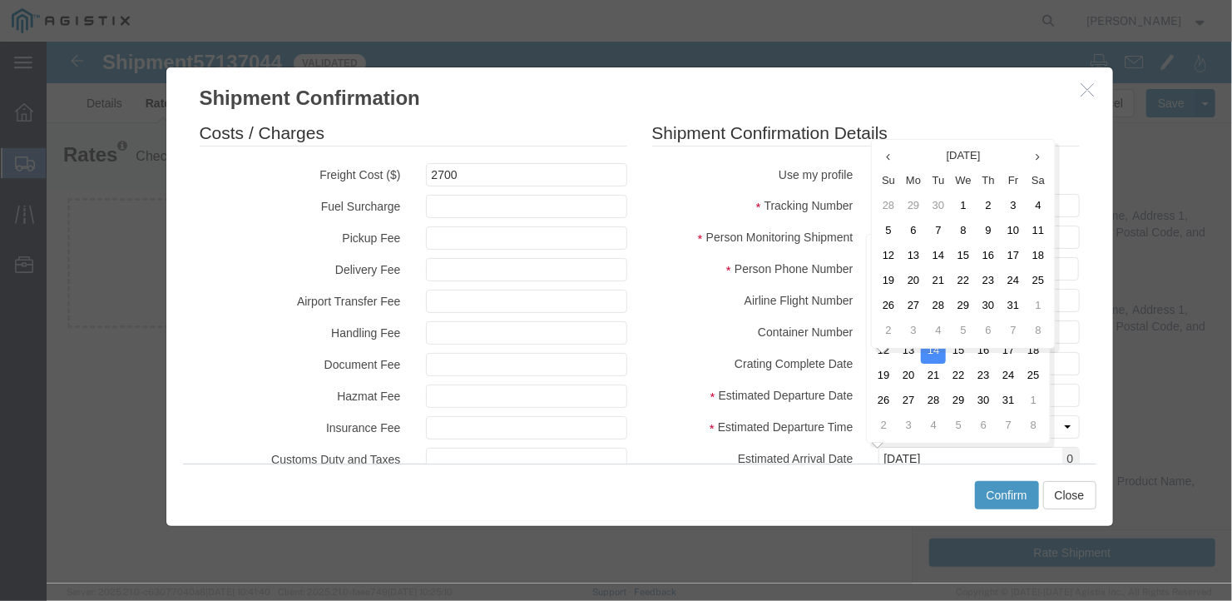
click at [1083, 310] on div "Costs / Charges Freight Cost ($) 2700 Fuel Surcharge Pickup Fee Delivery Fee Ai…" at bounding box center [639, 287] width 947 height 351
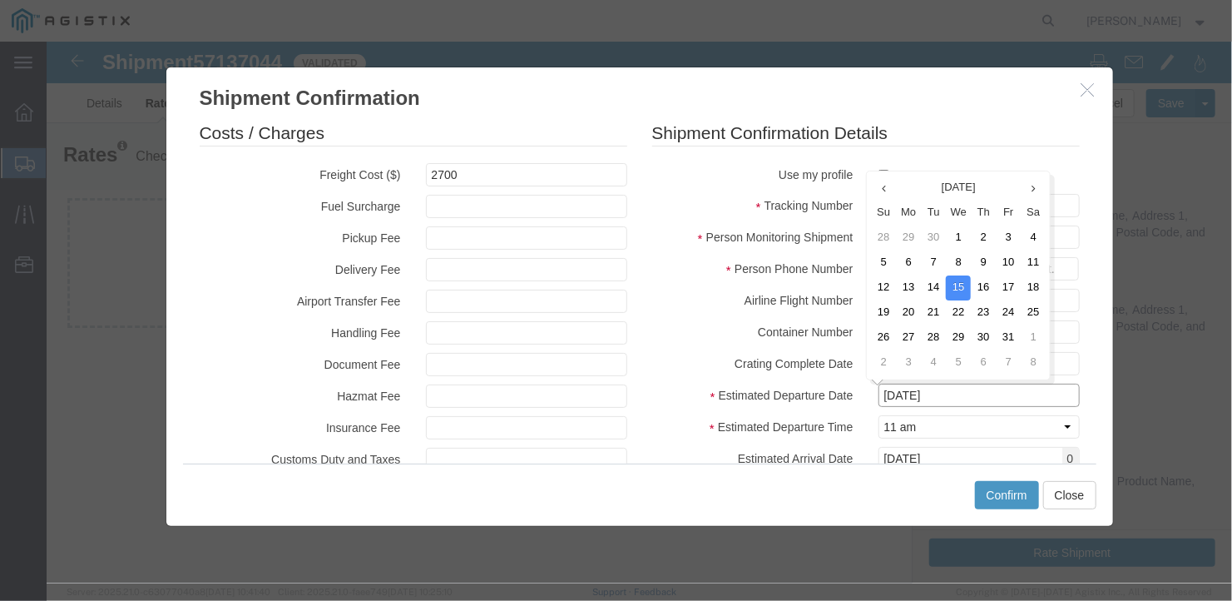
click at [1005, 386] on input "[DATE]" at bounding box center [978, 394] width 201 height 23
click at [1005, 258] on td "10" at bounding box center [1007, 262] width 25 height 25
type input "[DATE]"
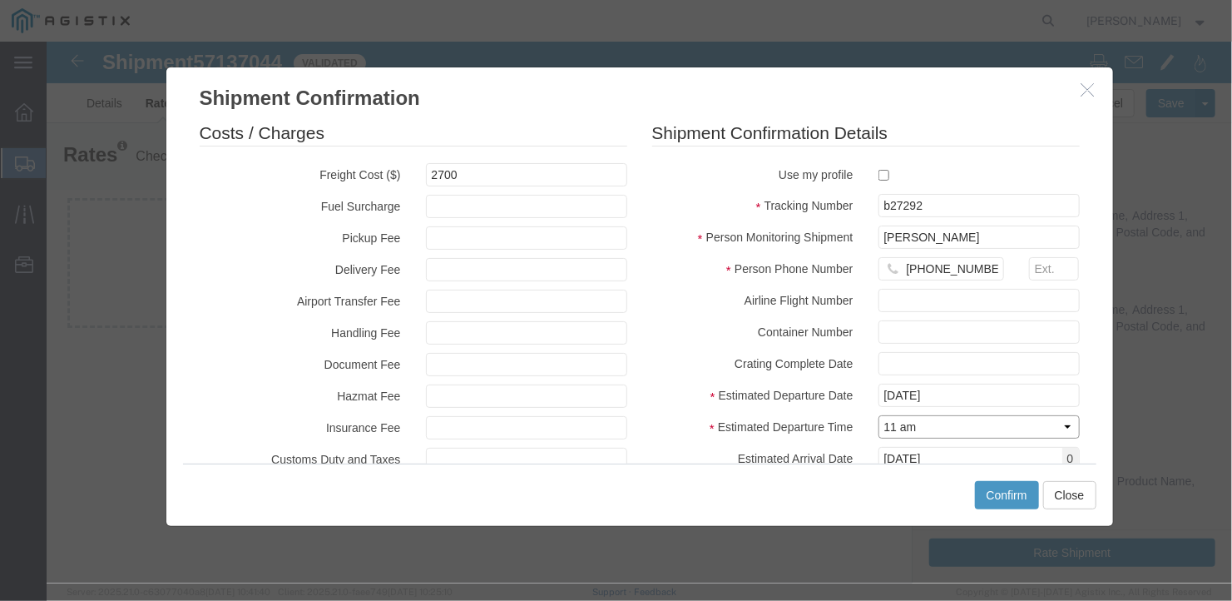
click at [957, 421] on select "Select Midnight 1 am 2 am 3 am 4 am 5 am 6 am 7 am 8 am 9 am 10 am 11 am 12 Noo…" at bounding box center [978, 425] width 201 height 23
select select "1200"
click at [878, 414] on select "Select Midnight 1 am 2 am 3 am 4 am 5 am 6 am 7 am 8 am 9 am 10 am 11 am 12 Noo…" at bounding box center [978, 425] width 201 height 23
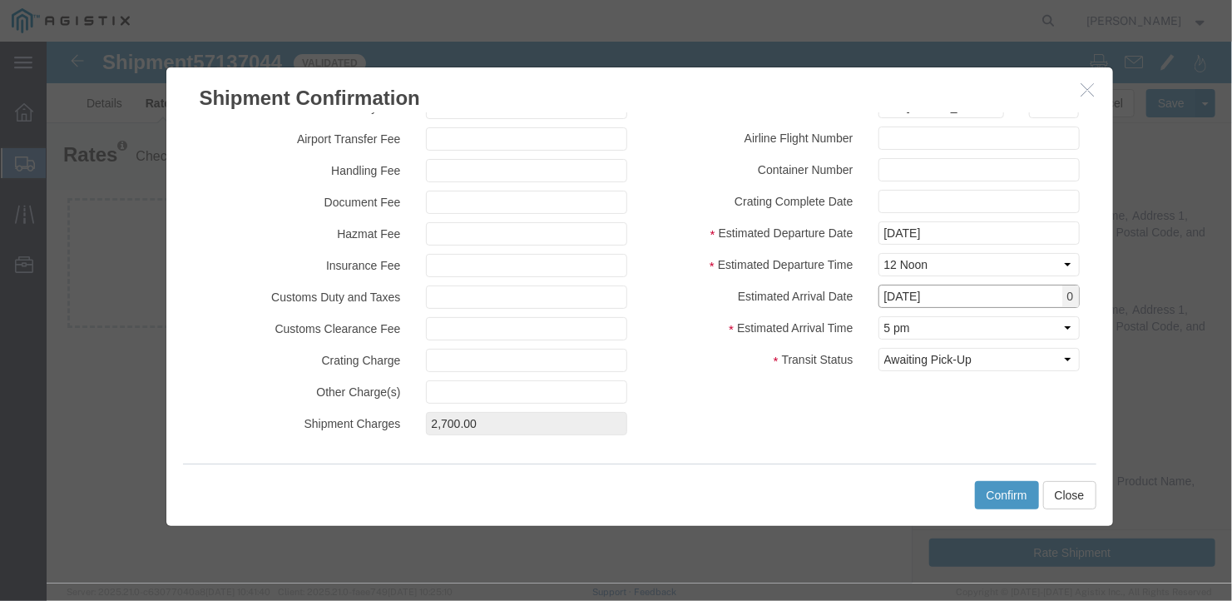
click at [964, 292] on input "[DATE]" at bounding box center [978, 295] width 201 height 23
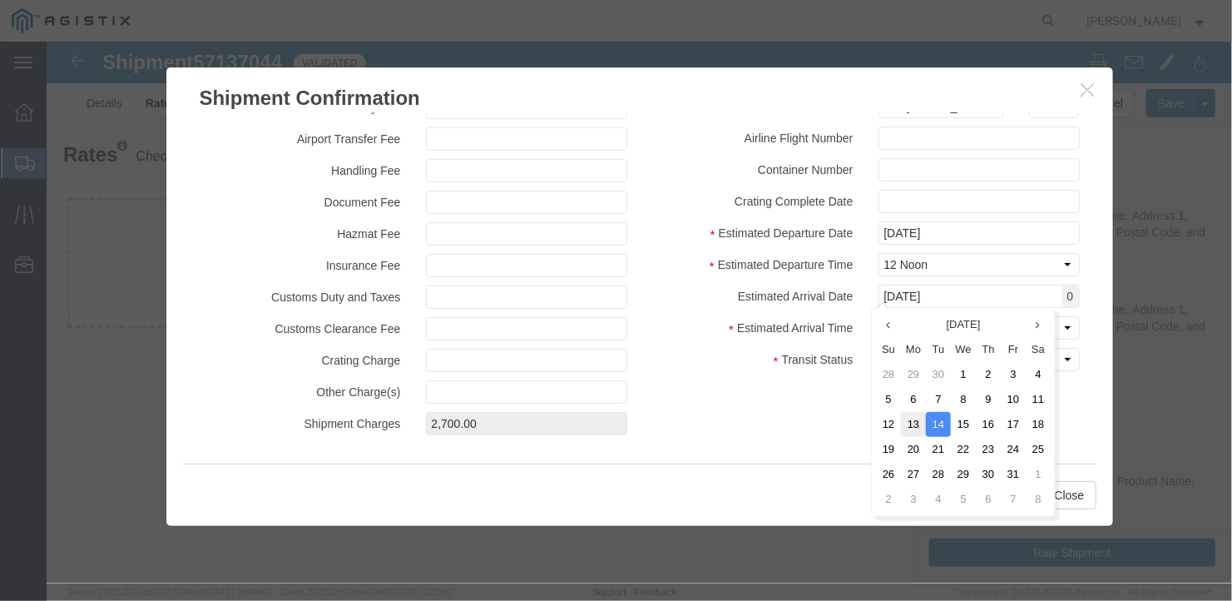
click at [915, 420] on td "13" at bounding box center [912, 423] width 25 height 25
type input "[DATE]"
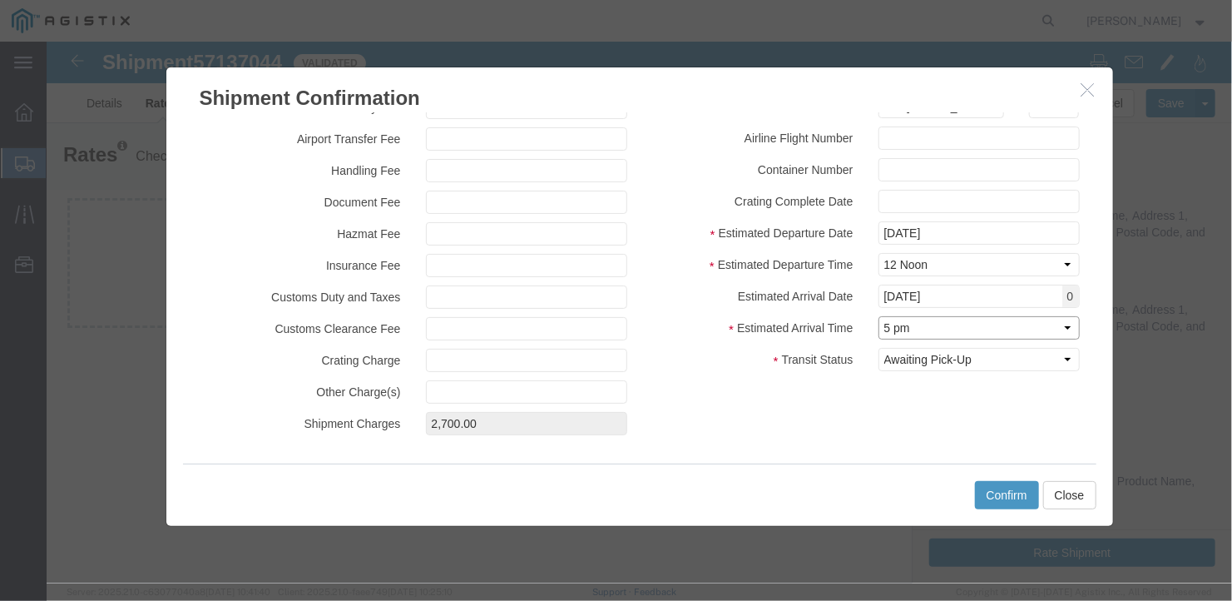
click at [927, 325] on select "Select Midnight 1 am 2 am 3 am 4 am 5 am 6 am 7 am 8 am 9 am 10 am 11 am 12 Noo…" at bounding box center [978, 326] width 201 height 23
select select "1000"
click at [878, 315] on select "Select Midnight 1 am 2 am 3 am 4 am 5 am 6 am 7 am 8 am 9 am 10 am 11 am 12 Noo…" at bounding box center [978, 326] width 201 height 23
click at [997, 493] on button "Confirm" at bounding box center [1006, 494] width 64 height 28
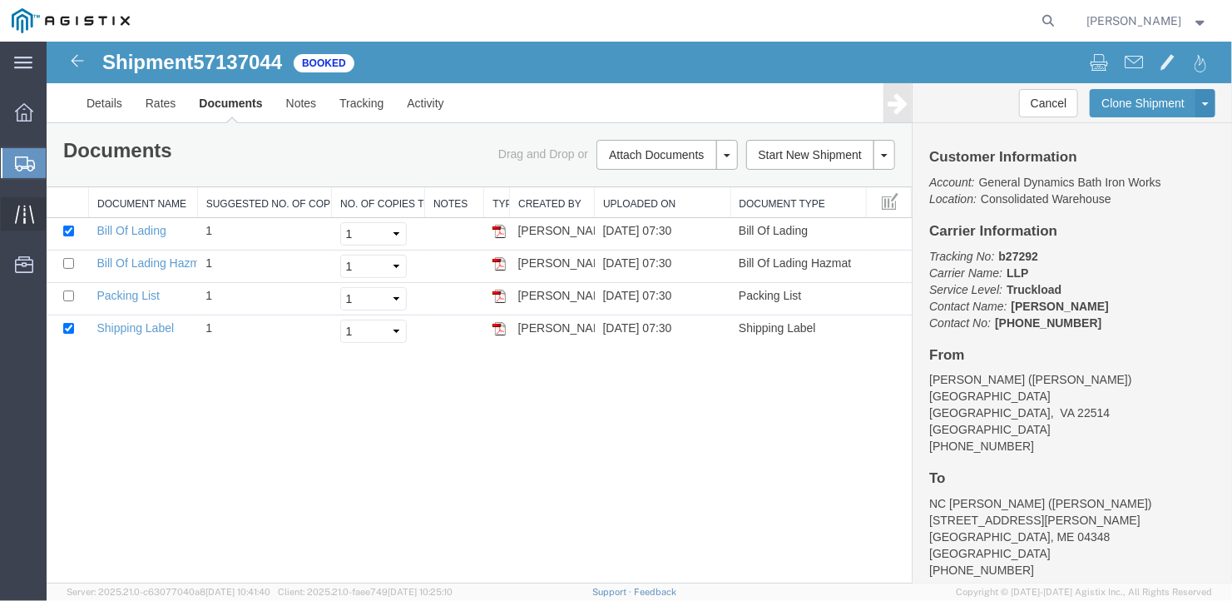
click at [27, 213] on icon at bounding box center [24, 214] width 19 height 19
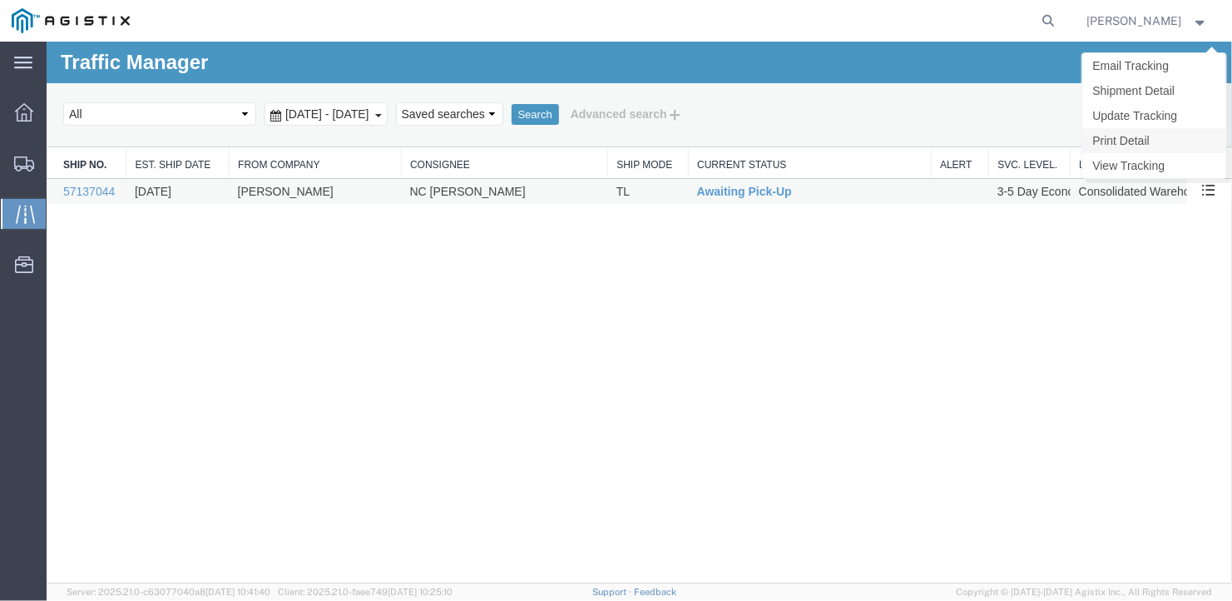
click at [1132, 135] on link "Print Detail" at bounding box center [1154, 139] width 144 height 25
click at [1172, 120] on link "Update Tracking" at bounding box center [1154, 114] width 144 height 25
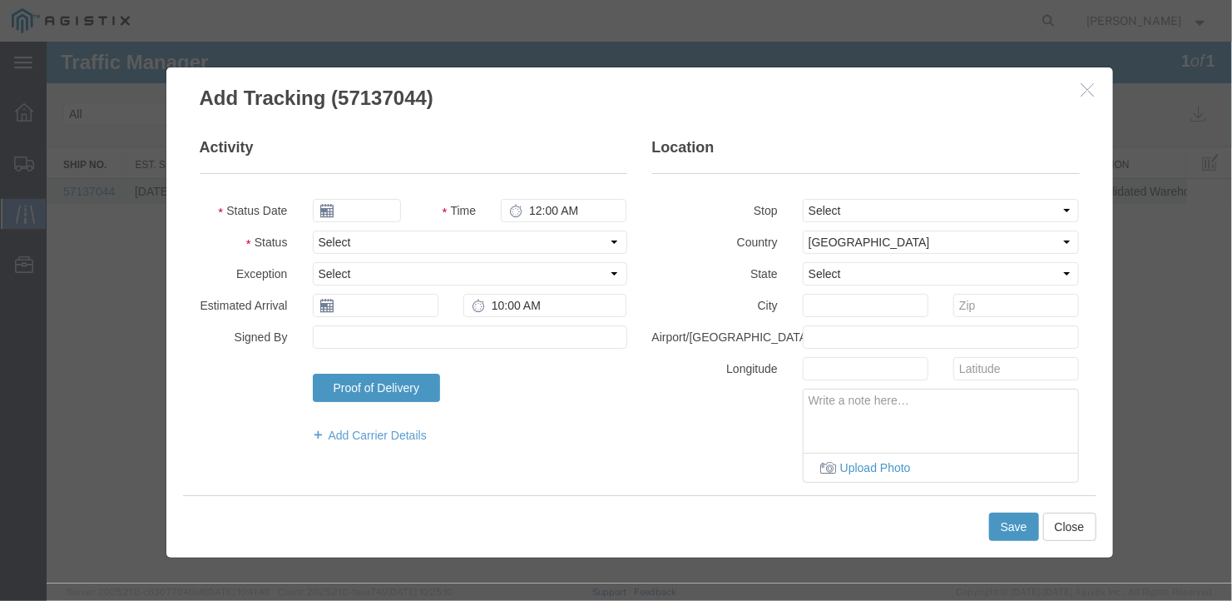
type input "[DATE]"
type input "11:00 AM"
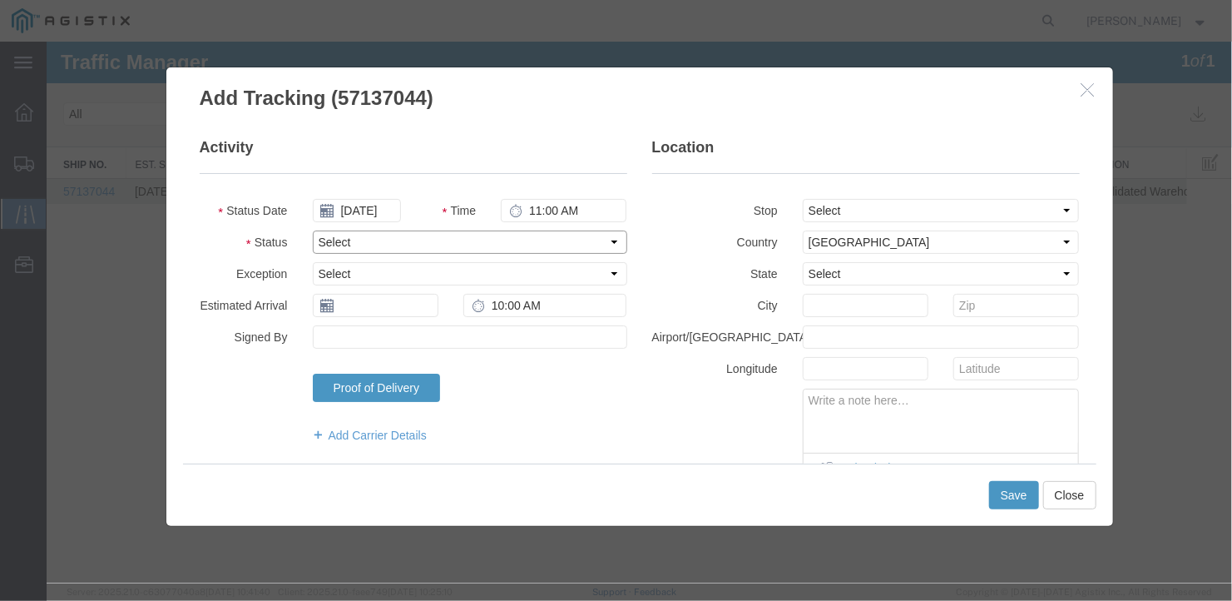
click at [378, 242] on select "Select Arrival Notice Available Arrival Notice Imported Arrive at Delivery Loca…" at bounding box center [469, 241] width 315 height 23
select select "DELIVRED"
click at [312, 230] on select "Select Arrival Notice Available Arrival Notice Imported Arrive at Delivery Loca…" at bounding box center [469, 241] width 315 height 23
click at [365, 297] on input "text" at bounding box center [375, 304] width 126 height 23
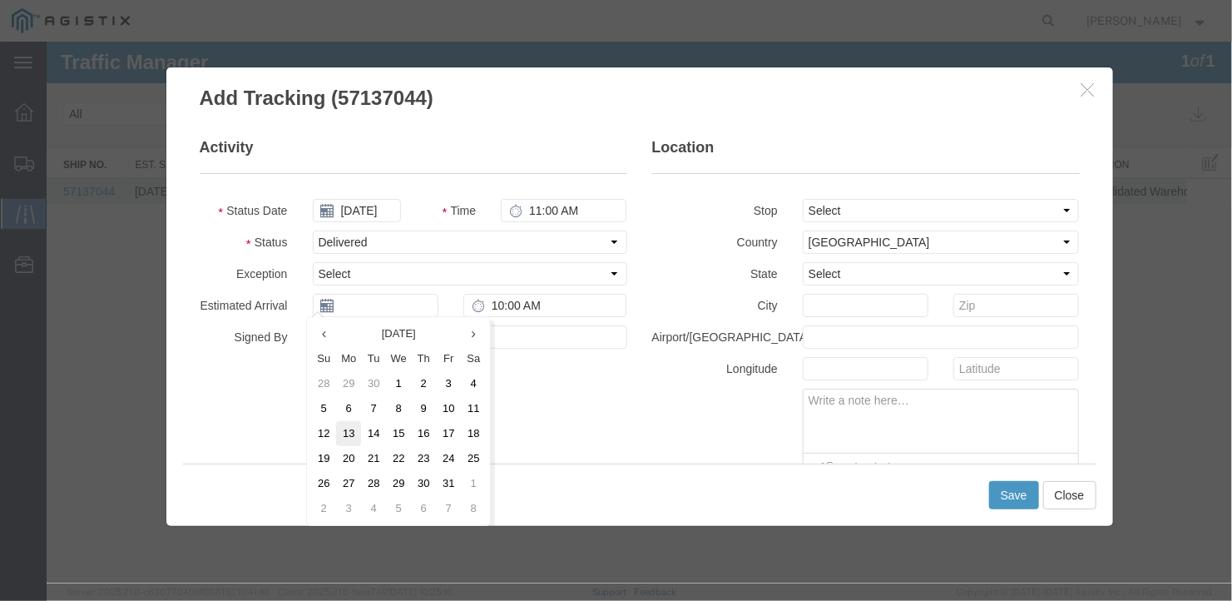
click at [345, 429] on td "13" at bounding box center [347, 432] width 25 height 25
type input "[DATE]"
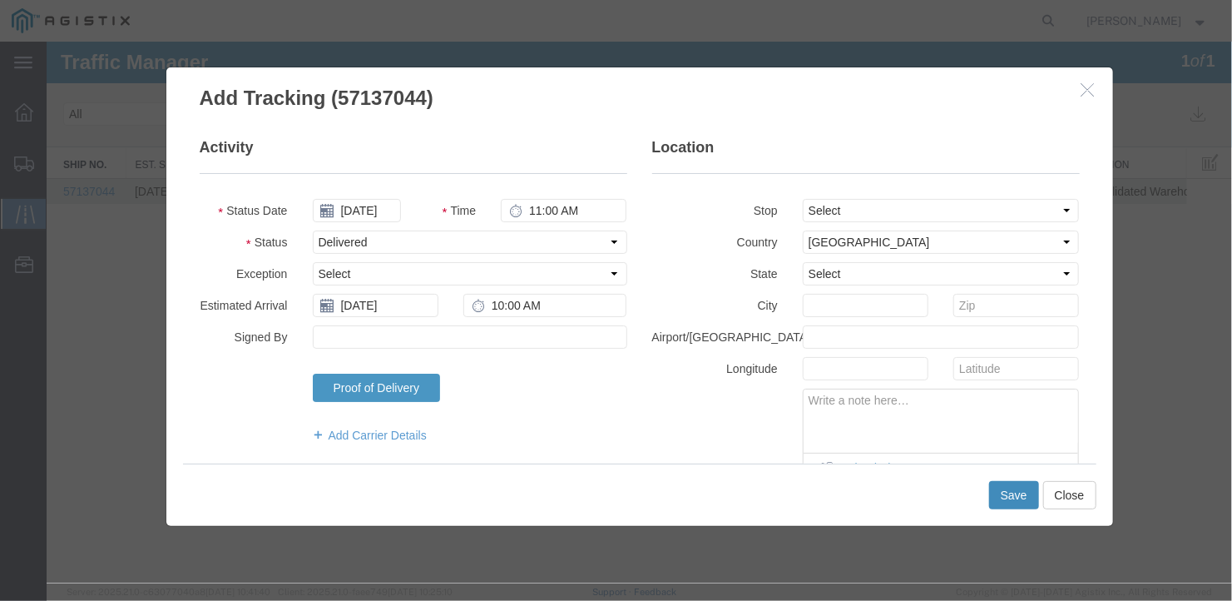
click at [1003, 498] on button "Save" at bounding box center [1014, 494] width 50 height 28
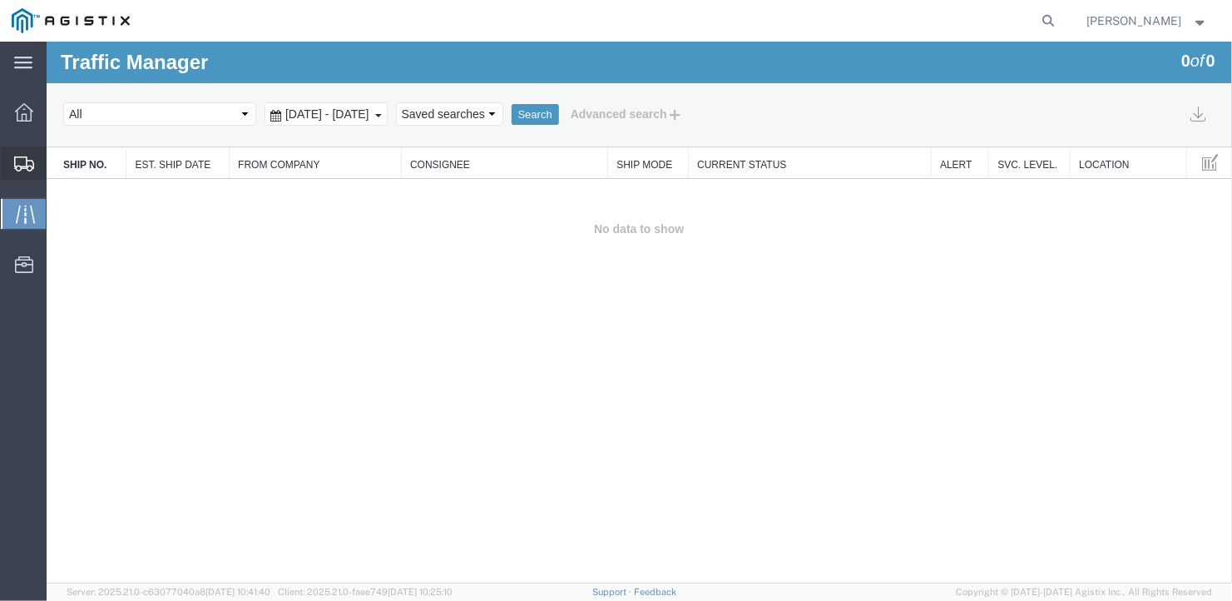
click at [0, 0] on span "Create Shipment" at bounding box center [0, 0] width 0 height 0
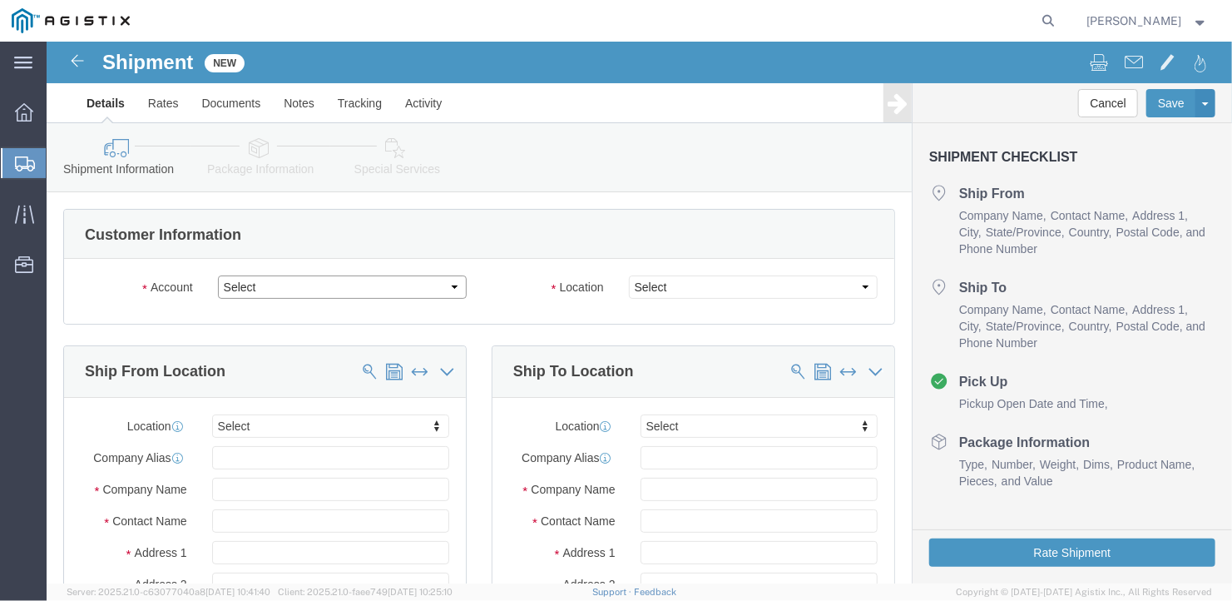
click select "Select General Dynamics Bath Iron Works"
select select "8114"
click select "Select General Dynamics Bath Iron Works"
select select
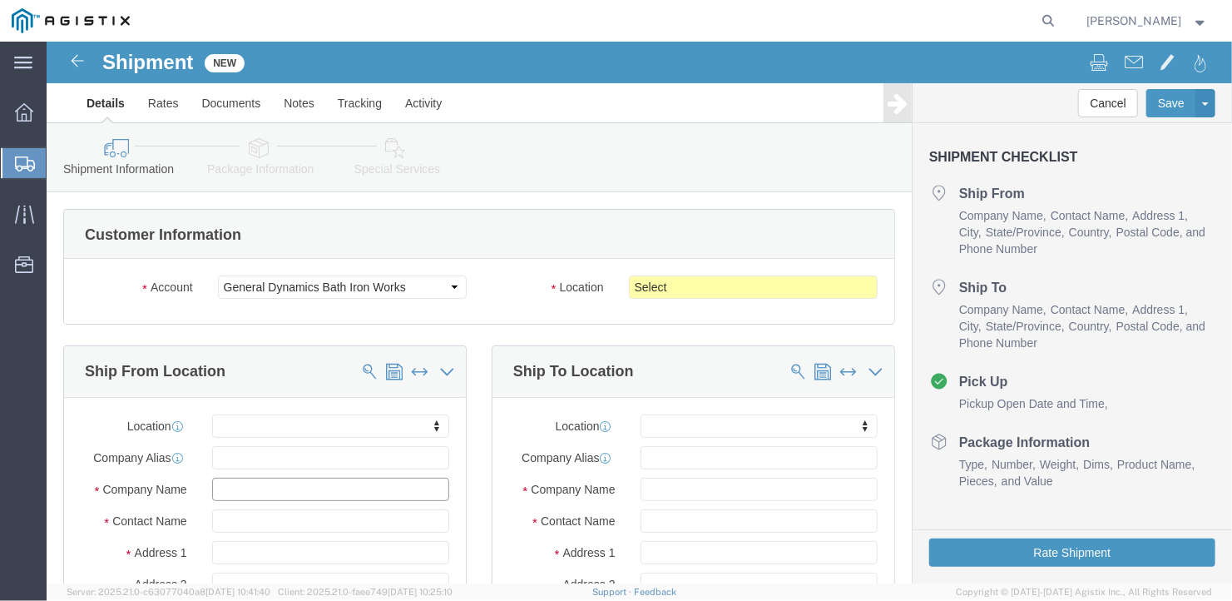
click input "text"
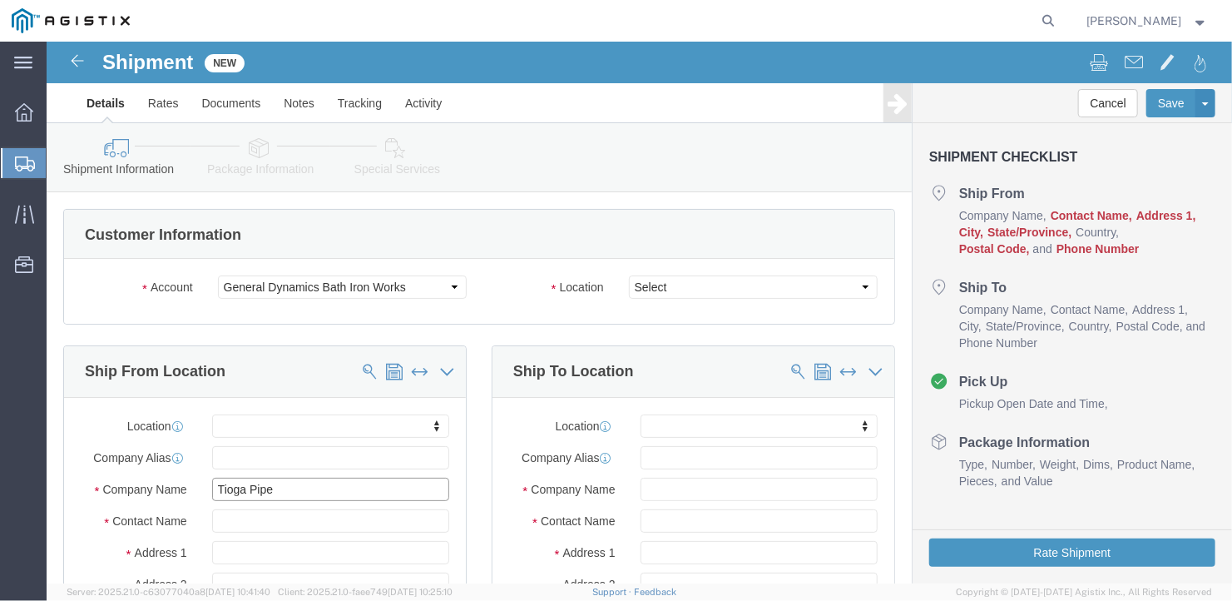
type input "Tioga Pipe"
type input "Ben"
type input "100 Mort Dr"
select select
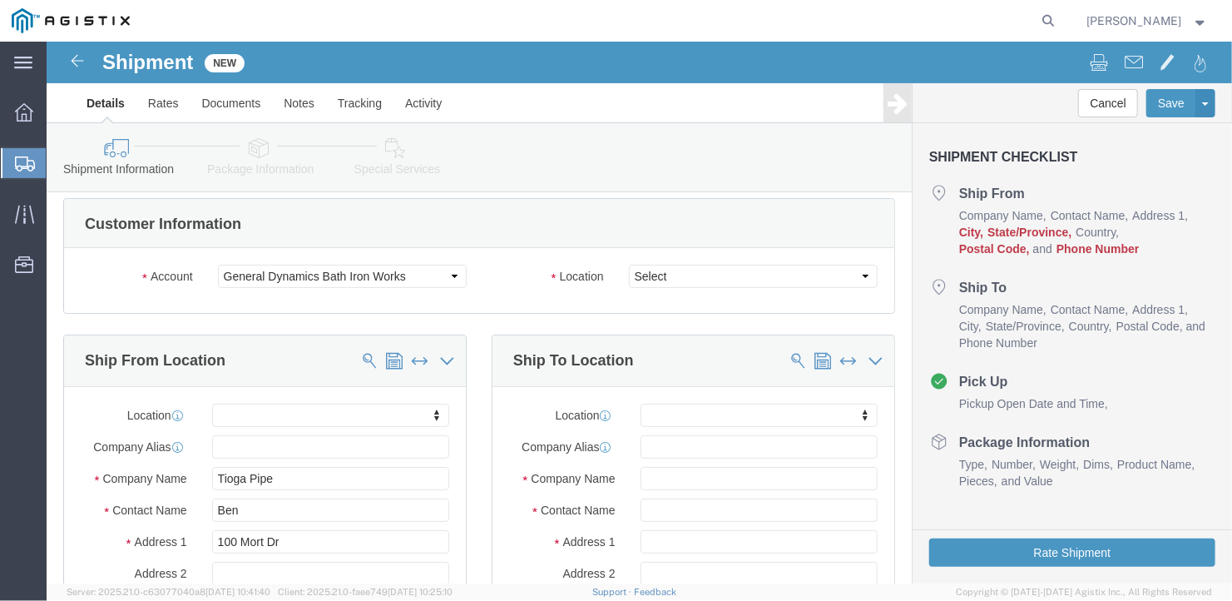
scroll to position [302, 0]
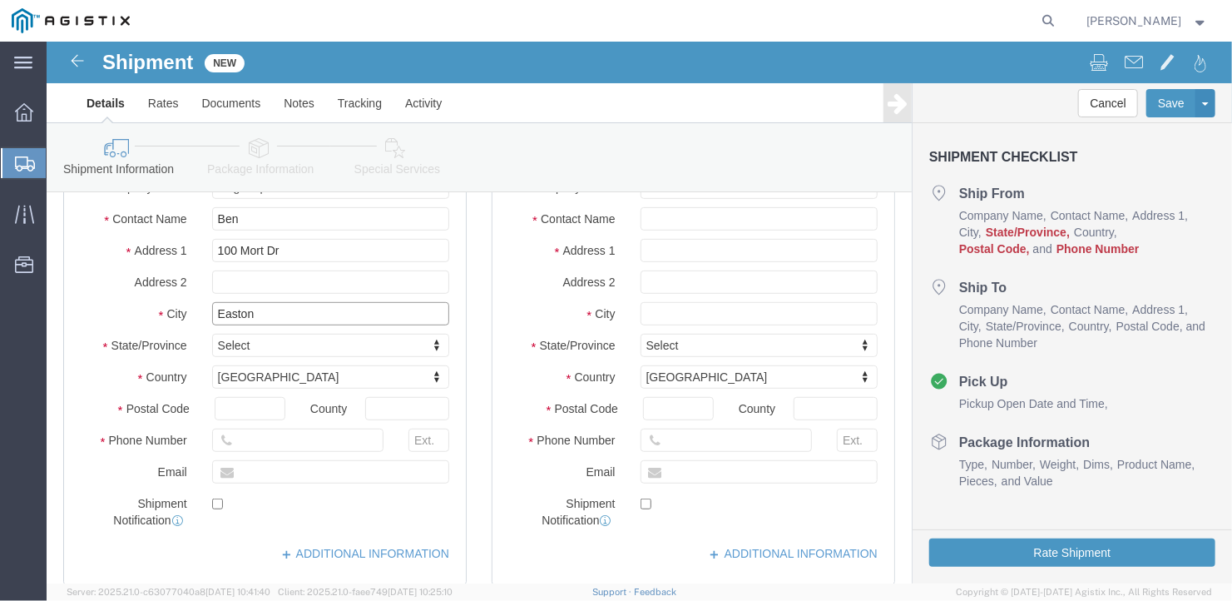
type input "Easton"
select select
type input "p"
type input "penn"
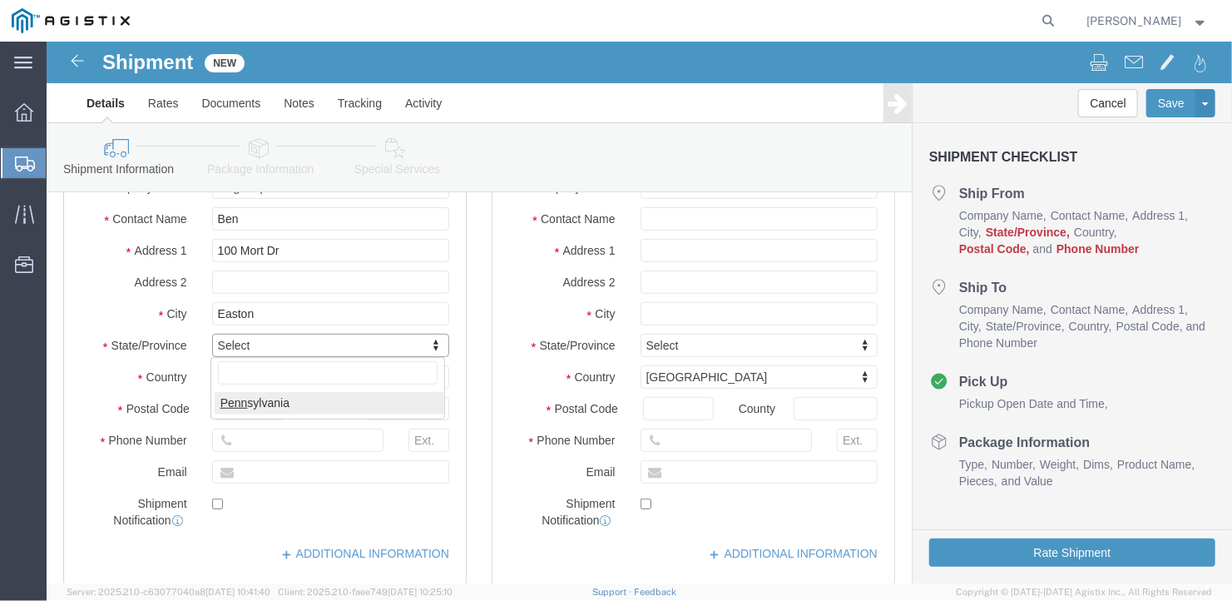
select select
select select "PA"
type input "18040"
select select
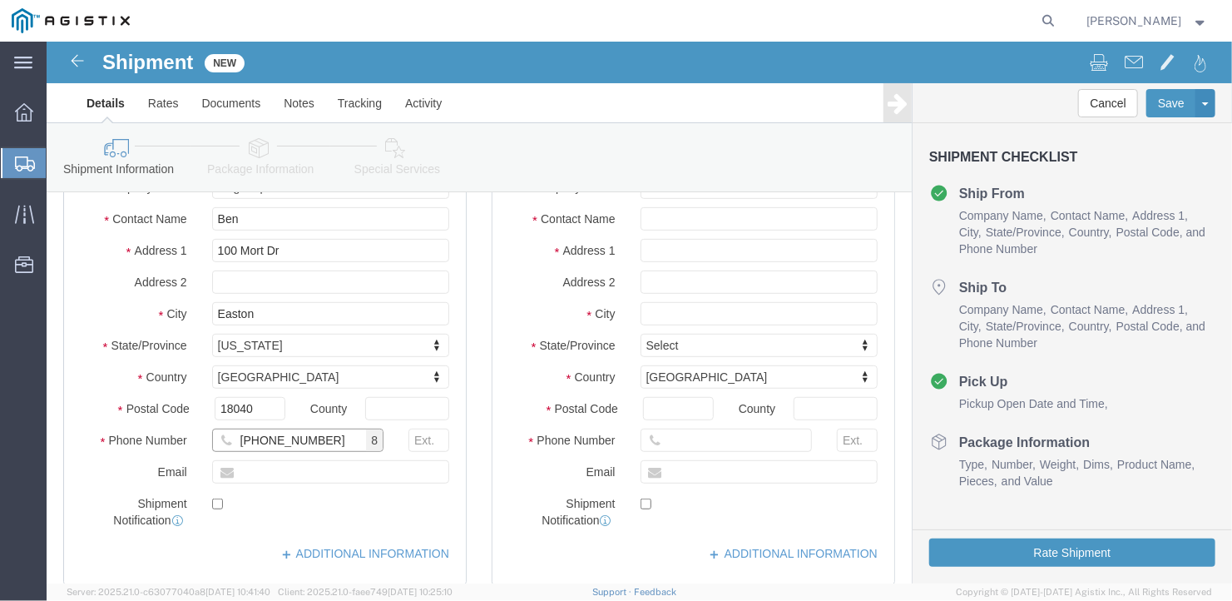
scroll to position [0, 0]
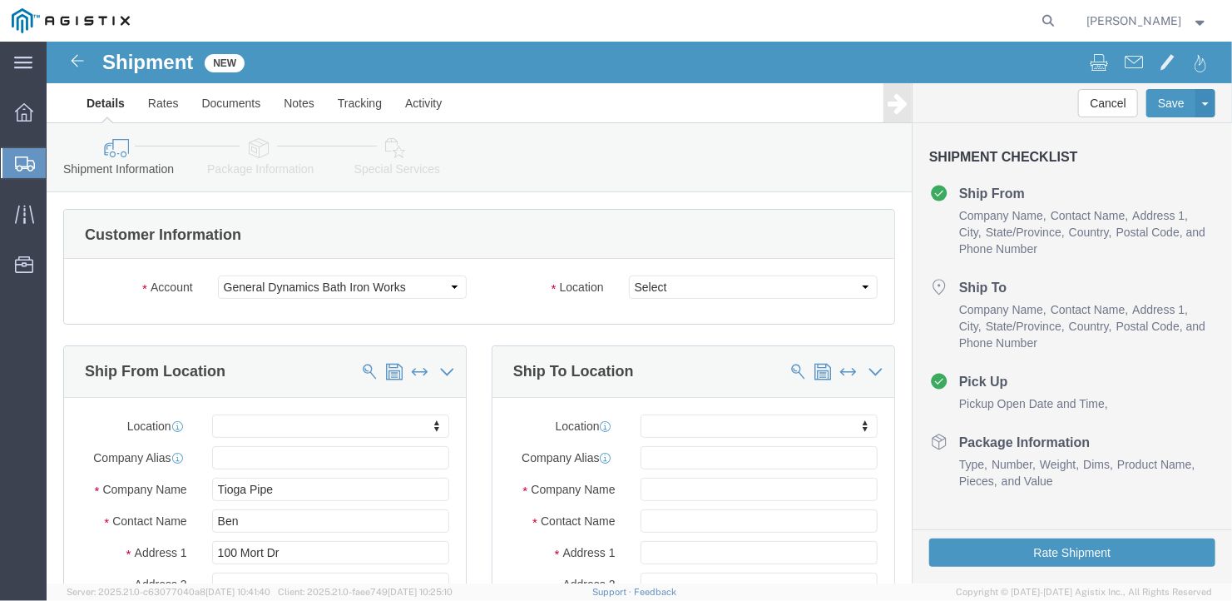
type input "[PHONE_NUMBER]"
click select "Select Bath - 50 YARD REC [US_STATE][GEOGRAPHIC_DATA] - 700 [US_STATE][GEOGRAPH…"
select select "15760"
click select "Select Bath - 50 YARD REC [US_STATE][GEOGRAPHIC_DATA] - 700 [US_STATE][GEOGRAPH…"
click input "text"
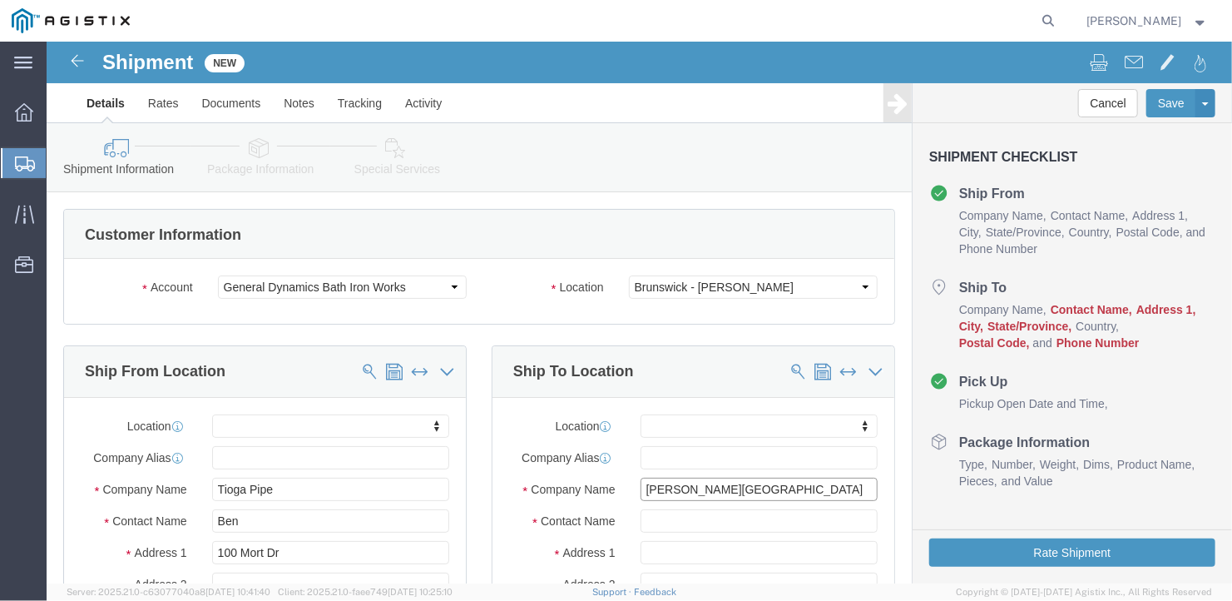
type input "[PERSON_NAME][GEOGRAPHIC_DATA]"
type input "Ben"
type input "[GEOGRAPHIC_DATA][STREET_ADDRESS]"
select select
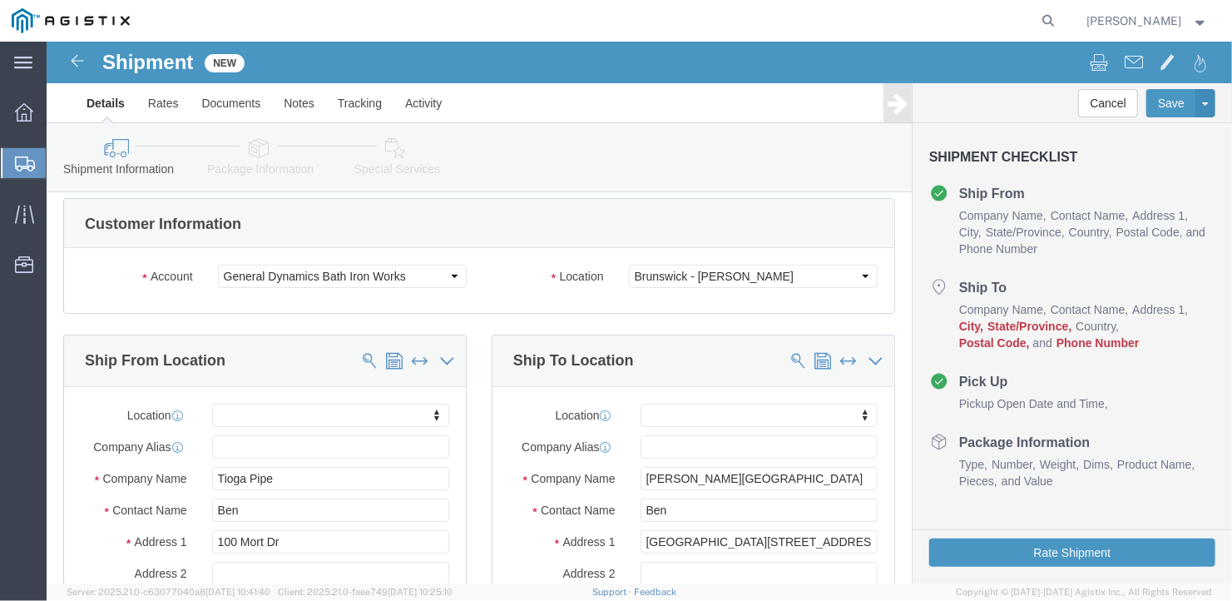
scroll to position [302, 0]
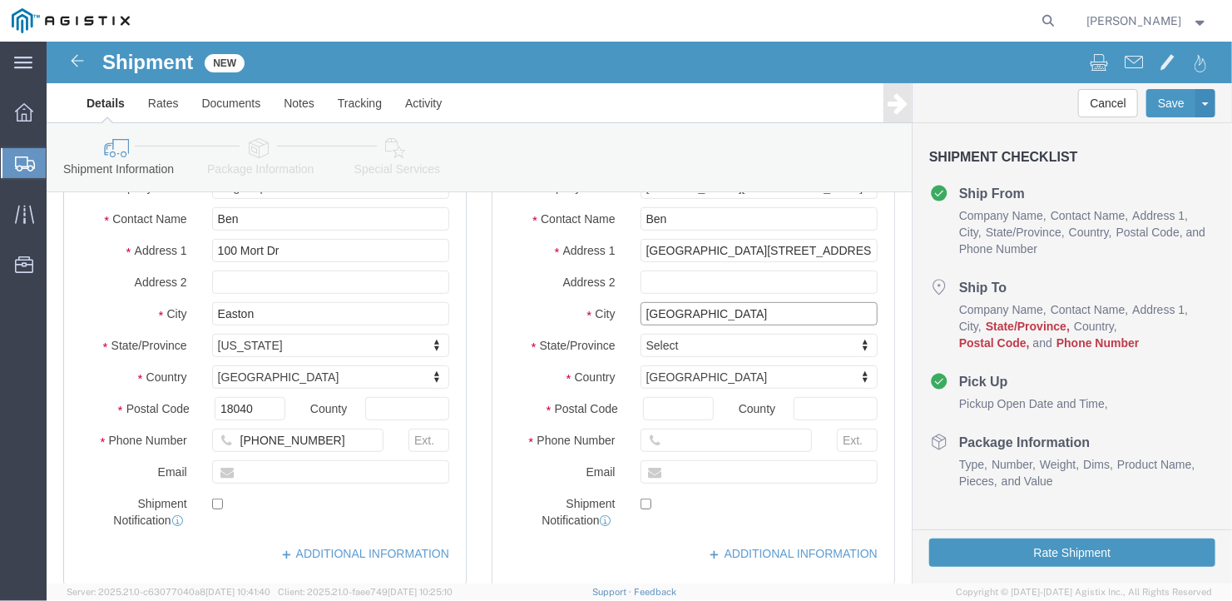
type input "[GEOGRAPHIC_DATA]"
select select
type input "M"
type input "[US_STATE]"
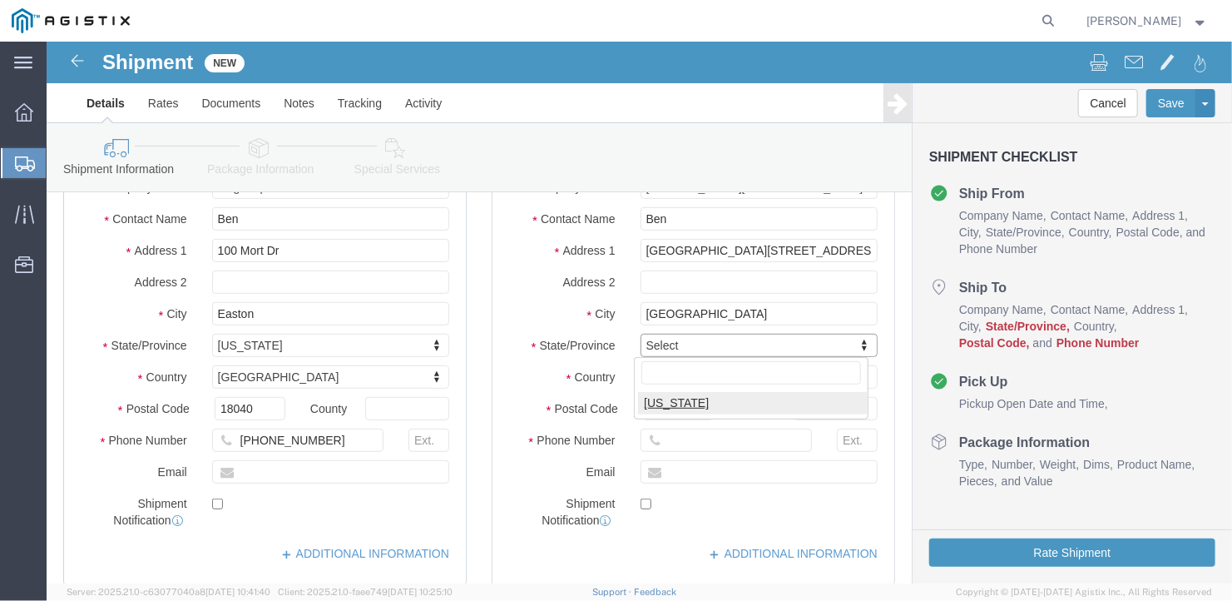
select select
select select "ME"
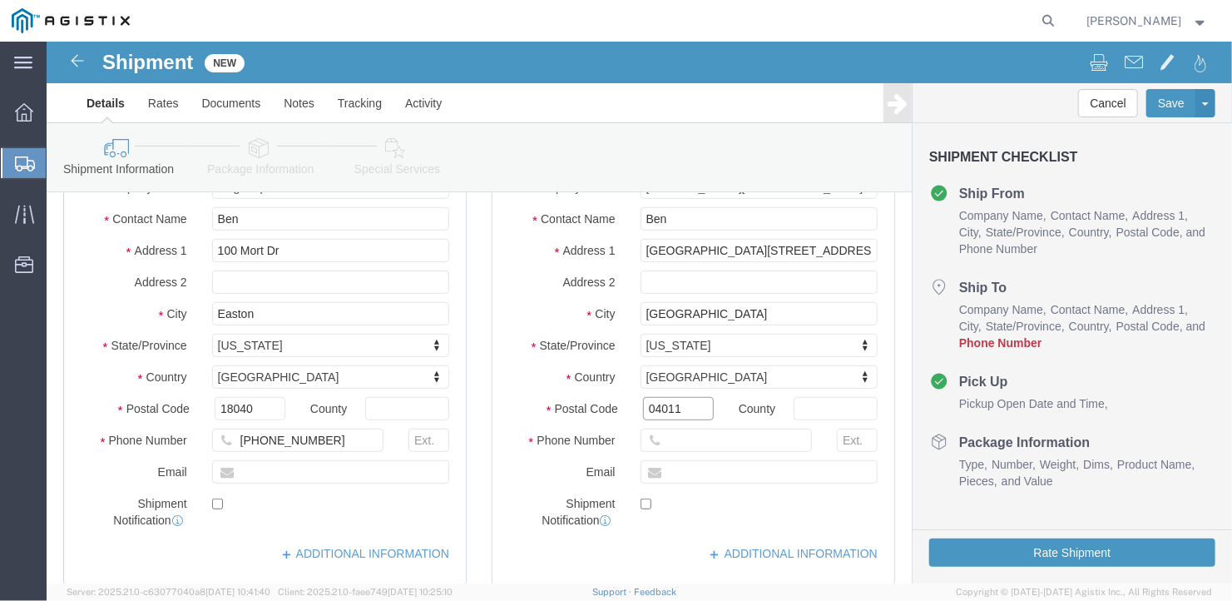
type input "04011"
select select
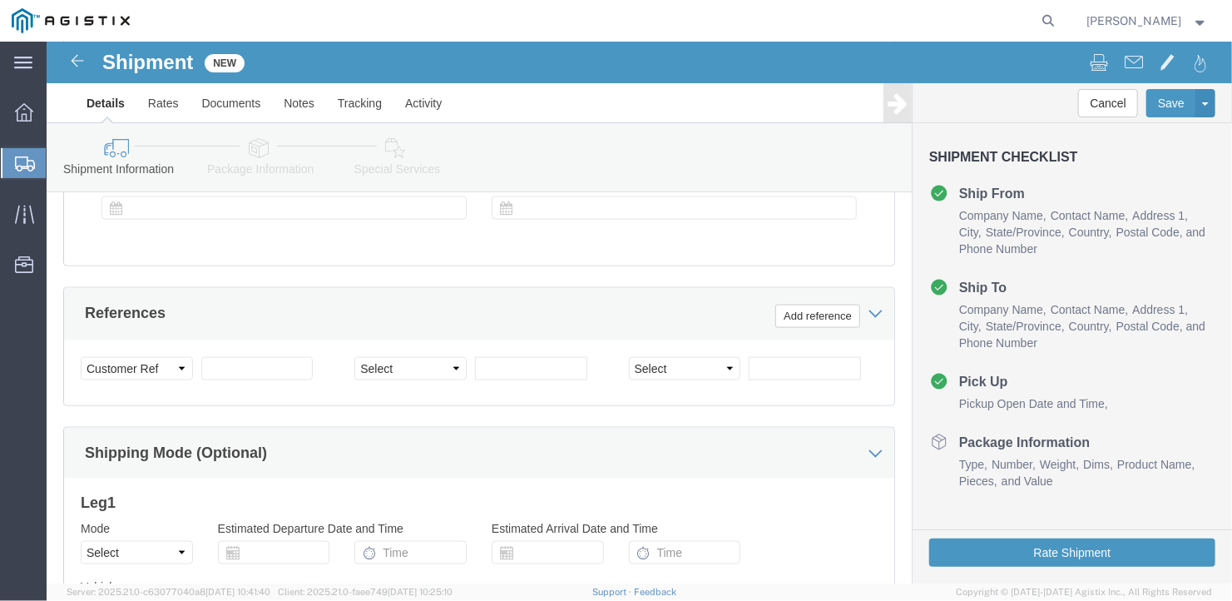
scroll to position [1156, 0]
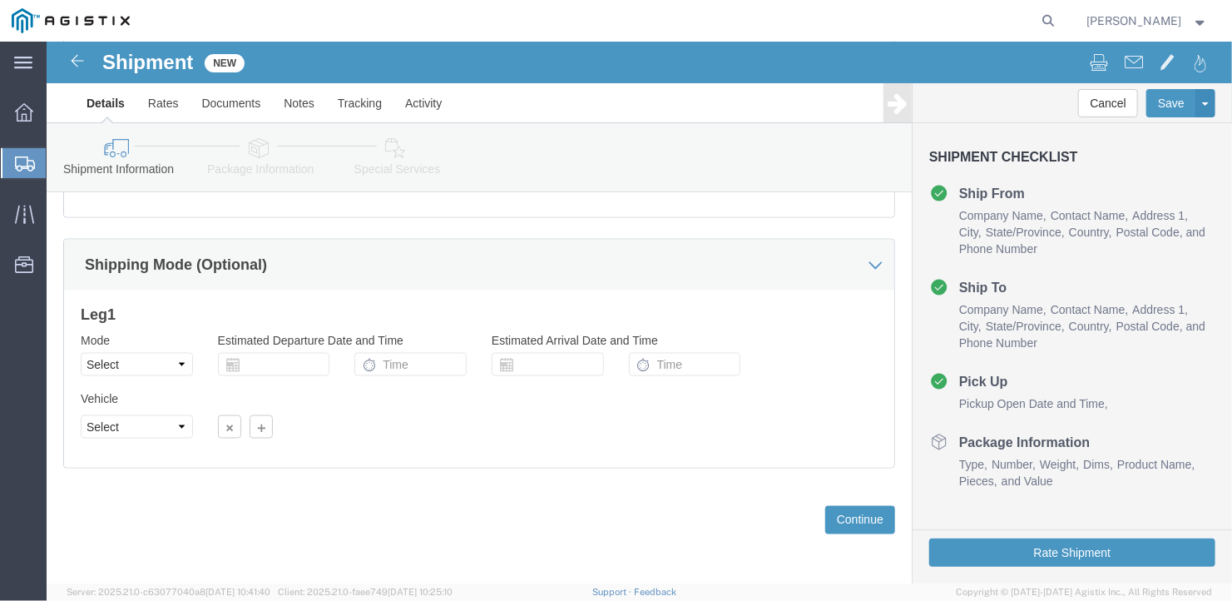
type input "[PHONE_NUMBER]"
click select "Select Air Less than Truckload Multi-Leg Ocean Freight Rail Small Parcel Truckl…"
select select "TL"
click select "Select Air Less than Truckload Multi-Leg Ocean Freight Rail Small Parcel Truckl…"
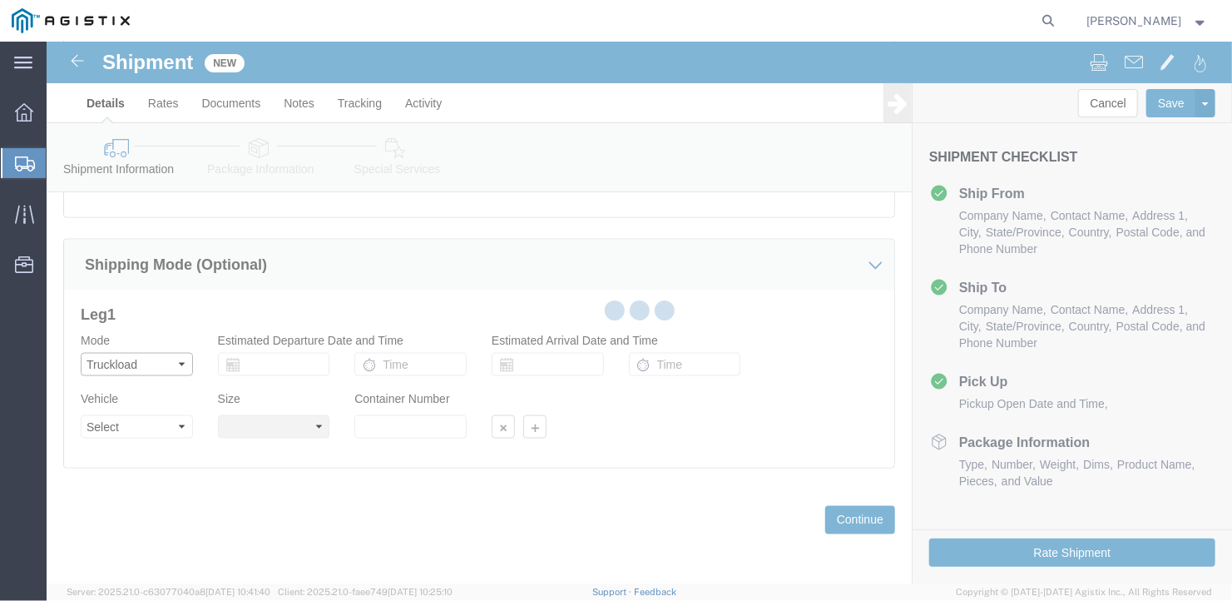
select select
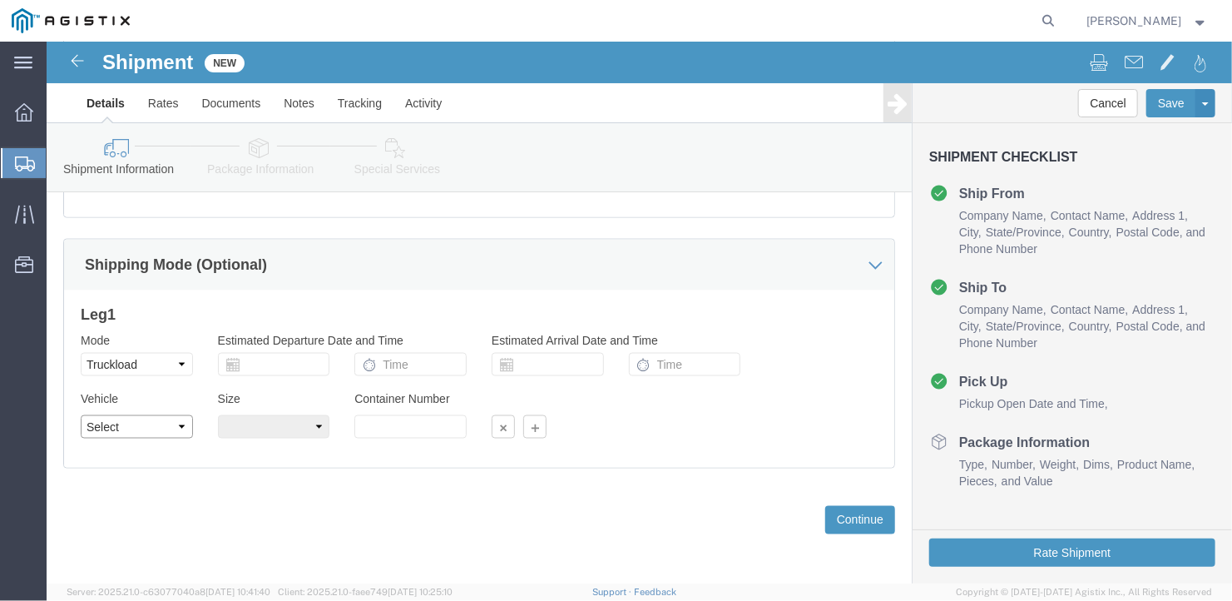
click select "Select 1-Ton (PSS) 10 Wheel 10 Yard Dump Truck 20 Yard Dump Truck Bobtail Botto…"
select select "FLBD"
click select "Select 1-Ton (PSS) 10 Wheel 10 Yard Dump Truck 20 Yard Dump Truck Bobtail Botto…"
click select "Select 35 Feet 20 Feet 28 Feet 53 Feet 40 Feet 48 Feet"
select select "53FT"
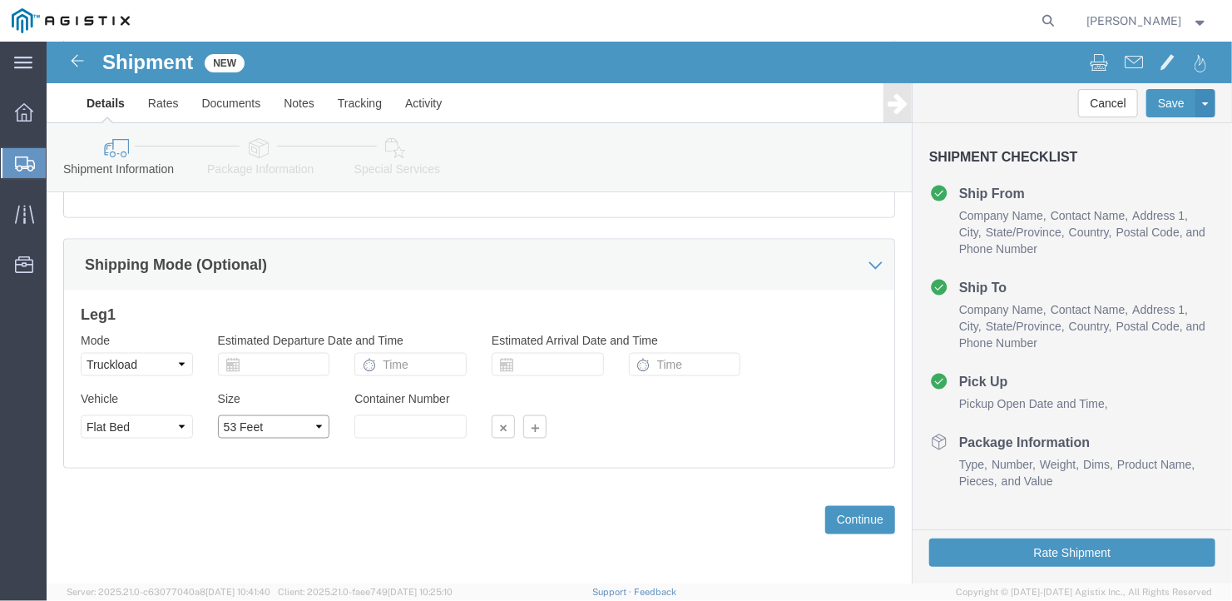
click select "Select 35 Feet 20 Feet 28 Feet 53 Feet 40 Feet 48 Feet"
click button "Continue"
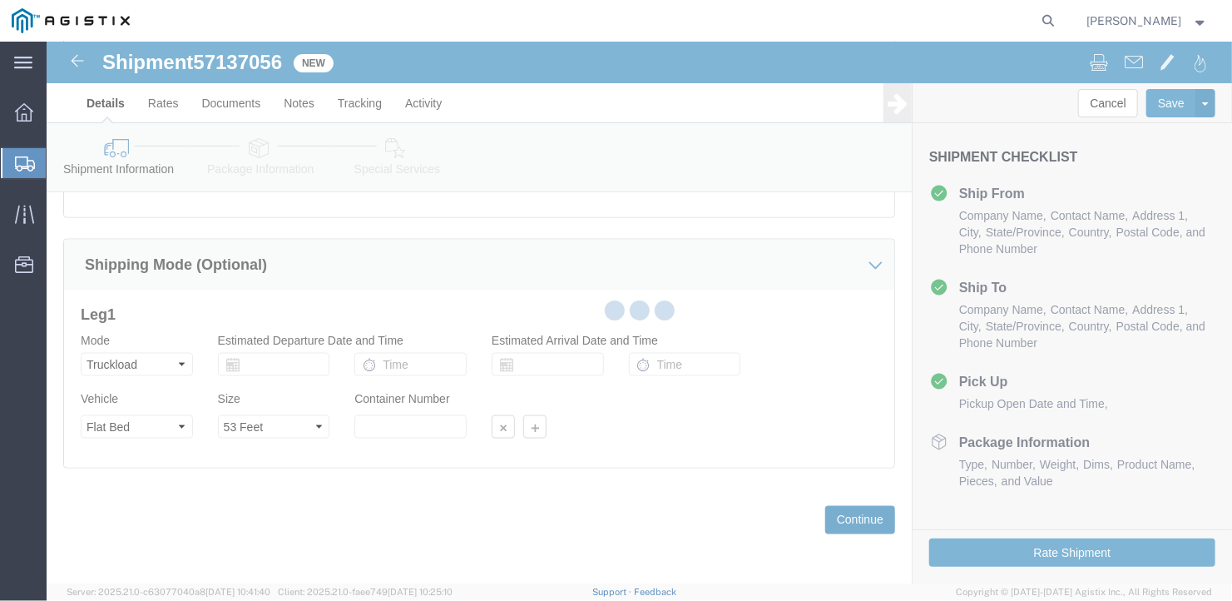
scroll to position [19, 0]
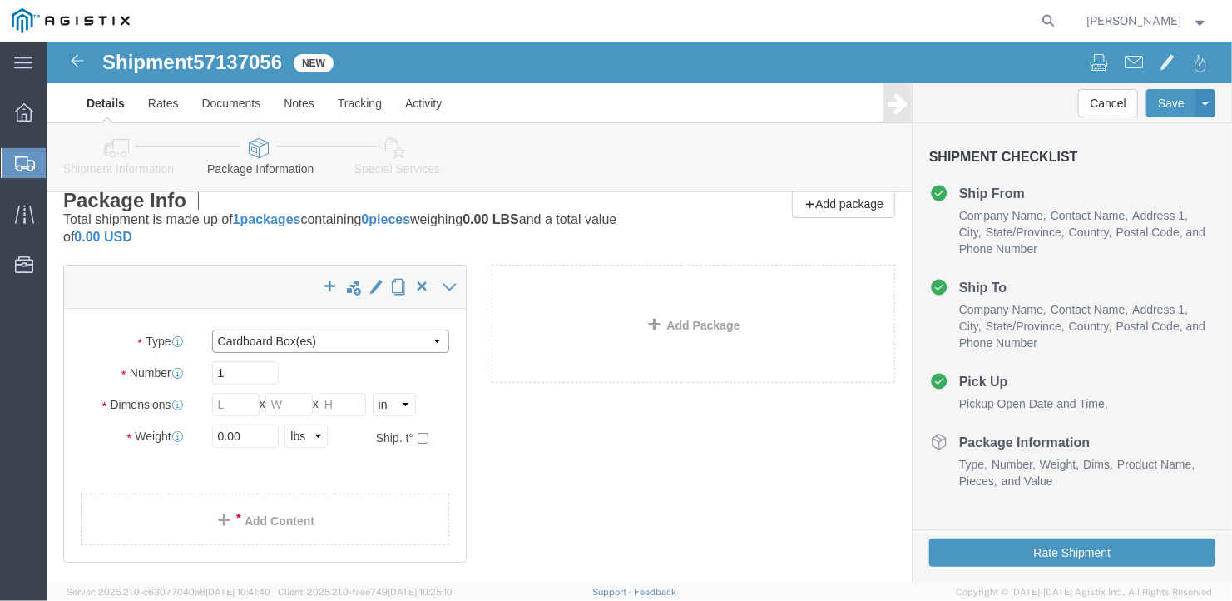
click select "Select Bale(s) Basket(s) Bolt(s) Bottle(s) Buckets Bulk Bundle(s) Can(s) Cardbo…"
select select "BULK"
click select "Select Bale(s) Basket(s) Bolt(s) Bottle(s) Buckets Bulk Bundle(s) Can(s) Cardbo…"
click input "1"
drag, startPoint x: 188, startPoint y: 332, endPoint x: 143, endPoint y: 334, distance: 45.0
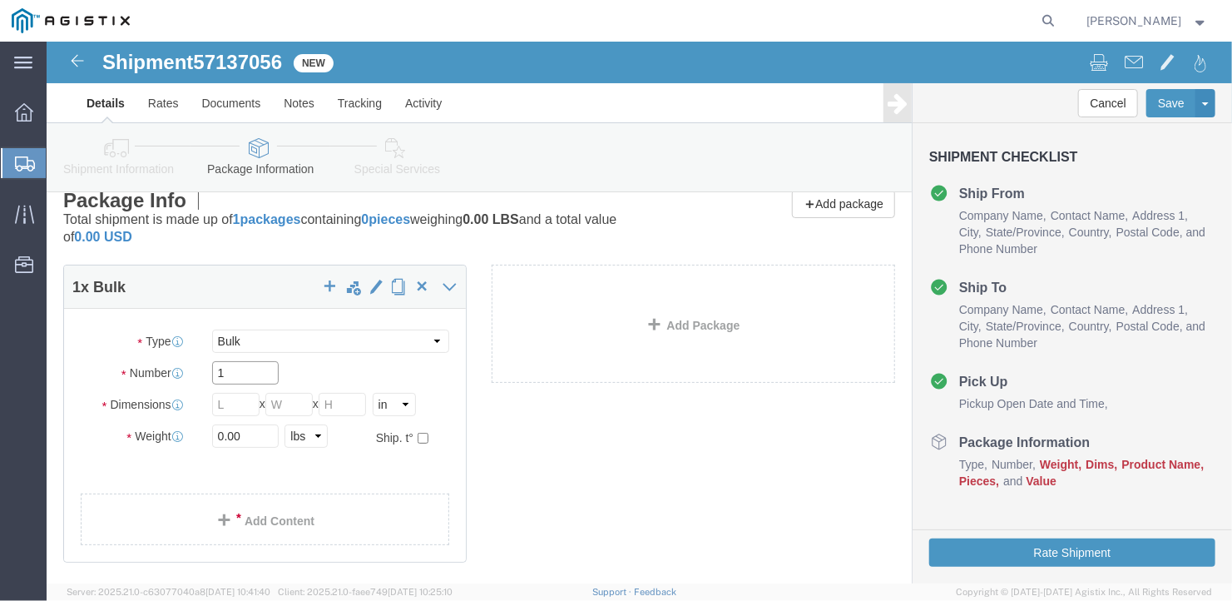
click div "Number 1"
type input "8"
click input "text"
type input "480"
click input "text"
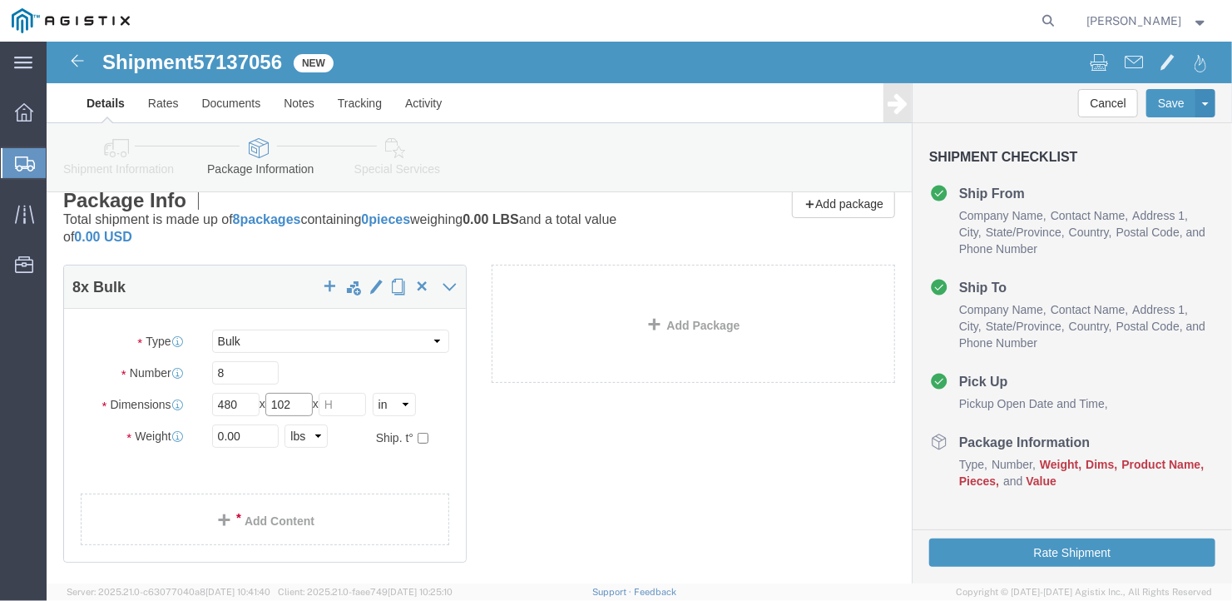
type input "102"
click input "text"
type input "24"
drag, startPoint x: 194, startPoint y: 394, endPoint x: 160, endPoint y: 384, distance: 35.3
click div "0.00 Select kgs lbs"
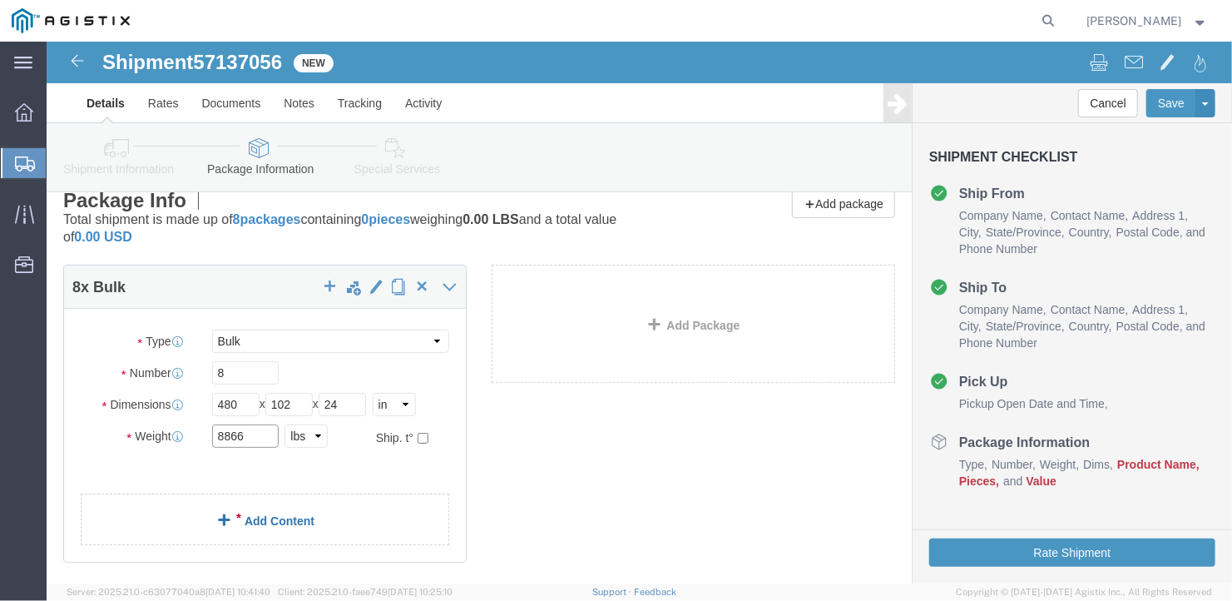
type input "8866"
click link "Add Content"
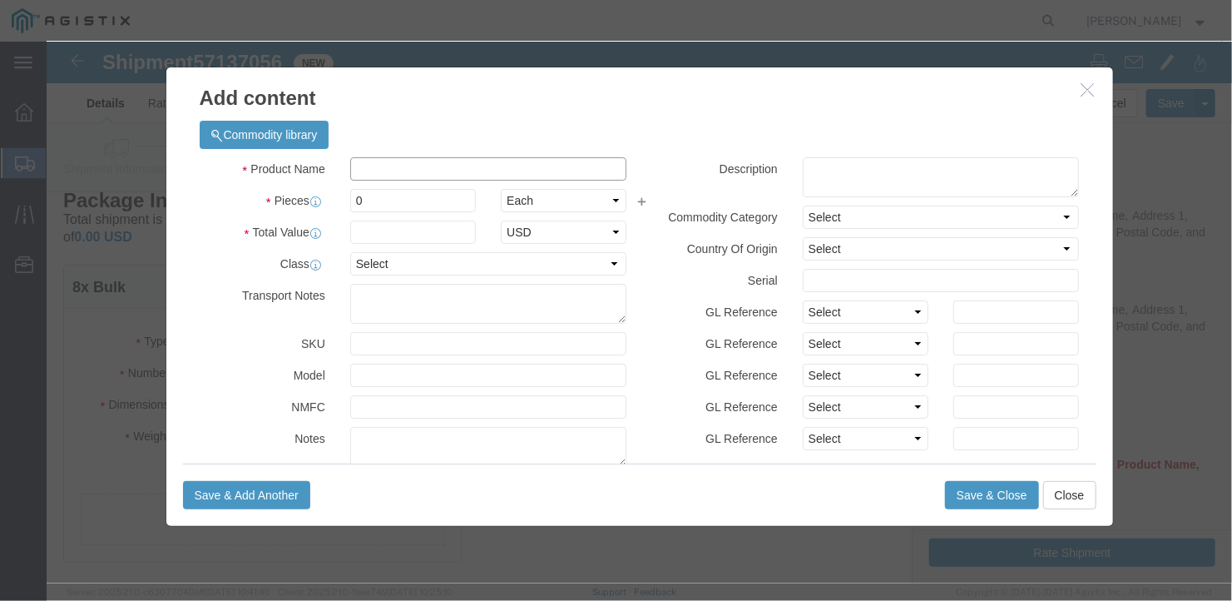
click input "text"
type input "Misc Steel"
select select "US"
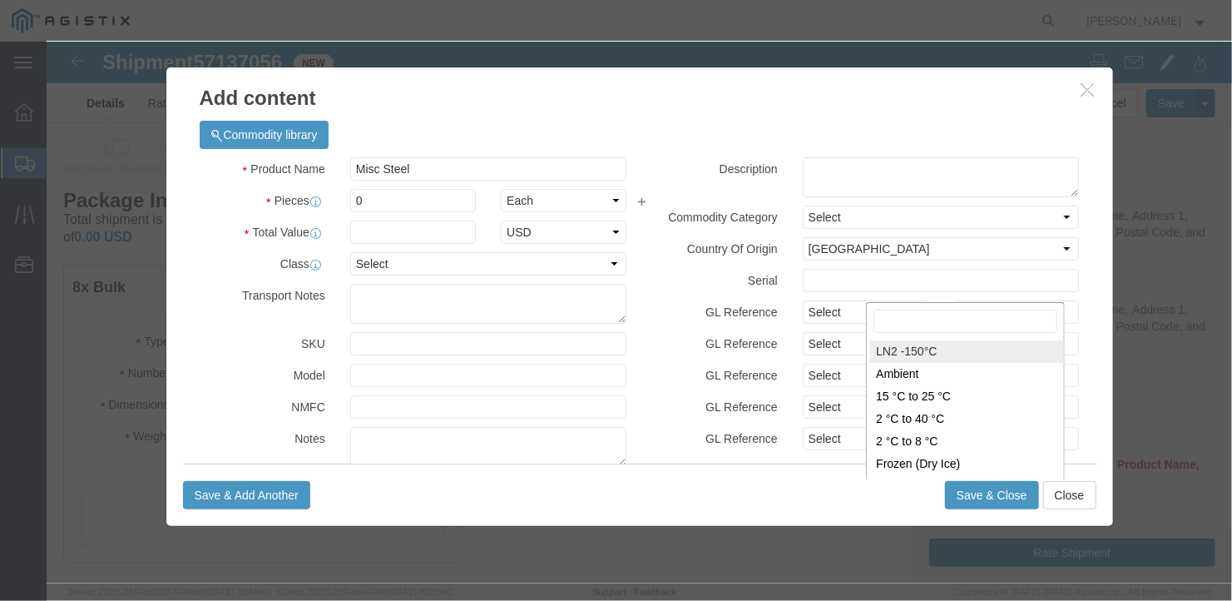
scroll to position [124, 0]
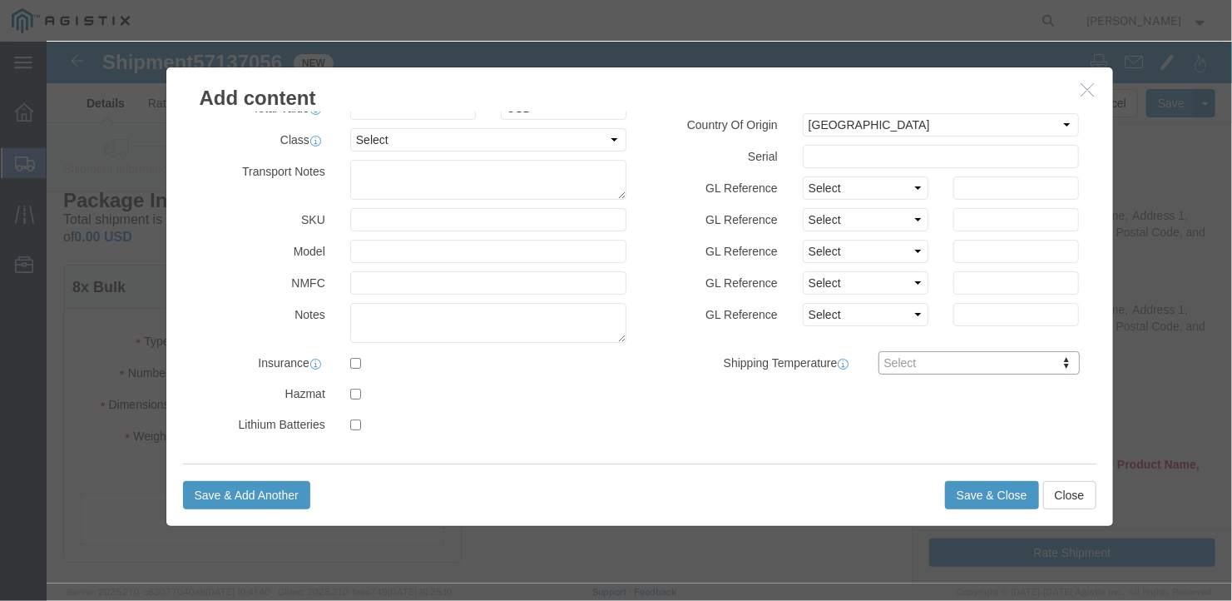
drag, startPoint x: 320, startPoint y: 155, endPoint x: 284, endPoint y: 157, distance: 36.7
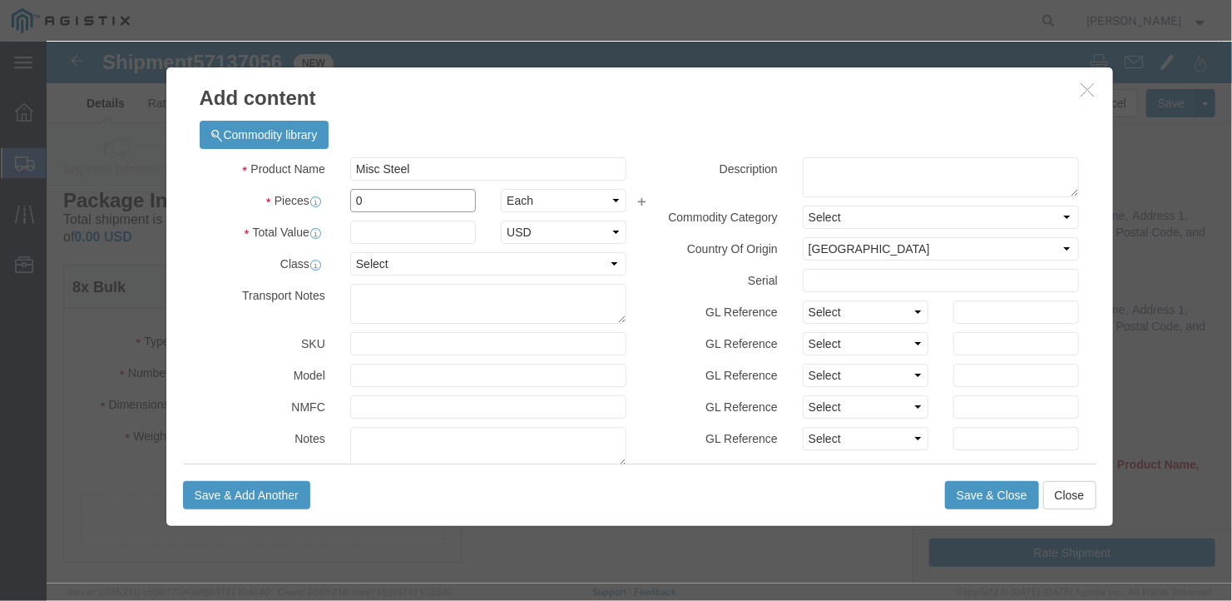
drag, startPoint x: 325, startPoint y: 160, endPoint x: 256, endPoint y: 167, distance: 68.6
click div "Pieces 0 Select Bag Barrels 100Board Feet Bottle Box Blister Pack Carats Can Ca…"
type input "8"
click input "text"
type input "1"
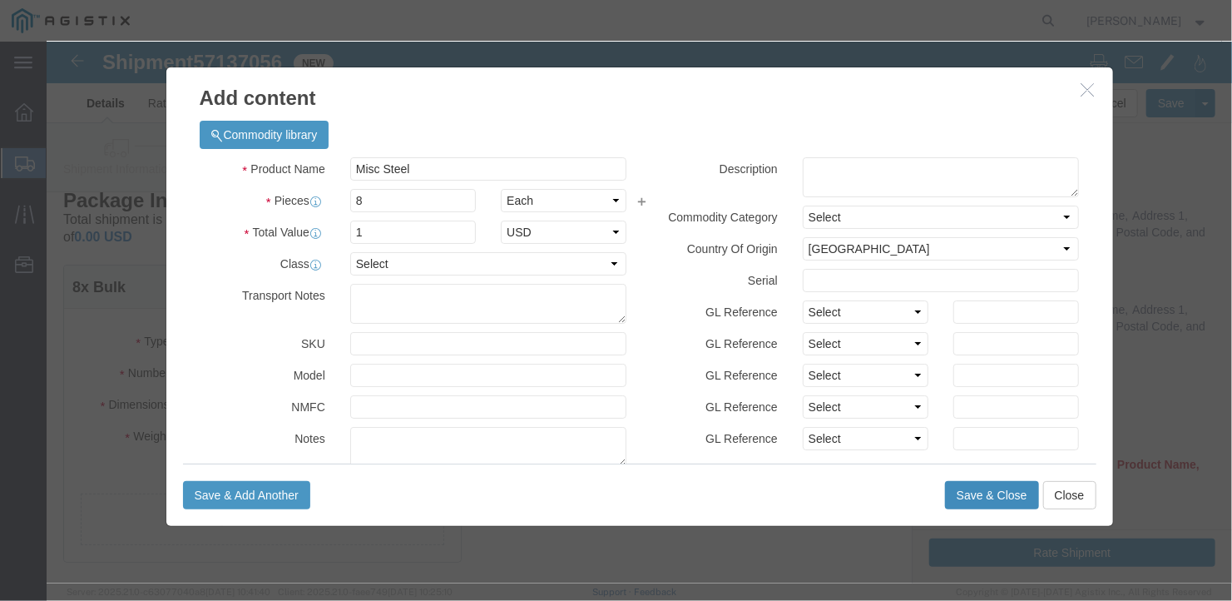
click button "Save & Close"
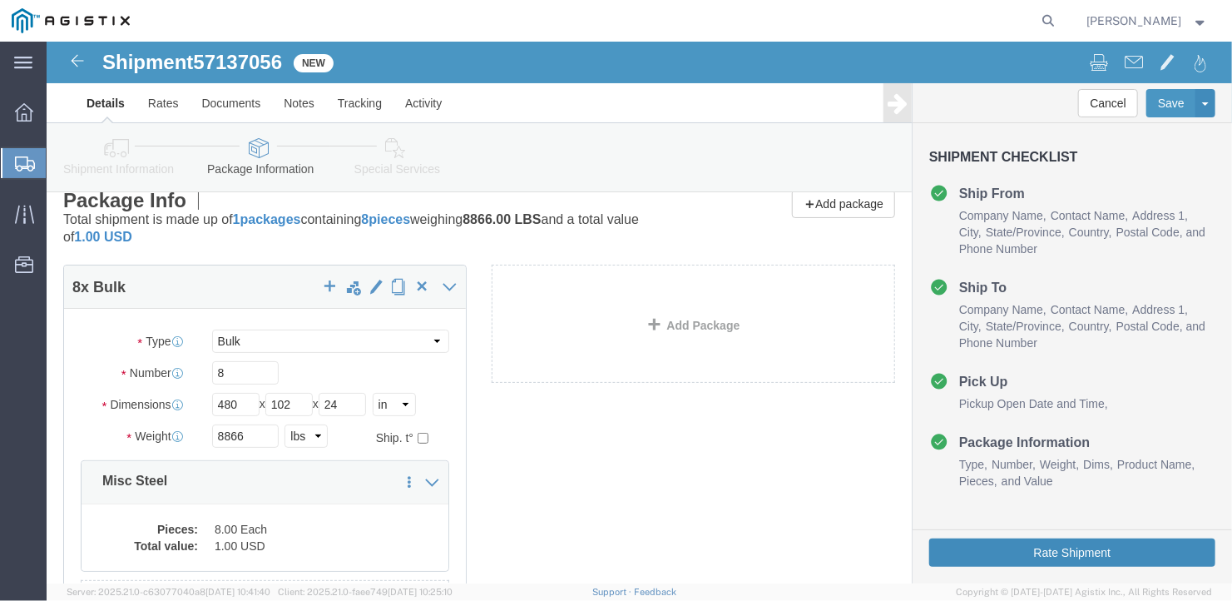
click button "Rate Shipment"
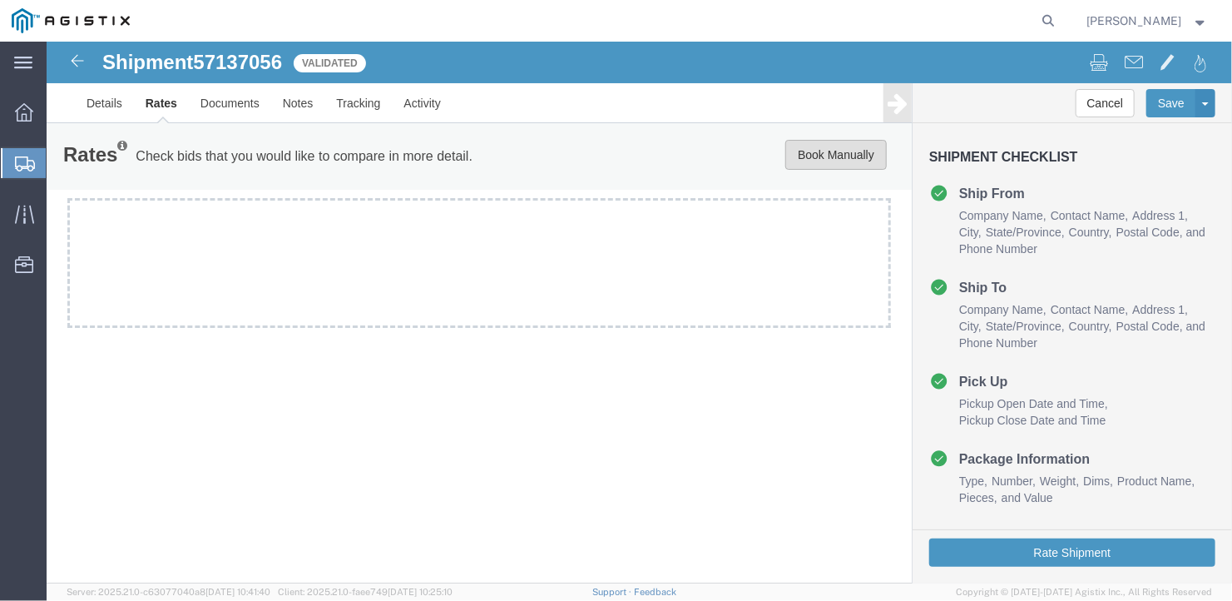
click at [825, 156] on button "Book Manually" at bounding box center [836, 154] width 102 height 30
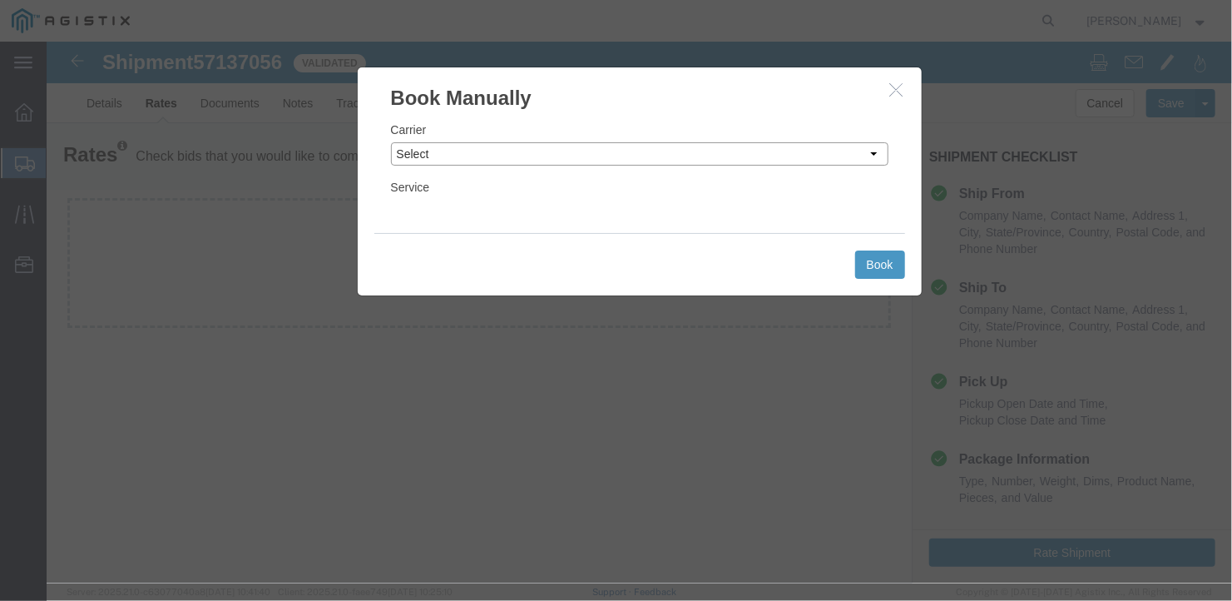
click at [619, 146] on select "Select LLP" at bounding box center [639, 152] width 498 height 23
select select "6922"
click at [390, 141] on select "Select LLP" at bounding box center [639, 152] width 498 height 23
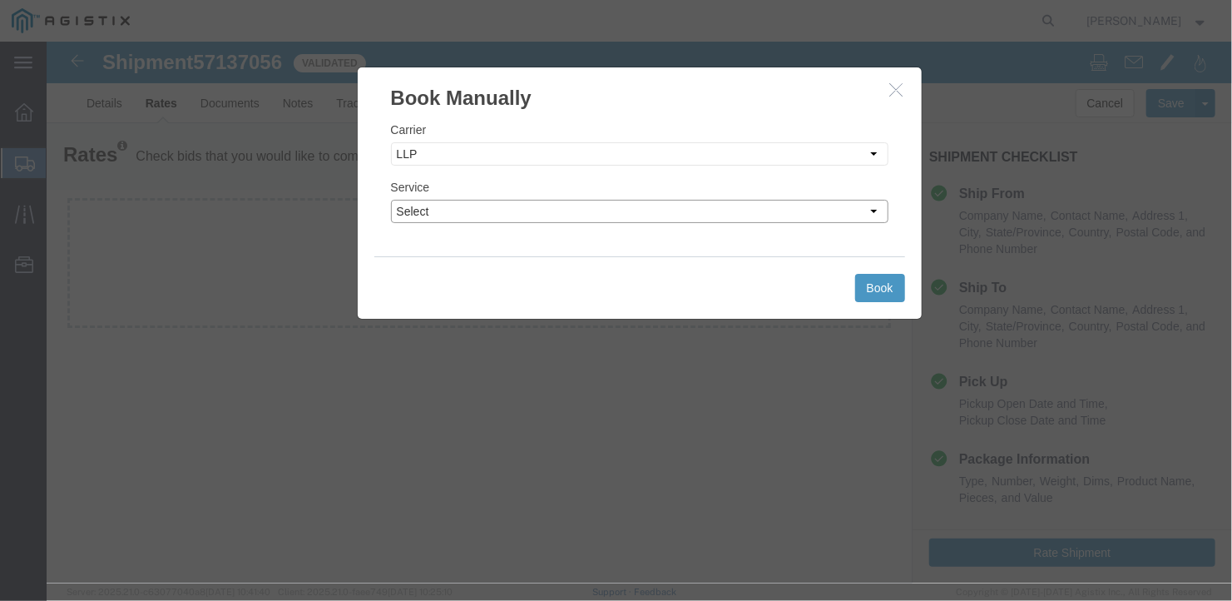
click at [523, 207] on select "Select LTL Truckload" at bounding box center [639, 210] width 498 height 23
select select "16774"
click at [390, 199] on select "Select LTL Truckload" at bounding box center [639, 210] width 498 height 23
click at [880, 279] on button "Book" at bounding box center [880, 287] width 50 height 28
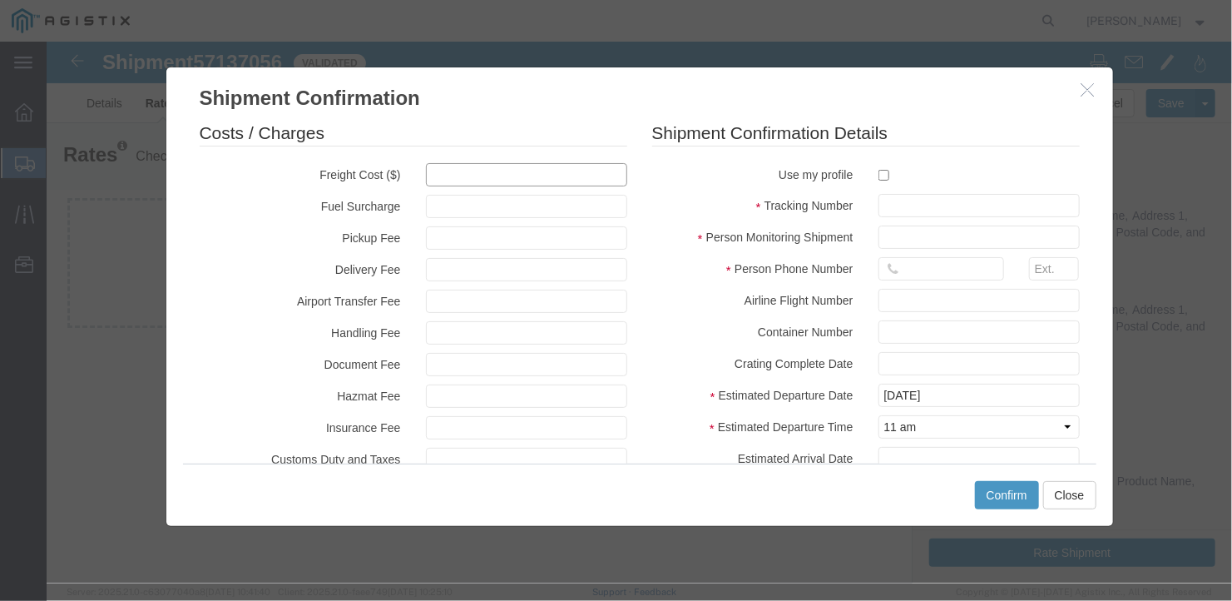
click at [443, 176] on input "text" at bounding box center [525, 173] width 201 height 23
type input "1600"
type input "1,600.00"
click at [885, 201] on input "text" at bounding box center [978, 204] width 201 height 23
type input "27330"
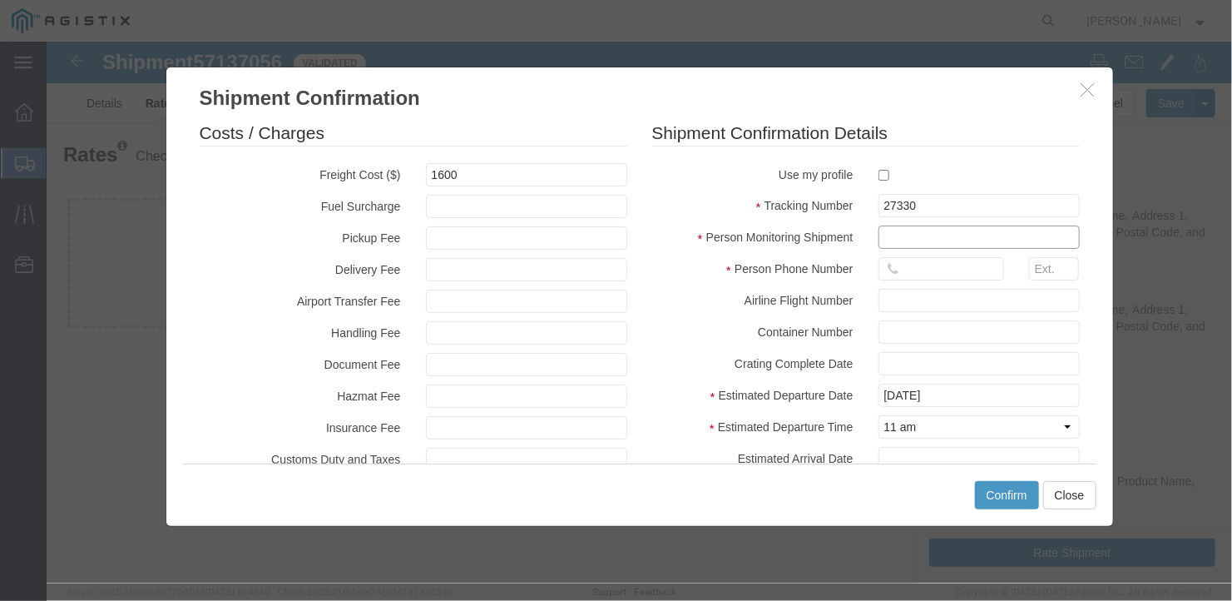
click at [904, 233] on input "text" at bounding box center [978, 236] width 201 height 23
type input "[PERSON_NAME]"
type input "[PHONE_NUMBER]"
type input "[DATE]"
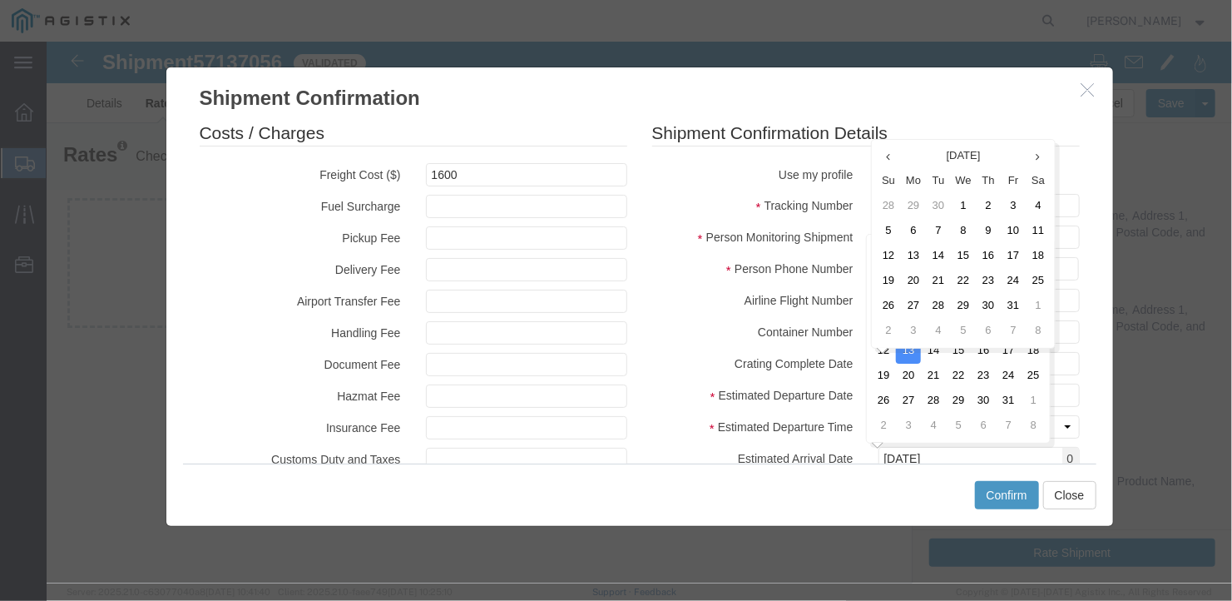
click at [1084, 273] on div "Costs / Charges Freight Cost ($) 1600 Fuel Surcharge Pickup Fee Delivery Fee Ai…" at bounding box center [639, 287] width 947 height 351
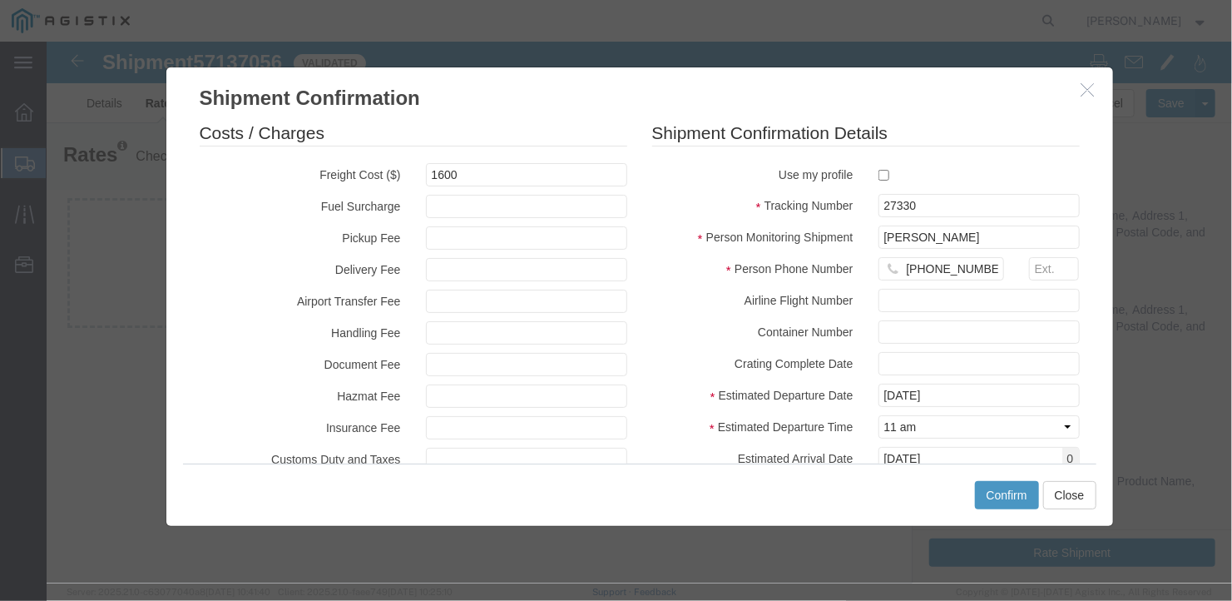
scroll to position [162, 0]
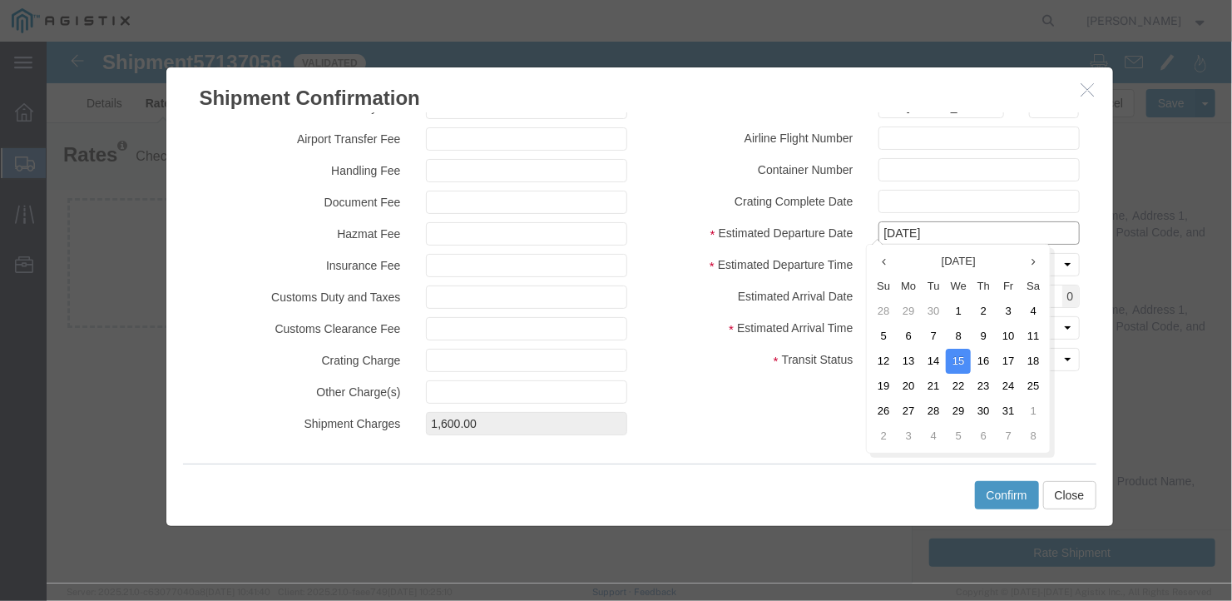
click at [968, 228] on input "[DATE]" at bounding box center [978, 232] width 201 height 23
click at [910, 359] on td "13" at bounding box center [907, 360] width 25 height 25
type input "[DATE]"
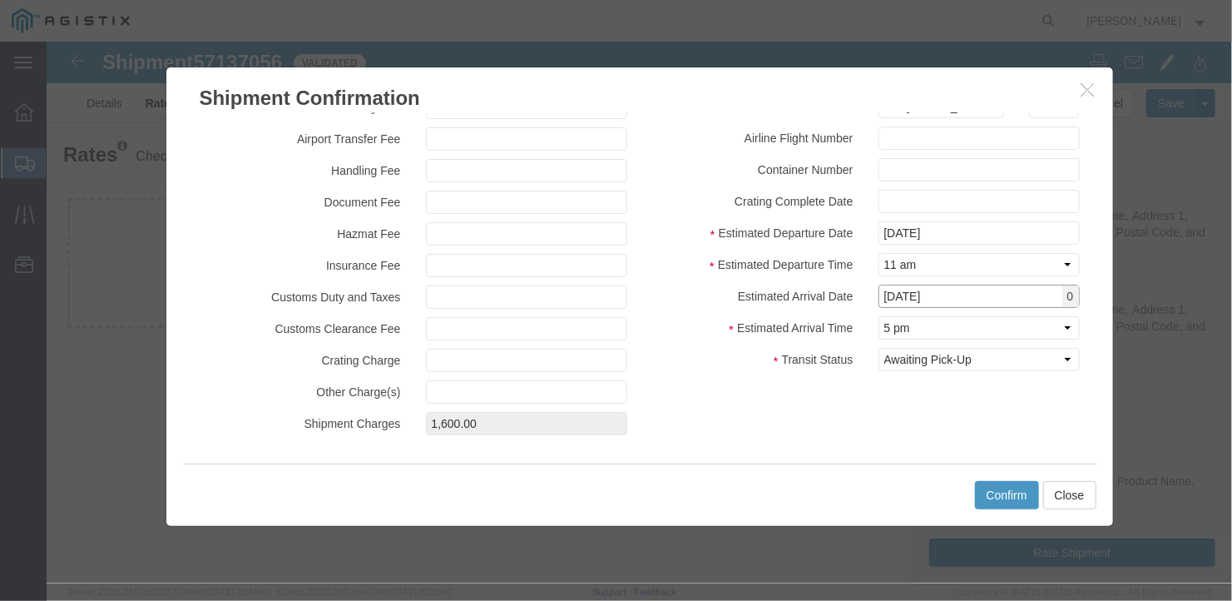
click at [975, 297] on input "[DATE]" at bounding box center [978, 295] width 201 height 23
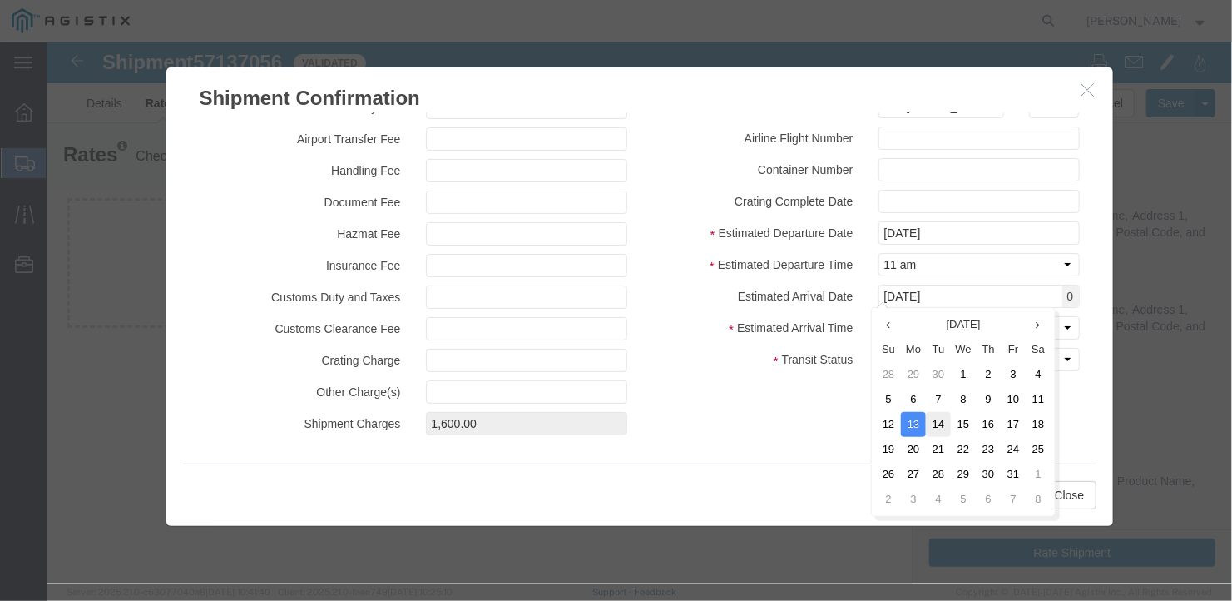
click at [944, 420] on td "14" at bounding box center [937, 423] width 25 height 25
type input "[DATE]"
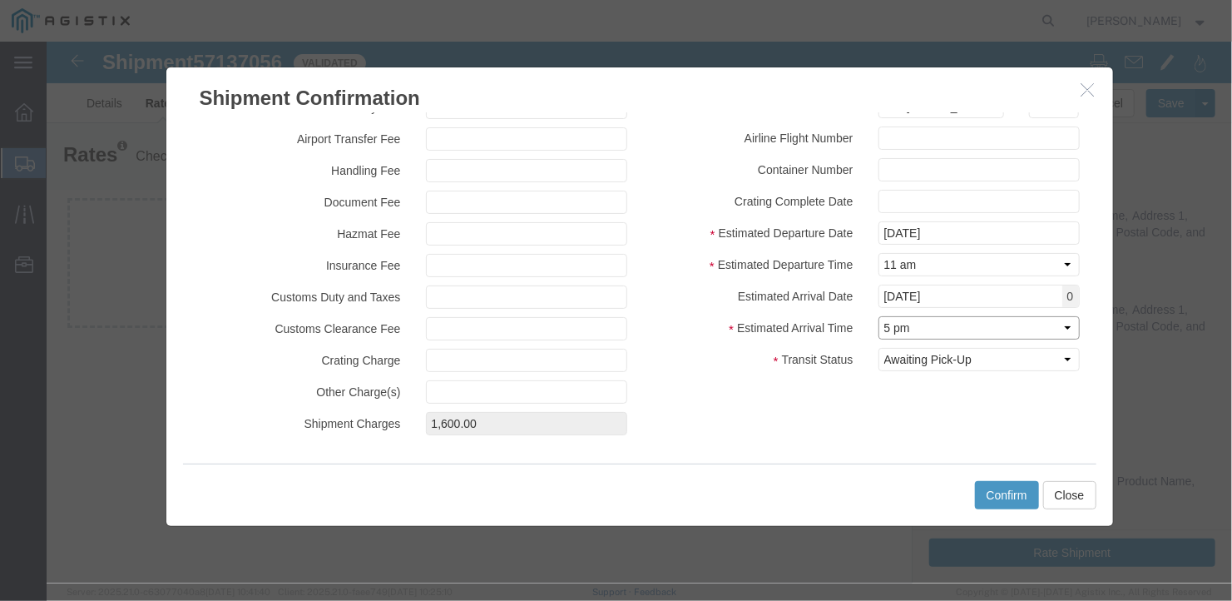
click at [949, 327] on select "Select Midnight 1 am 2 am 3 am 4 am 5 am 6 am 7 am 8 am 9 am 10 am 11 am 12 Noo…" at bounding box center [978, 326] width 201 height 23
select select "1200"
click at [878, 315] on select "Select Midnight 1 am 2 am 3 am 4 am 5 am 6 am 7 am 8 am 9 am 10 am 11 am 12 Noo…" at bounding box center [978, 326] width 201 height 23
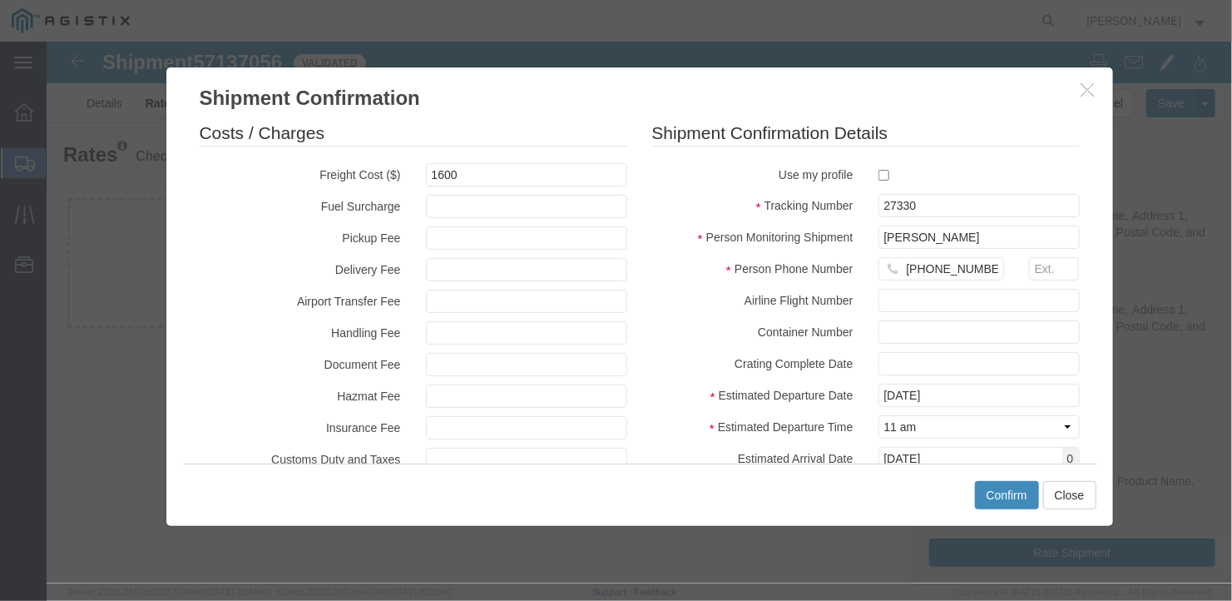
click at [1009, 490] on button "Confirm" at bounding box center [1006, 494] width 64 height 28
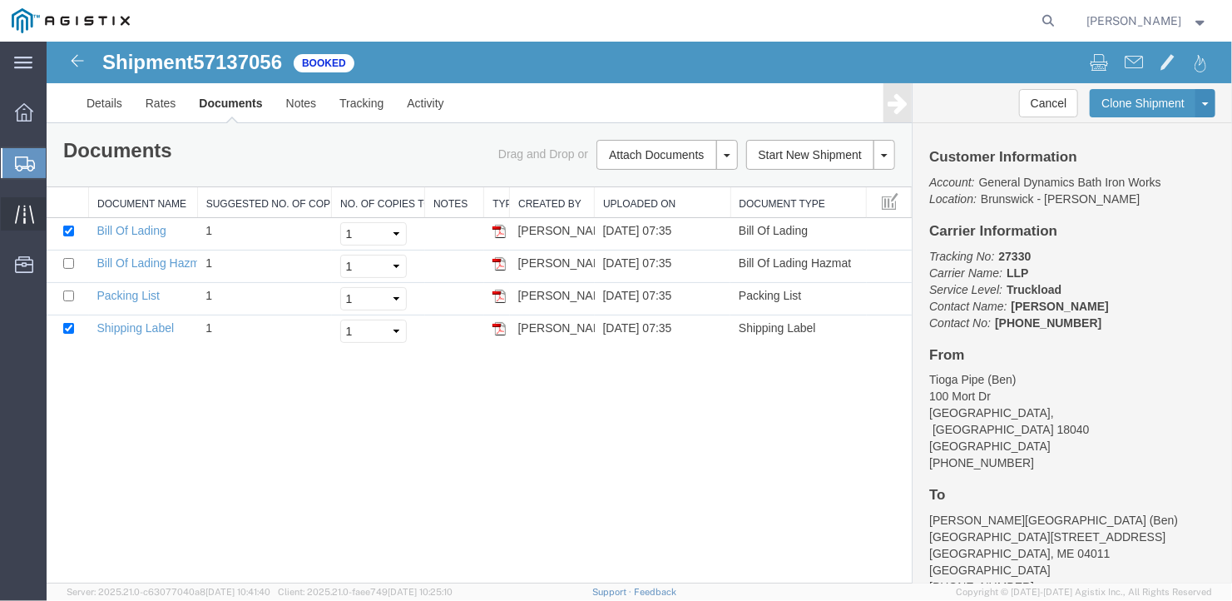
click at [57, 211] on span "Traffic" at bounding box center [52, 213] width 12 height 33
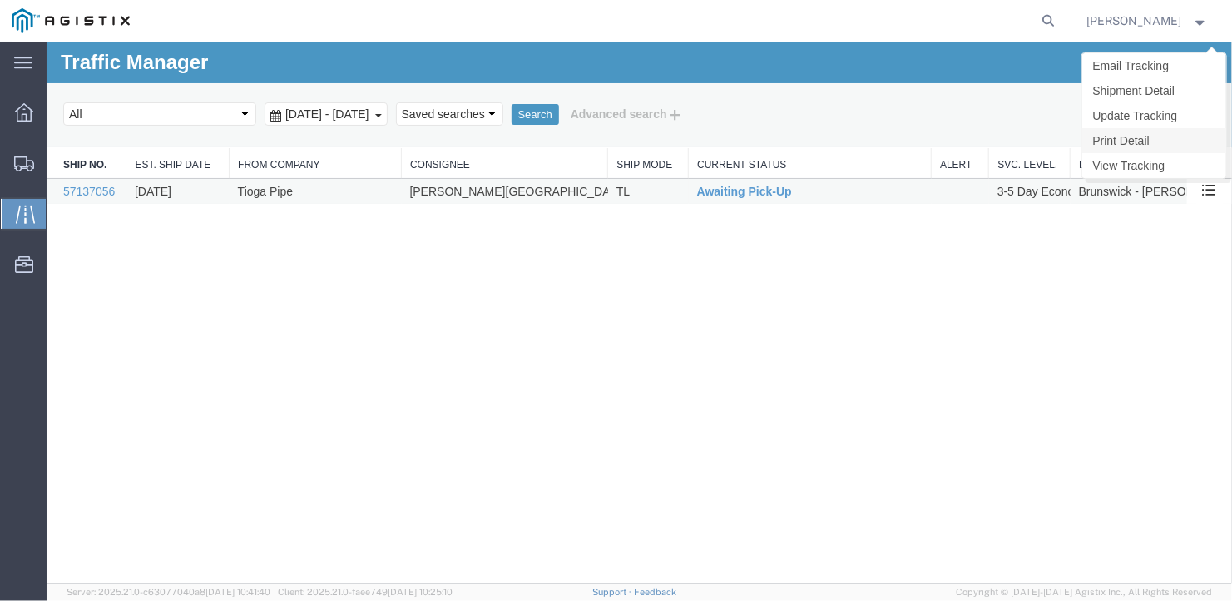
click at [1127, 135] on link "Print Detail" at bounding box center [1154, 139] width 144 height 25
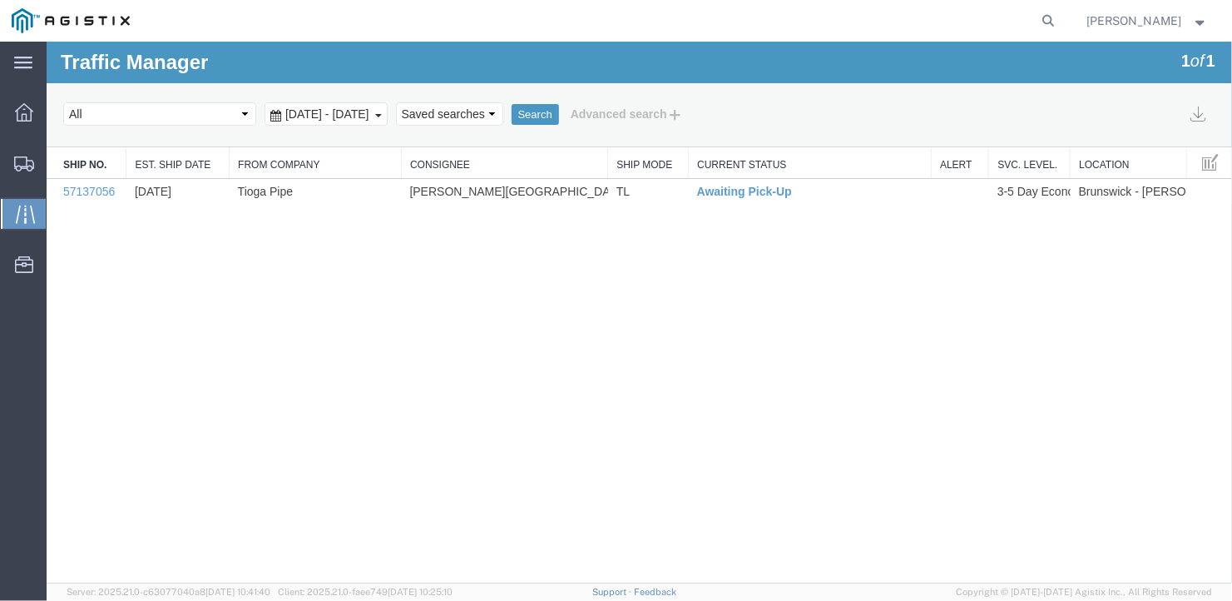
click at [46, 41] on link "Update Tracking" at bounding box center [46, 41] width 0 height 0
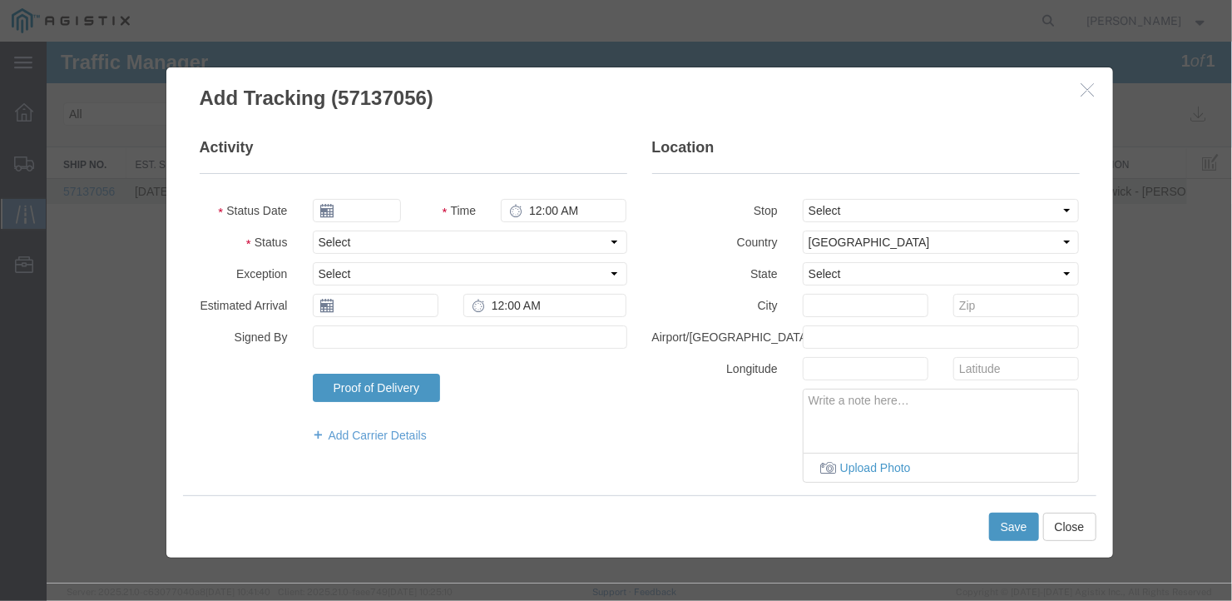
type input "[DATE]"
type input "11:00 AM"
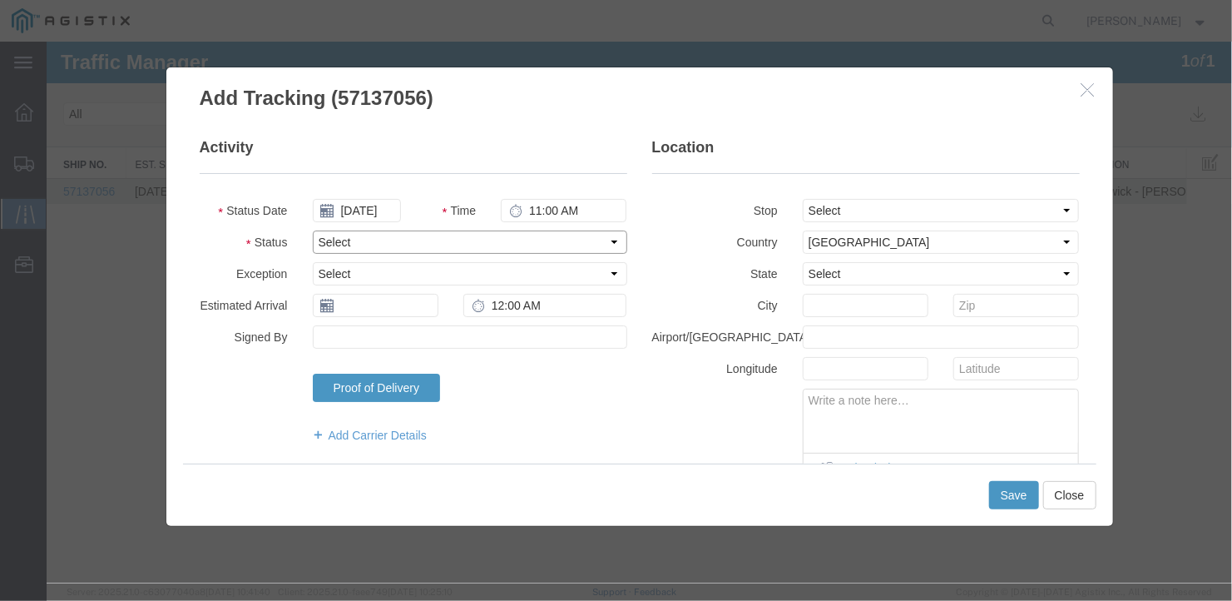
click at [400, 242] on select "Select Arrival Notice Available Arrival Notice Imported Arrive at Delivery Loca…" at bounding box center [469, 241] width 315 height 23
select select "DELIVRED"
click at [312, 230] on select "Select Arrival Notice Available Arrival Notice Imported Arrive at Delivery Loca…" at bounding box center [469, 241] width 315 height 23
click at [364, 301] on input "text" at bounding box center [375, 304] width 126 height 23
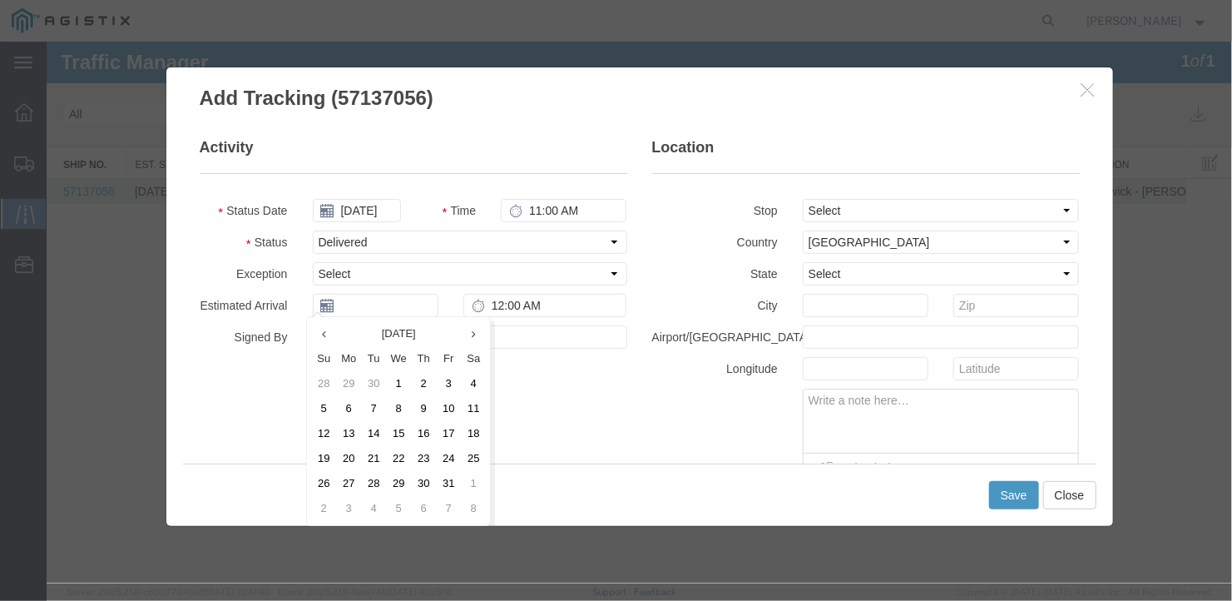
click at [372, 434] on td "14" at bounding box center [372, 432] width 25 height 25
type input "[DATE]"
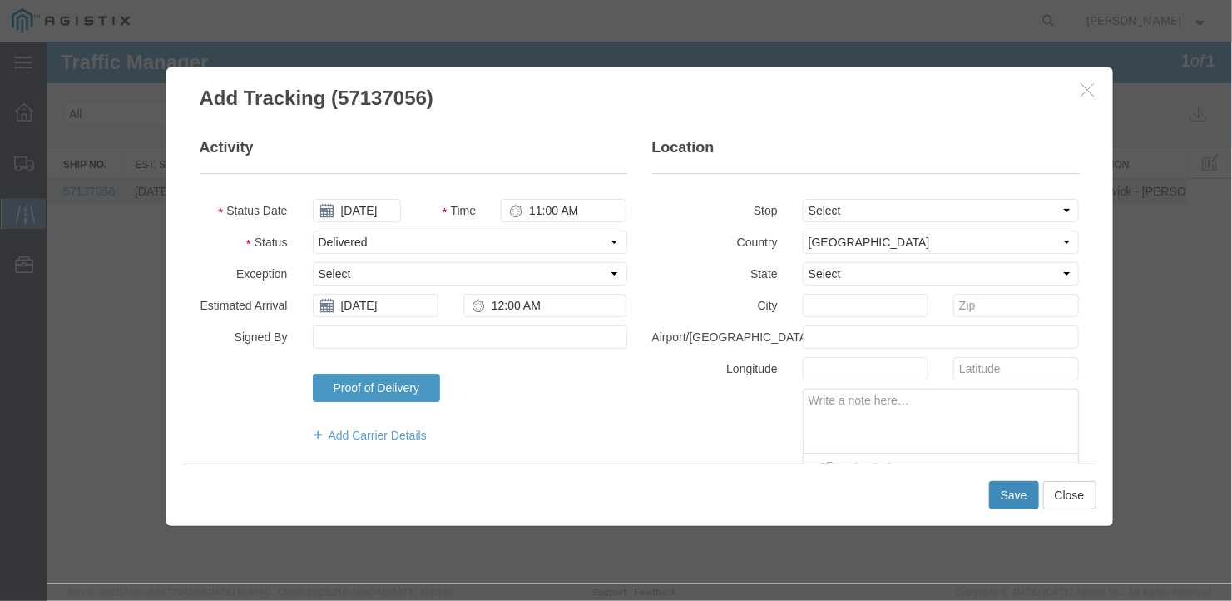
click at [1018, 496] on button "Save" at bounding box center [1014, 494] width 50 height 28
